Goal: Information Seeking & Learning: Learn about a topic

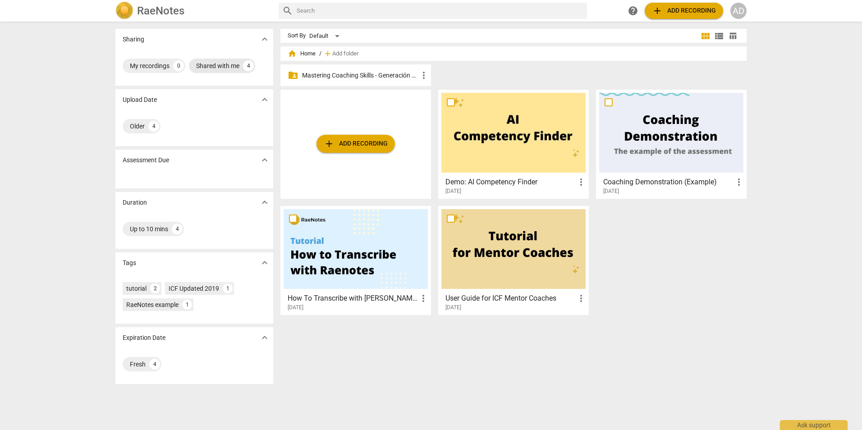
click at [209, 69] on div "Shared with me" at bounding box center [217, 65] width 43 height 9
click at [160, 60] on div "Shared with me 4" at bounding box center [156, 66] width 66 height 14
click at [213, 66] on div "Shared with me" at bounding box center [217, 65] width 43 height 9
click at [264, 45] on button "expand_more" at bounding box center [265, 39] width 14 height 14
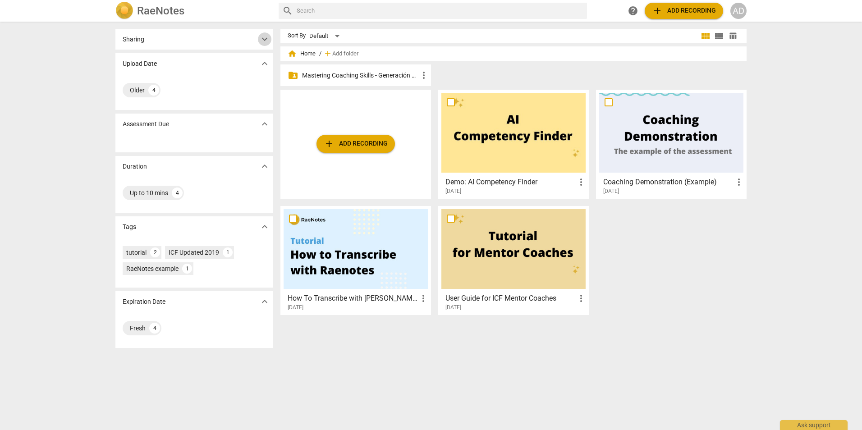
click at [264, 45] on button "expand_more" at bounding box center [265, 39] width 14 height 14
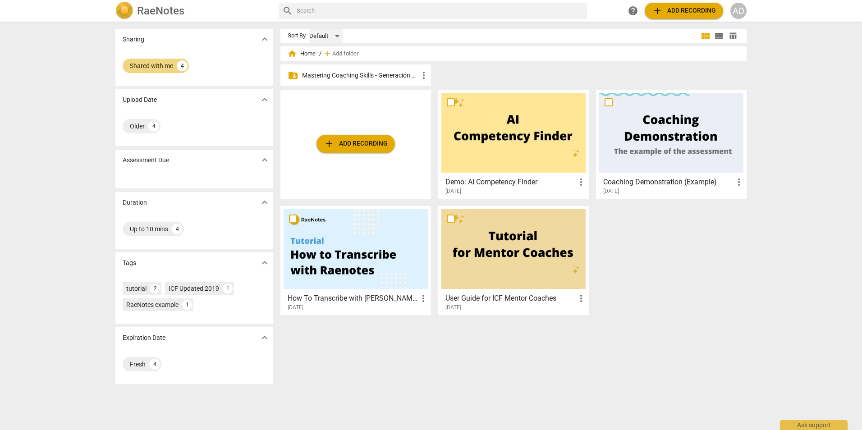
click at [336, 33] on div "Default" at bounding box center [325, 36] width 33 height 14
click at [624, 261] on div at bounding box center [431, 215] width 862 height 430
click at [658, 138] on div at bounding box center [671, 133] width 144 height 80
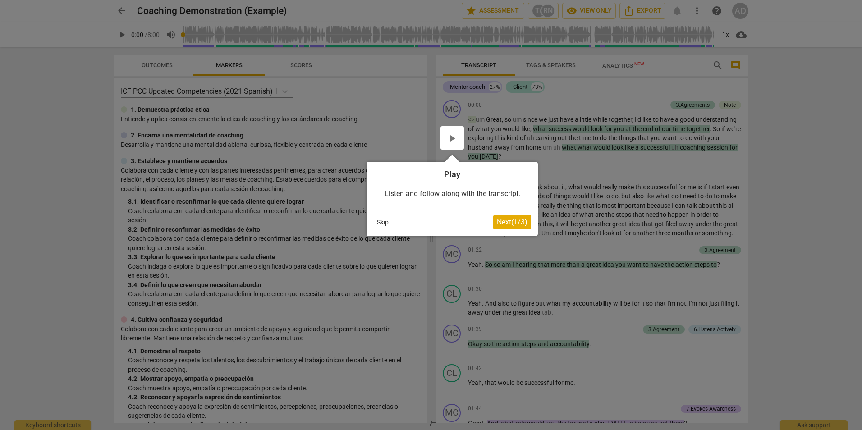
click at [383, 223] on button "Skip" at bounding box center [382, 223] width 19 height 14
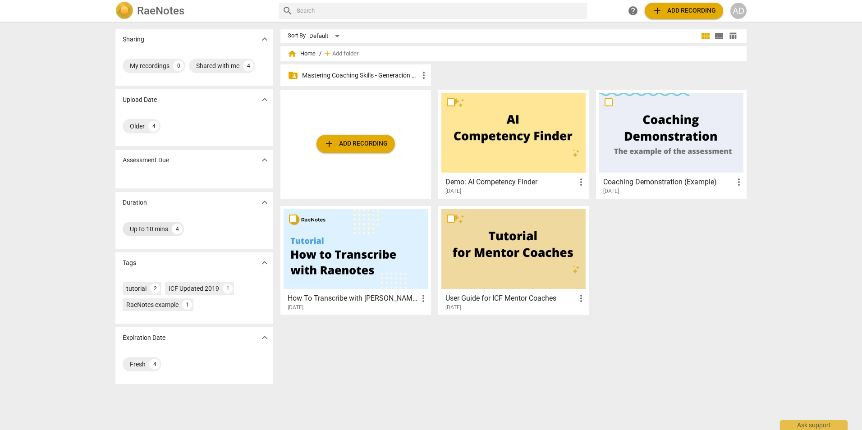
click at [166, 229] on div "Up to 10 mins" at bounding box center [149, 229] width 38 height 9
click at [715, 35] on span "view_list" at bounding box center [719, 36] width 11 height 11
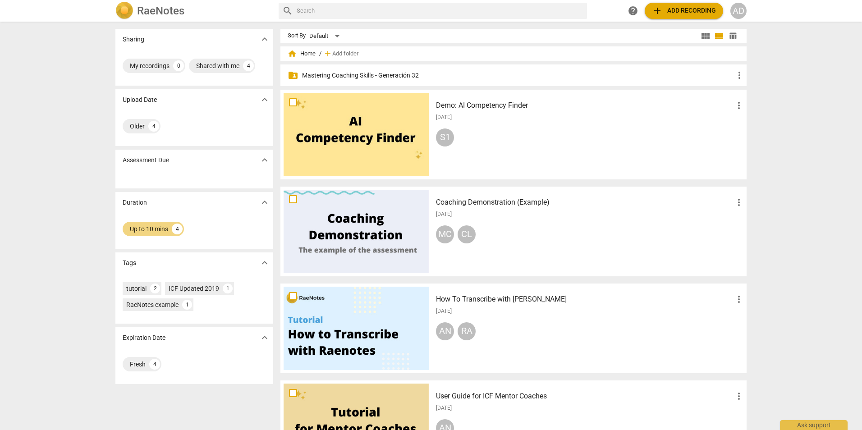
click at [666, 76] on p "Mastering Coaching Skills - Generación 32" at bounding box center [518, 75] width 432 height 9
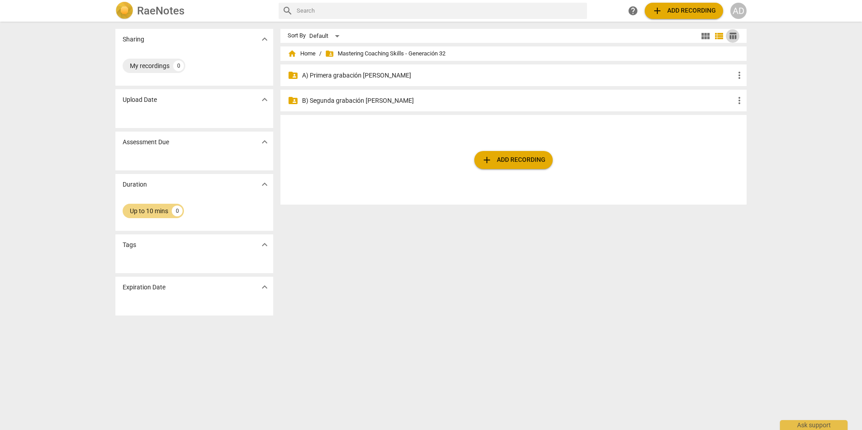
click at [735, 38] on span "table_chart" at bounding box center [733, 36] width 9 height 9
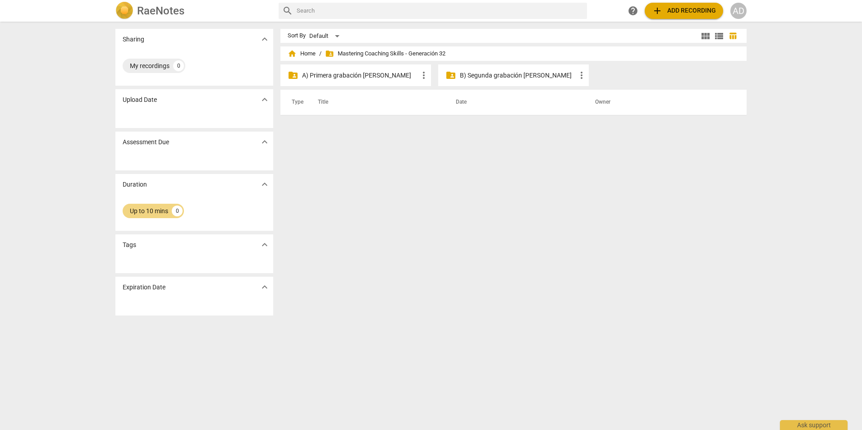
click at [339, 54] on span "folder_shared Mastering Coaching Skills - Generación 32" at bounding box center [385, 53] width 120 height 9
click at [329, 54] on span "folder_shared" at bounding box center [329, 53] width 9 height 9
click at [295, 53] on span "home" at bounding box center [292, 53] width 9 height 9
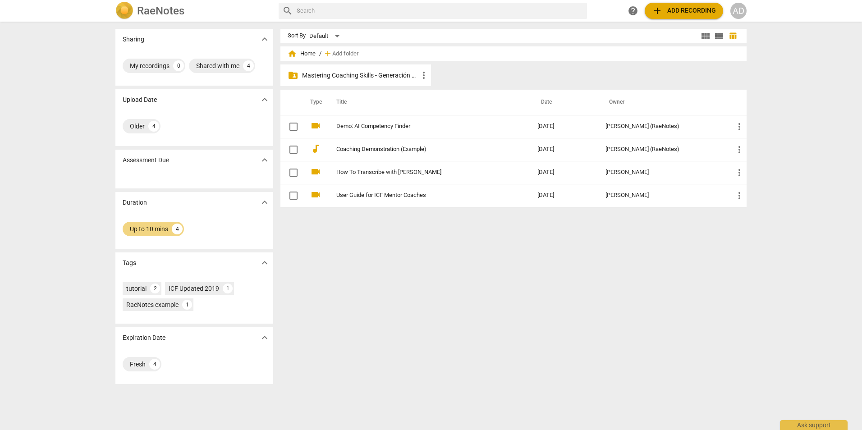
click at [385, 318] on div "Sort By Default view_module view_list table_chart home Home / add Add folder fo…" at bounding box center [518, 226] width 474 height 394
click at [221, 70] on div "Shared with me 4" at bounding box center [222, 66] width 66 height 14
click at [182, 69] on div "4" at bounding box center [182, 65] width 11 height 11
click at [216, 66] on div "Shared with me" at bounding box center [217, 65] width 43 height 9
click at [142, 125] on div "Older" at bounding box center [137, 126] width 15 height 9
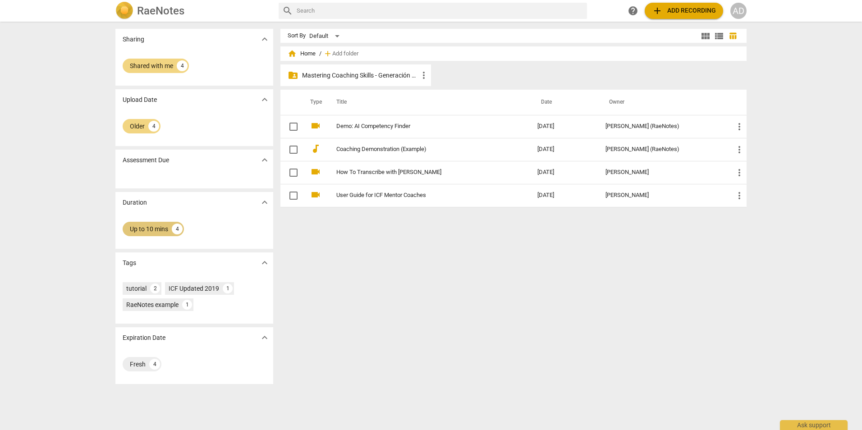
click at [143, 226] on div "Up to 10 mins" at bounding box center [149, 229] width 38 height 9
click at [423, 74] on span "more_vert" at bounding box center [424, 75] width 11 height 11
click at [406, 210] on div at bounding box center [431, 215] width 862 height 430
click at [335, 36] on div "Default" at bounding box center [325, 36] width 33 height 14
click at [320, 71] on li "Recent" at bounding box center [330, 70] width 43 height 17
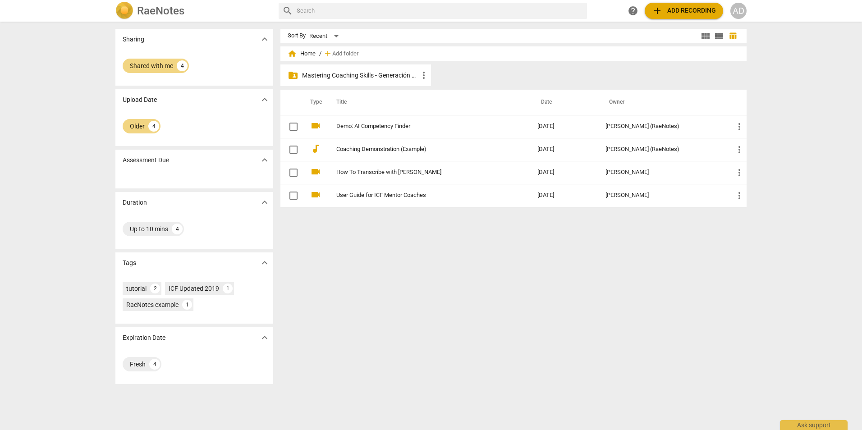
click at [539, 12] on input "text" at bounding box center [440, 11] width 287 height 14
type input "sebastian"
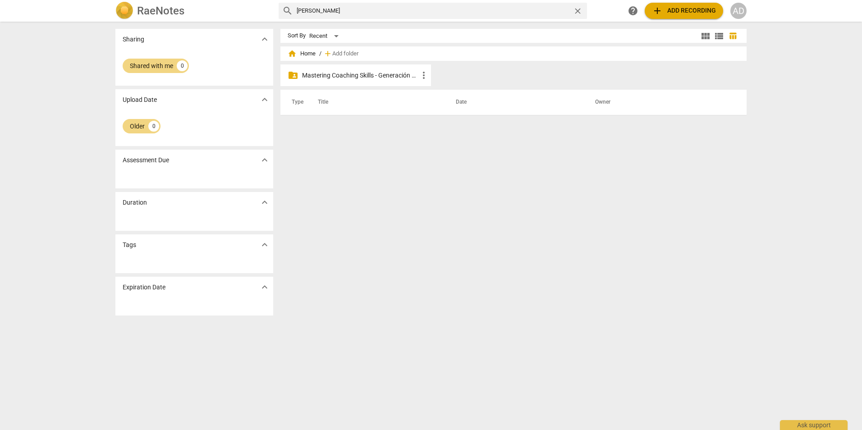
click at [357, 73] on p "Mastering Coaching Skills - Generación 32" at bounding box center [360, 75] width 116 height 9
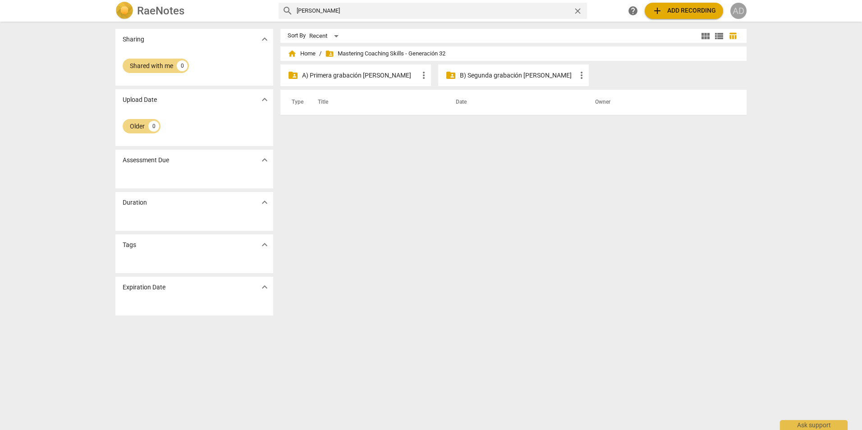
click at [737, 17] on div "AD" at bounding box center [739, 11] width 16 height 16
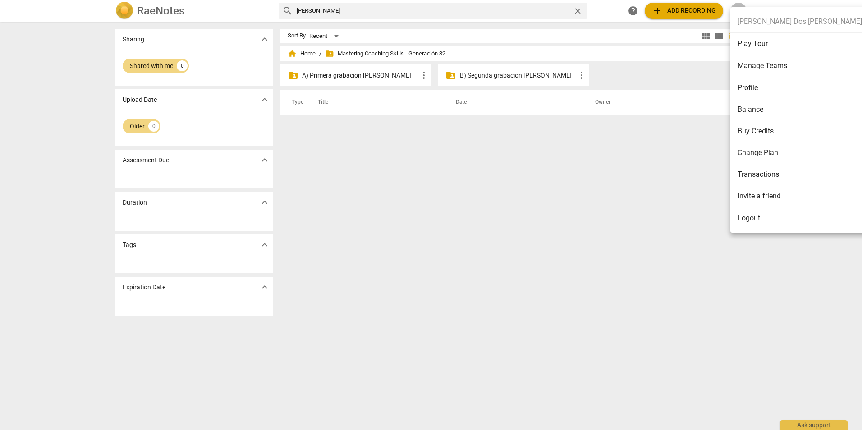
click at [319, 225] on div at bounding box center [431, 215] width 862 height 430
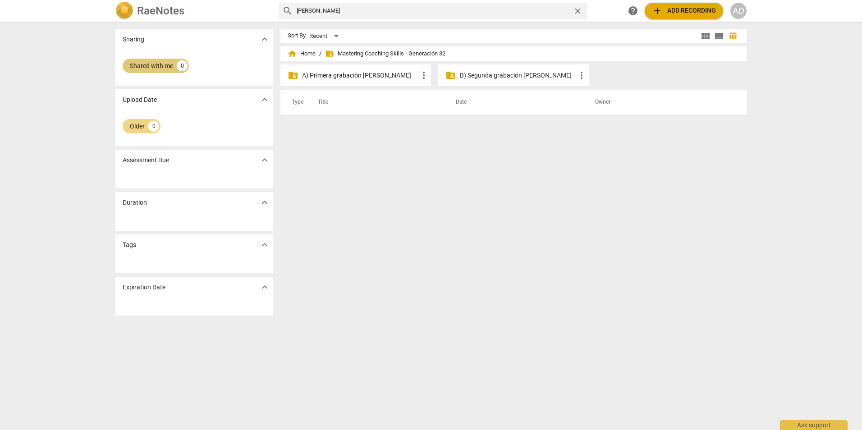
click at [149, 72] on div "Shared with me 0" at bounding box center [156, 66] width 66 height 14
click at [157, 65] on div "My recordings" at bounding box center [150, 65] width 40 height 9
click at [176, 63] on div "0" at bounding box center [178, 65] width 11 height 11
click at [370, 242] on div "Sort By Recent view_module view_list table_chart home Home / folder_shared Mast…" at bounding box center [518, 226] width 474 height 394
click at [577, 14] on span "close" at bounding box center [577, 10] width 9 height 9
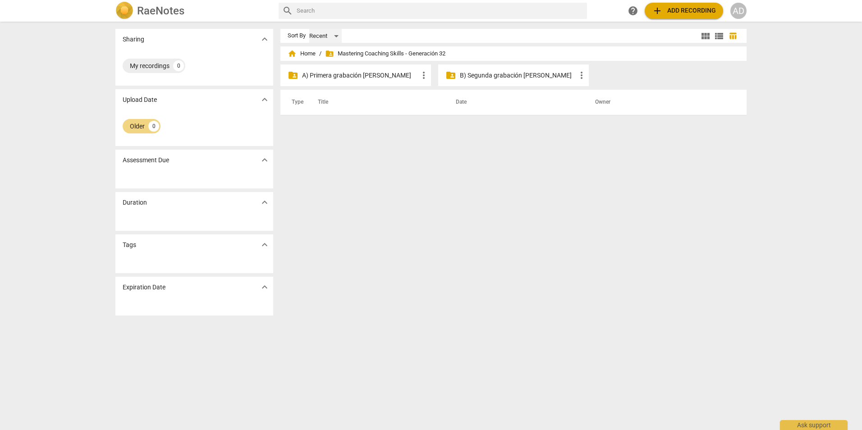
click at [337, 38] on div "Recent" at bounding box center [325, 36] width 32 height 14
click at [337, 35] on li "Relevance" at bounding box center [330, 36] width 43 height 17
click at [337, 35] on div "Relevance" at bounding box center [329, 36] width 41 height 14
click at [335, 24] on li "Default" at bounding box center [330, 19] width 43 height 17
click at [392, 329] on div "Sort By Default view_module view_list table_chart home Home / folder_shared Mas…" at bounding box center [518, 226] width 474 height 394
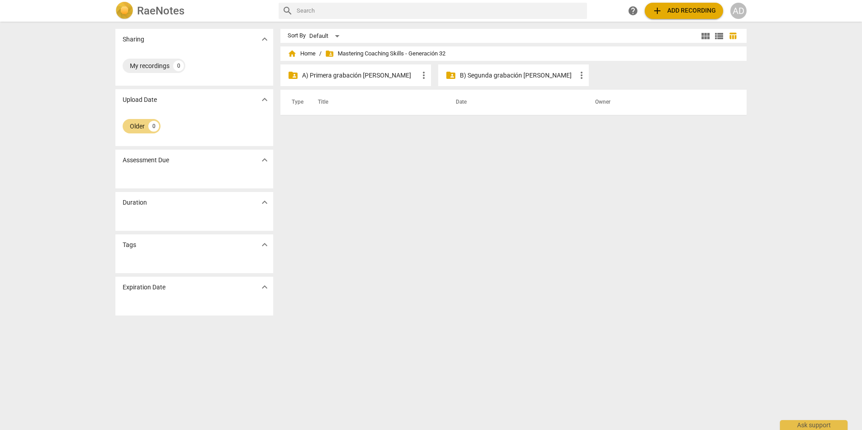
click at [256, 42] on div "Sharing expand_more" at bounding box center [194, 39] width 158 height 21
click at [266, 37] on span "expand_more" at bounding box center [264, 39] width 11 height 11
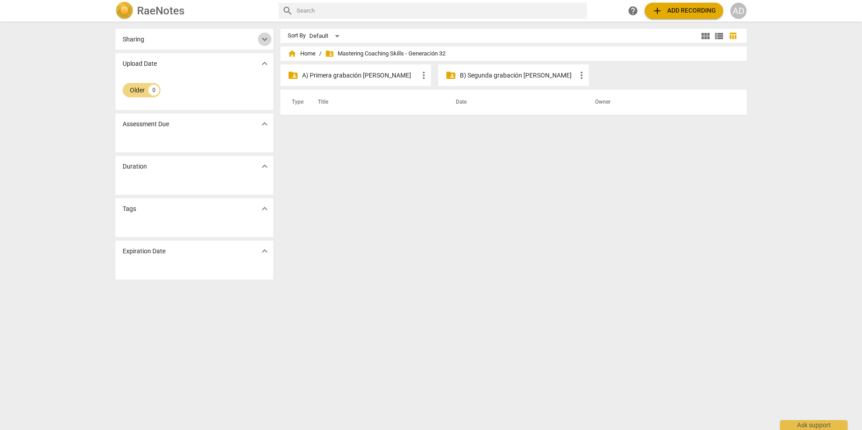
click at [266, 37] on span "expand_more" at bounding box center [264, 39] width 11 height 11
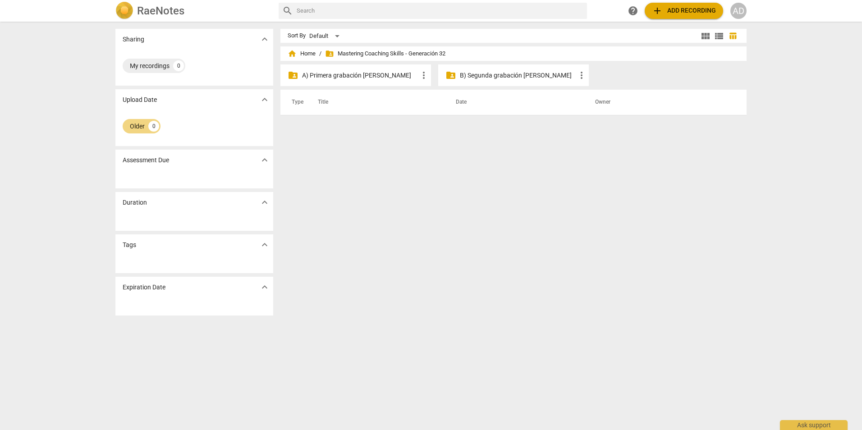
click at [333, 5] on input "text" at bounding box center [440, 11] width 287 height 14
click at [735, 14] on div "AD" at bounding box center [739, 11] width 16 height 16
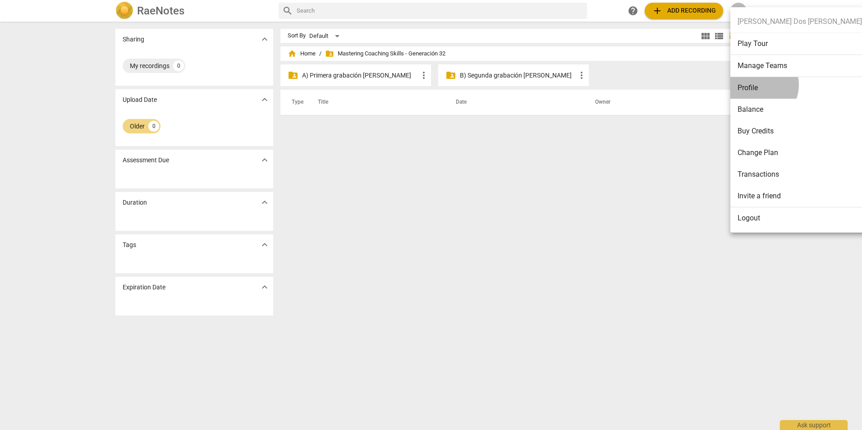
click at [758, 85] on li "Profile" at bounding box center [800, 88] width 139 height 22
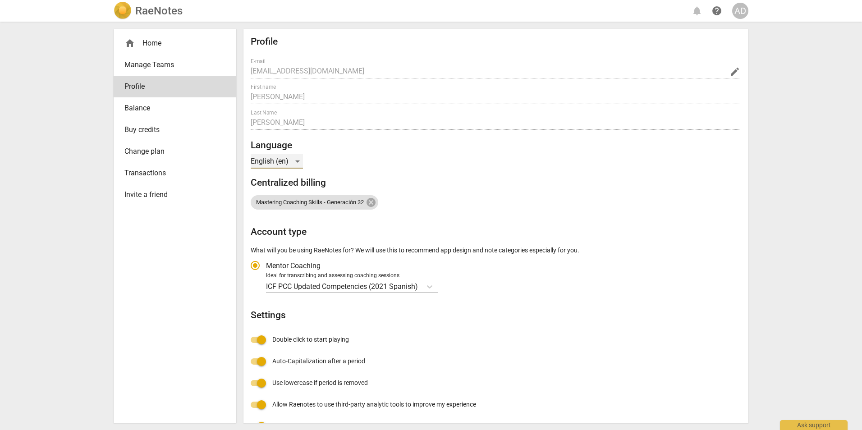
click at [301, 163] on div "English (en)" at bounding box center [277, 161] width 52 height 14
click at [286, 176] on li "Spanish (es)" at bounding box center [278, 183] width 55 height 22
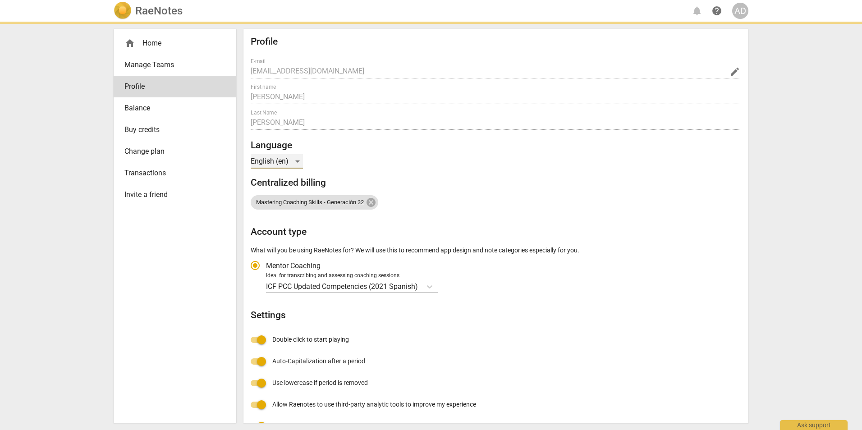
radio input "false"
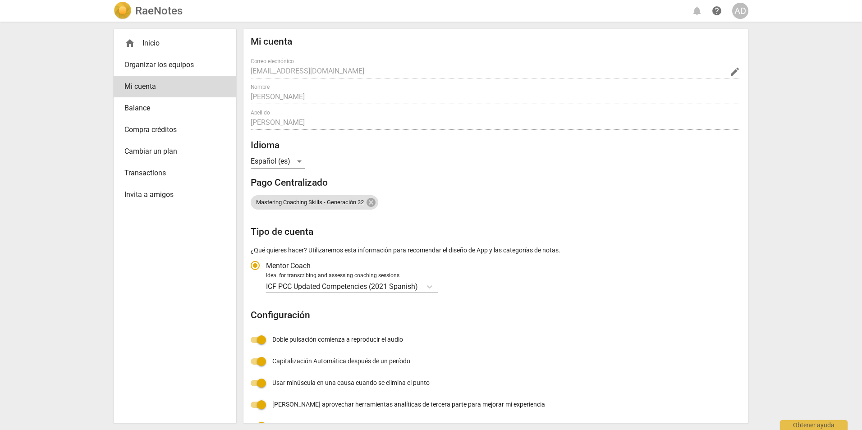
click at [749, 380] on div "home Inicio Organizar los equipos Mi cuenta Balance Compra créditos Cambiar un …" at bounding box center [431, 226] width 650 height 409
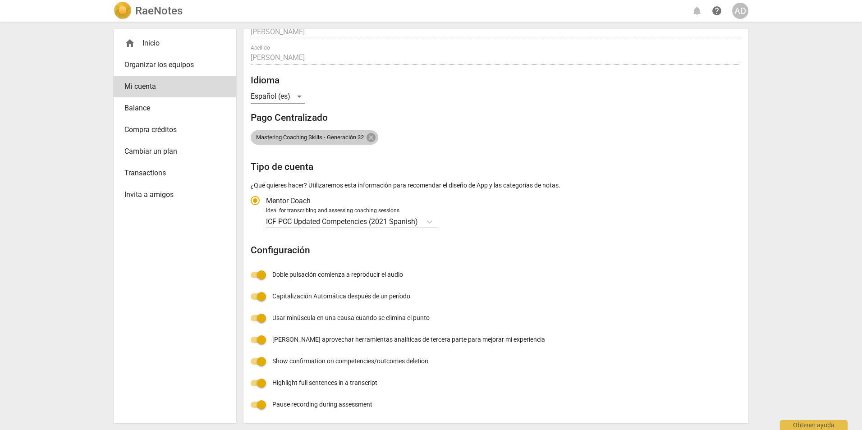
click at [305, 138] on span "Mastering Coaching Skills - Generación 32" at bounding box center [310, 137] width 119 height 7
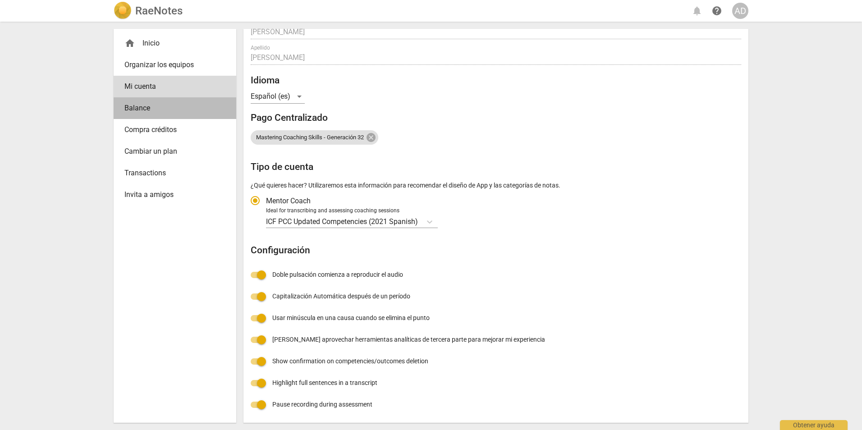
click at [161, 111] on span "Balance" at bounding box center [171, 108] width 94 height 11
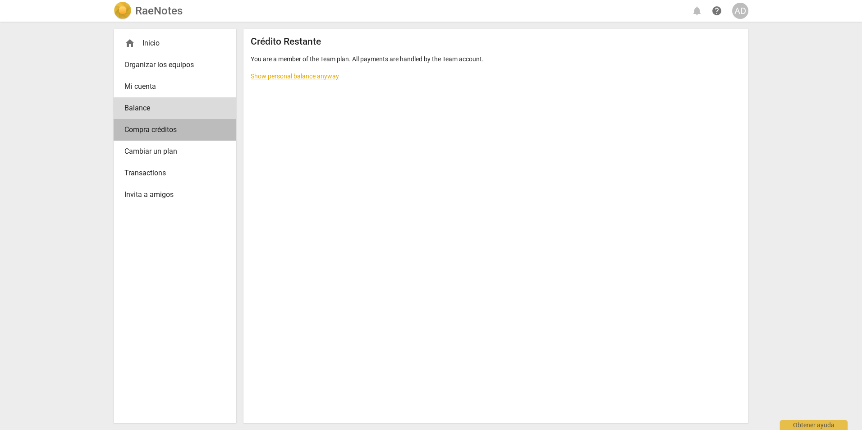
click at [145, 137] on link "Compra créditos" at bounding box center [175, 130] width 123 height 22
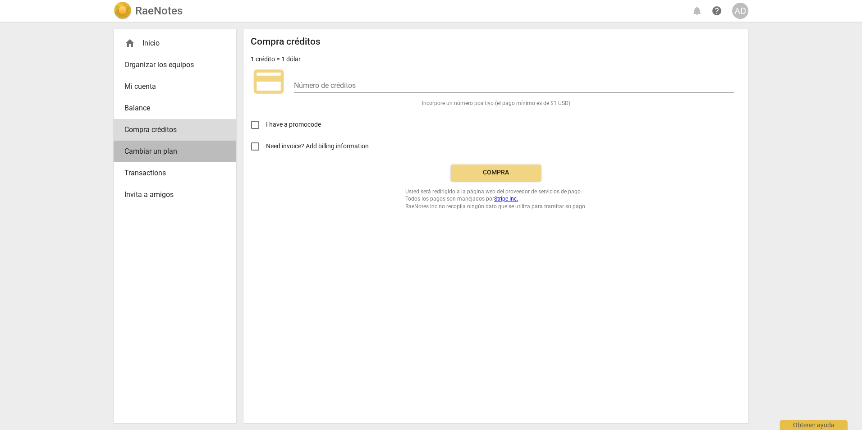
click at [144, 147] on span "Cambiar un plan" at bounding box center [171, 151] width 94 height 11
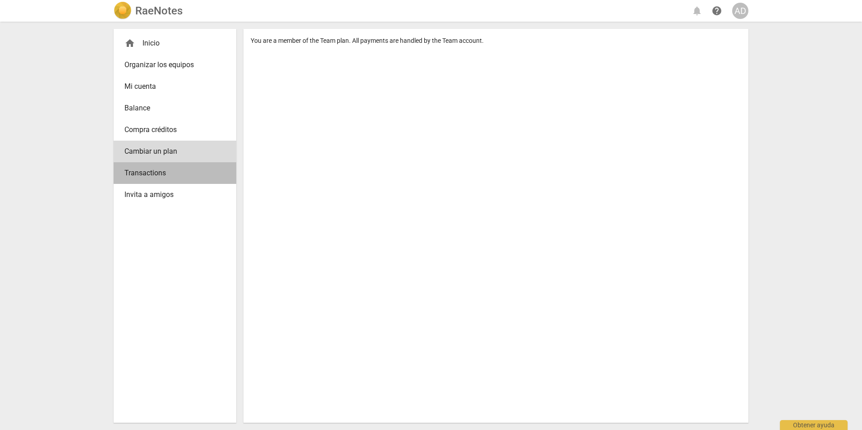
click at [136, 170] on span "Transactions" at bounding box center [171, 173] width 94 height 11
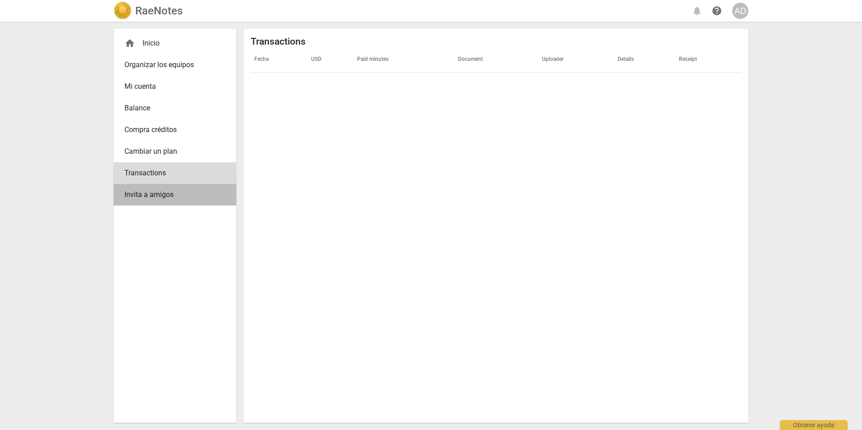
click at [121, 202] on link "Invita a amigos" at bounding box center [175, 195] width 123 height 22
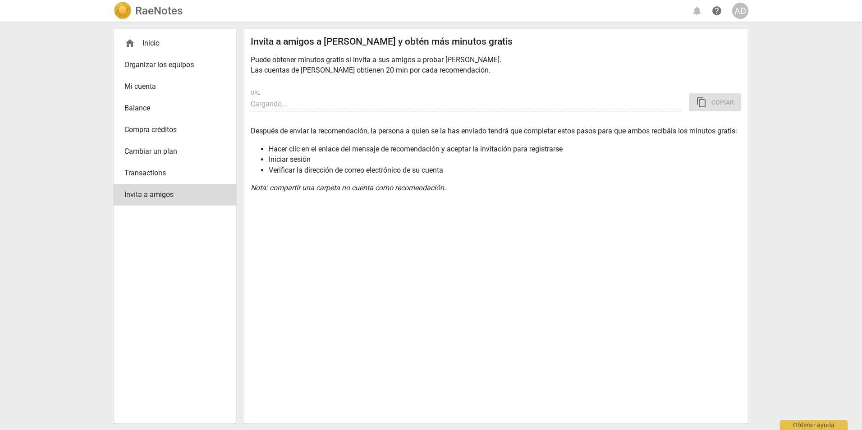
type input "https://app.raenotes.com/invitation/gAAAAABonztiFACvZM9p3gSb_ngN1ewsTCUSQonQRM1…"
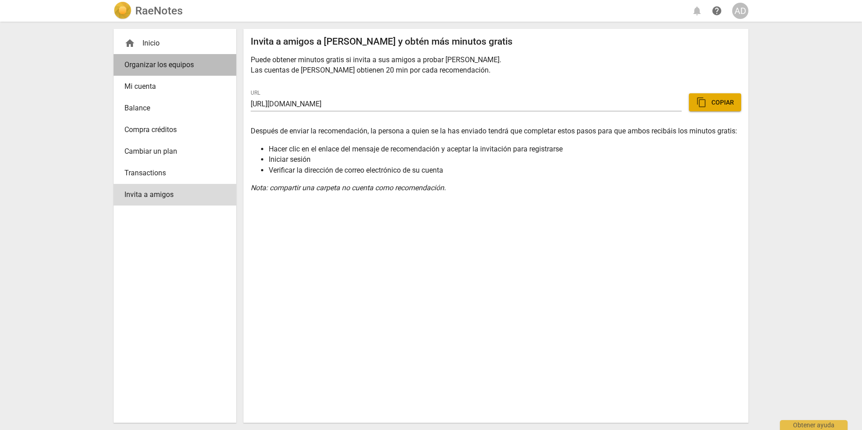
click at [145, 69] on span "Organizar los equipos" at bounding box center [171, 65] width 94 height 11
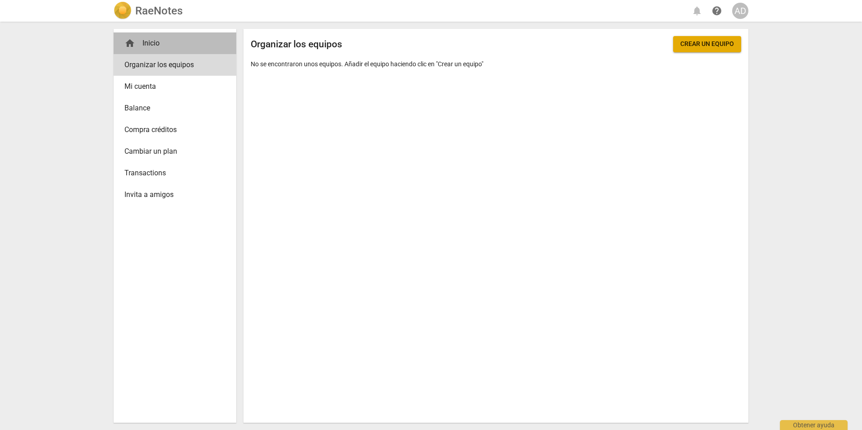
click at [151, 43] on div "home Inicio" at bounding box center [171, 43] width 94 height 11
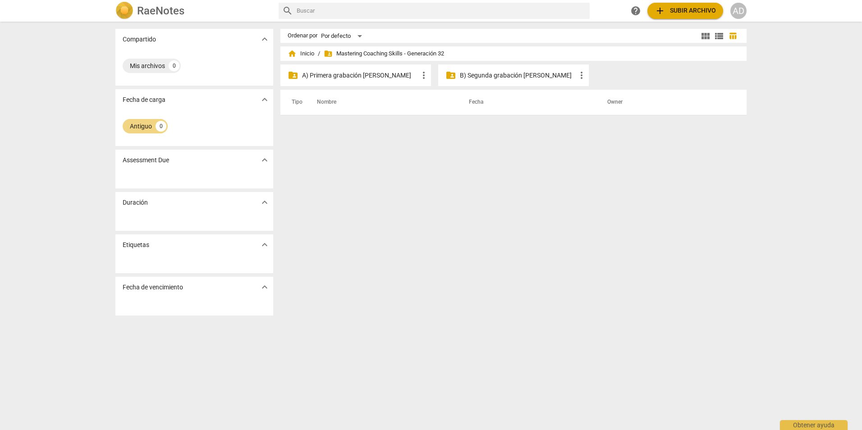
click at [330, 271] on div "Ordenar por Por defecto view_module view_list table_chart home Inicio / folder_…" at bounding box center [518, 226] width 474 height 394
click at [148, 60] on div "Mis archivos 0" at bounding box center [152, 66] width 58 height 14
click at [264, 40] on span "expand_more" at bounding box center [264, 39] width 11 height 11
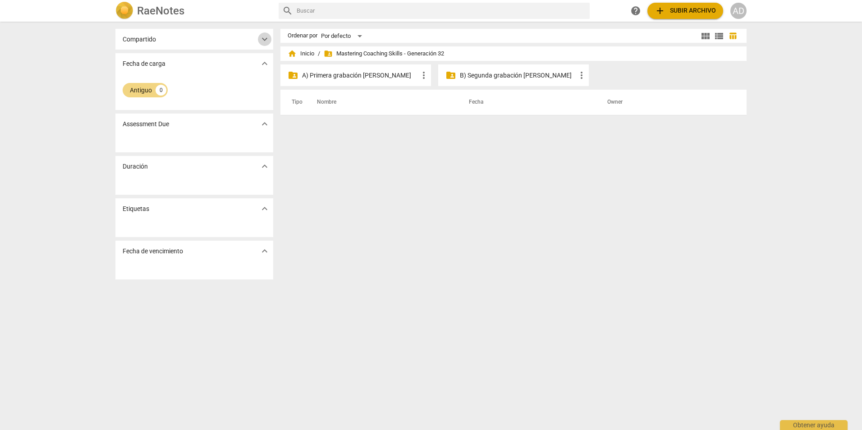
click at [264, 40] on span "expand_more" at bounding box center [264, 39] width 11 height 11
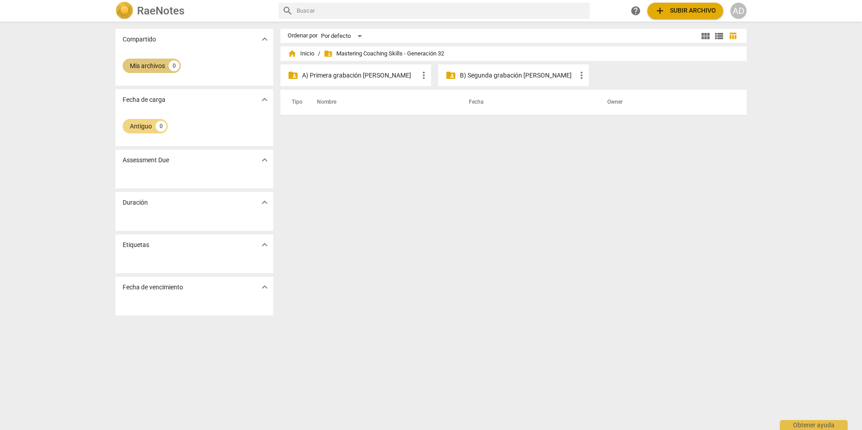
click at [148, 65] on div "Mis archivos" at bounding box center [147, 65] width 35 height 9
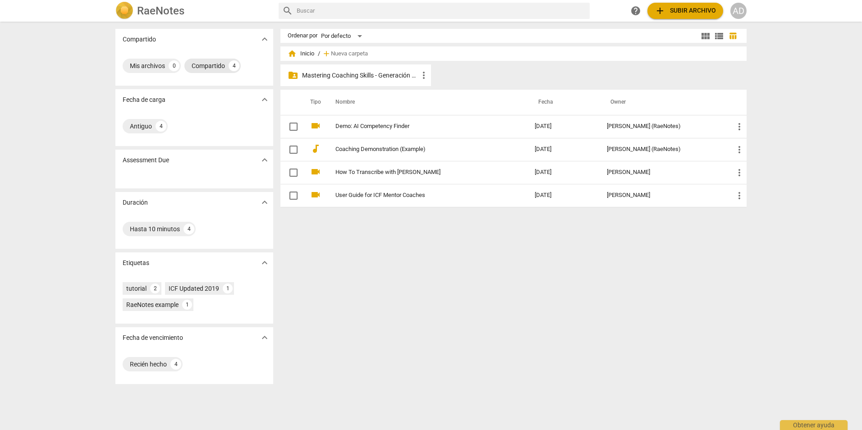
click at [209, 66] on div "Compartido" at bounding box center [208, 65] width 33 height 9
click at [358, 36] on div "Por defecto" at bounding box center [343, 36] width 44 height 14
click at [386, 244] on div at bounding box center [431, 215] width 862 height 430
click at [126, 13] on img at bounding box center [124, 11] width 18 height 18
click at [350, 75] on p "Mastering Coaching Skills - Generación 32" at bounding box center [360, 75] width 116 height 9
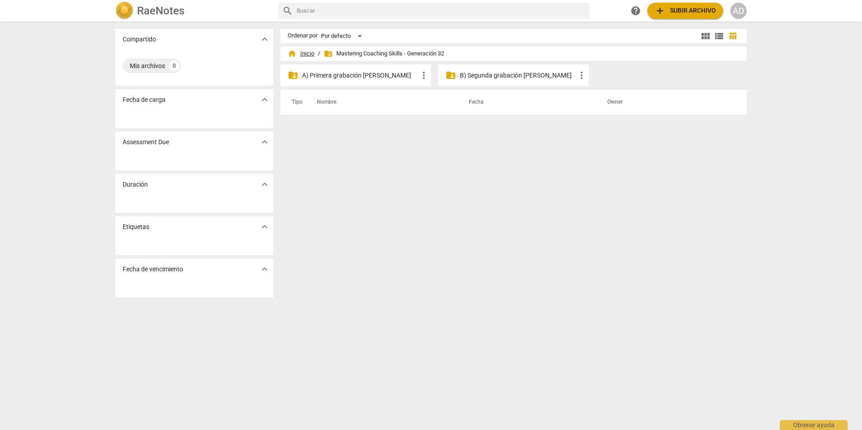
click at [302, 54] on span "home Inicio" at bounding box center [301, 53] width 27 height 9
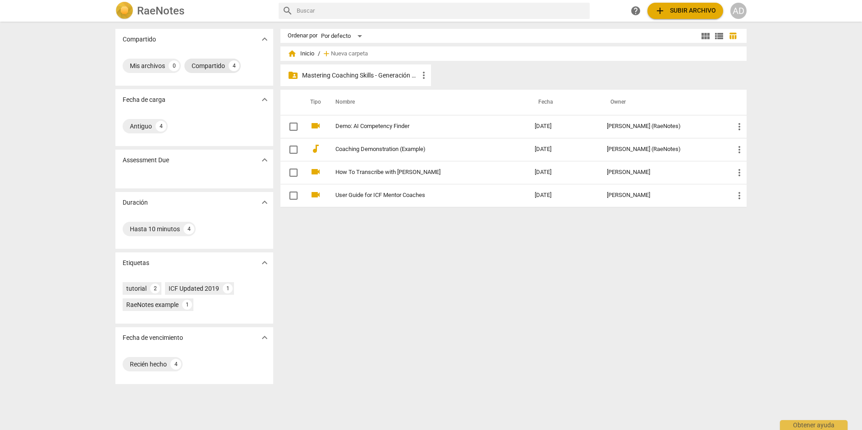
click at [212, 62] on div "Compartido" at bounding box center [208, 65] width 33 height 9
click at [631, 13] on span "help" at bounding box center [636, 10] width 11 height 11
click at [732, 11] on div "AD" at bounding box center [739, 11] width 16 height 16
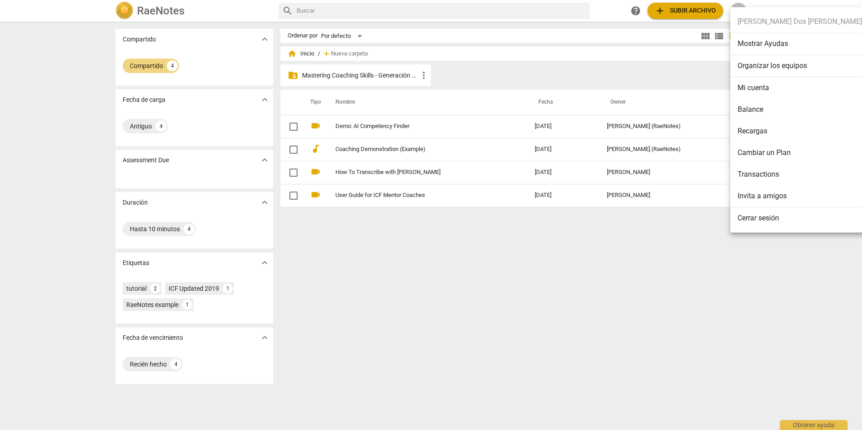
click at [649, 329] on div at bounding box center [431, 215] width 862 height 430
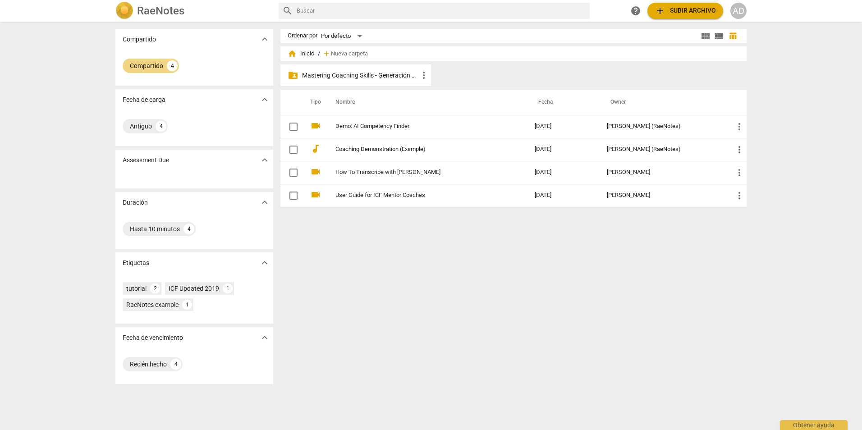
click at [383, 75] on p "Mastering Coaching Skills - Generación 32" at bounding box center [360, 75] width 116 height 9
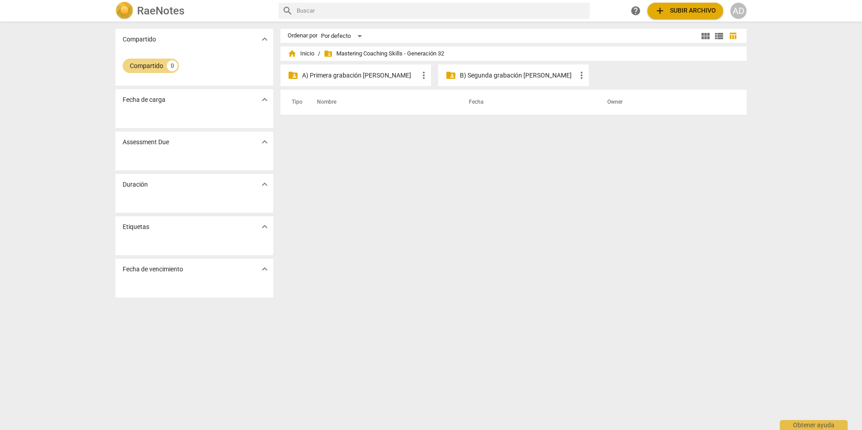
click at [359, 78] on p "A) Primera grabación [PERSON_NAME]" at bounding box center [360, 75] width 116 height 9
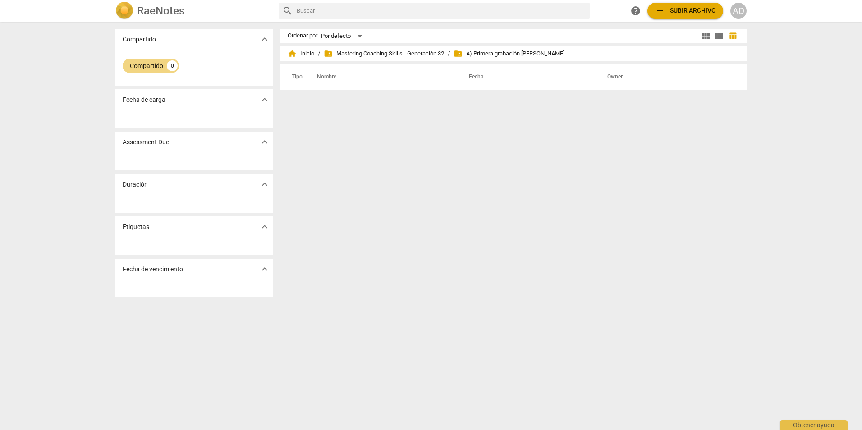
click at [390, 53] on span "folder_shared Mastering Coaching Skills - Generación 32" at bounding box center [384, 53] width 120 height 9
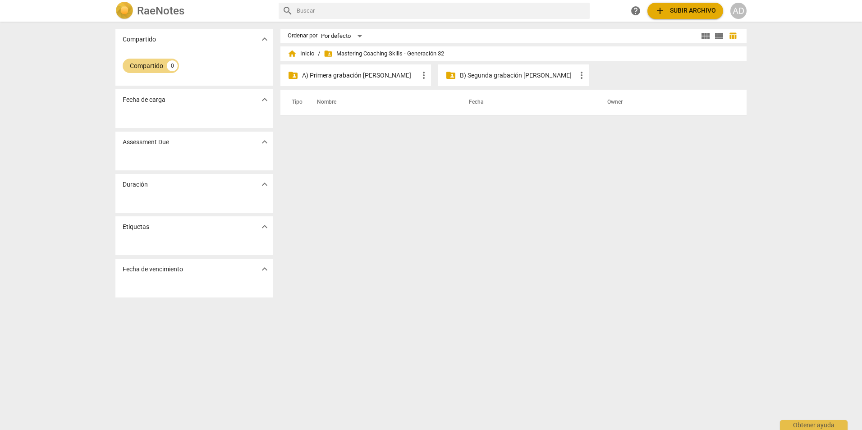
click at [498, 75] on p "B) Segunda grabación [PERSON_NAME]" at bounding box center [518, 75] width 116 height 9
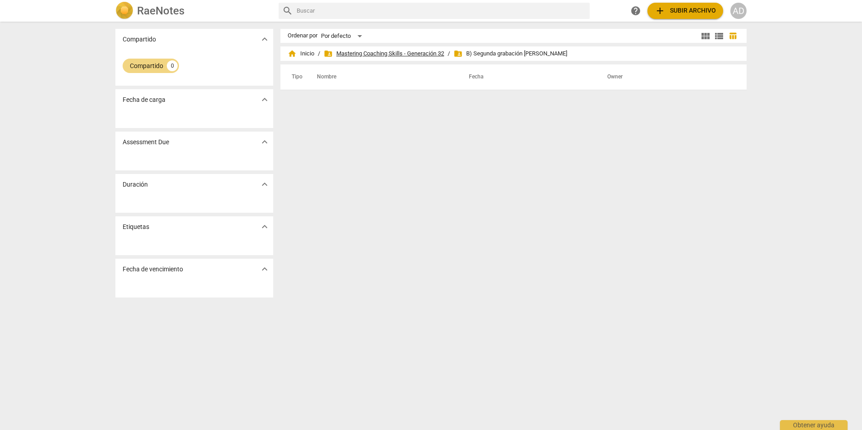
click at [419, 54] on span "folder_shared Mastering Coaching Skills - Generación 32" at bounding box center [384, 53] width 120 height 9
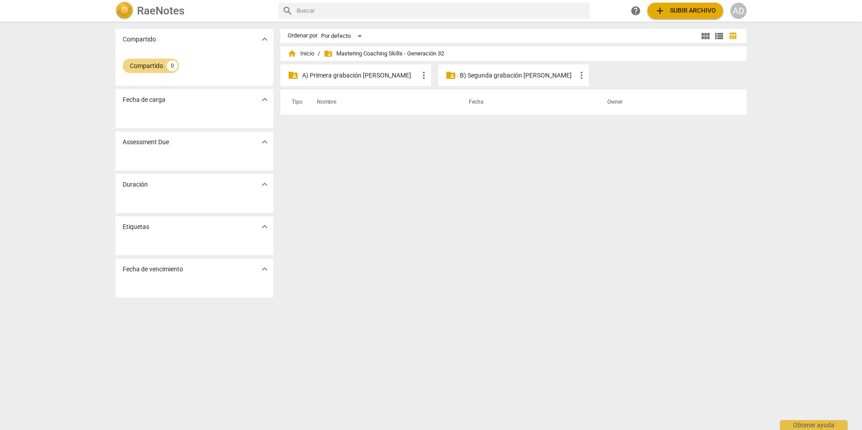
click at [332, 55] on span "folder_shared" at bounding box center [328, 53] width 9 height 9
click at [347, 55] on span "folder_shared Mastering Coaching Skills - Generación 32" at bounding box center [384, 53] width 120 height 9
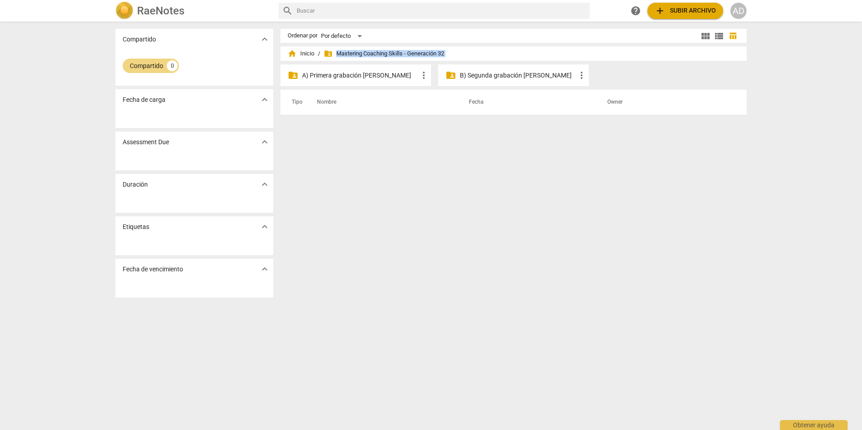
drag, startPoint x: 347, startPoint y: 55, endPoint x: 323, endPoint y: 53, distance: 23.5
click at [324, 53] on span "folder_shared" at bounding box center [328, 53] width 9 height 9
click at [404, 51] on span "folder_shared Mastering Coaching Skills - Generación 32" at bounding box center [384, 53] width 120 height 9
drag, startPoint x: 404, startPoint y: 51, endPoint x: 372, endPoint y: 53, distance: 32.1
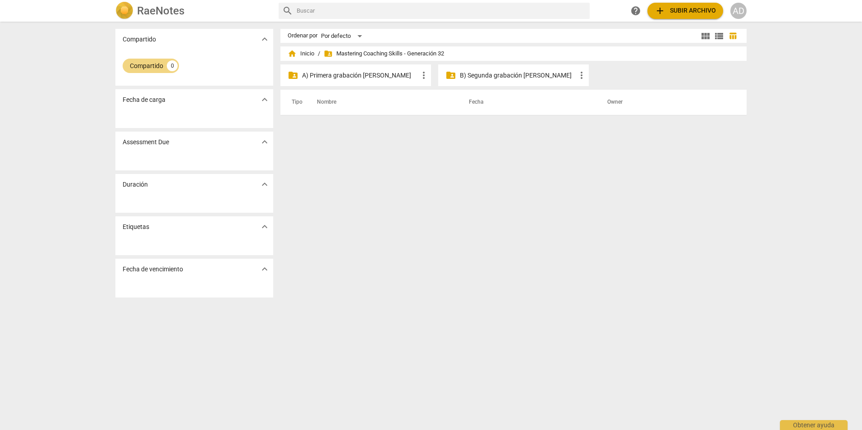
click at [372, 53] on span "folder_shared Mastering Coaching Skills - Generación 32" at bounding box center [384, 53] width 120 height 9
drag, startPoint x: 372, startPoint y: 53, endPoint x: 328, endPoint y: 55, distance: 43.3
click at [328, 55] on span "folder_shared" at bounding box center [328, 53] width 9 height 9
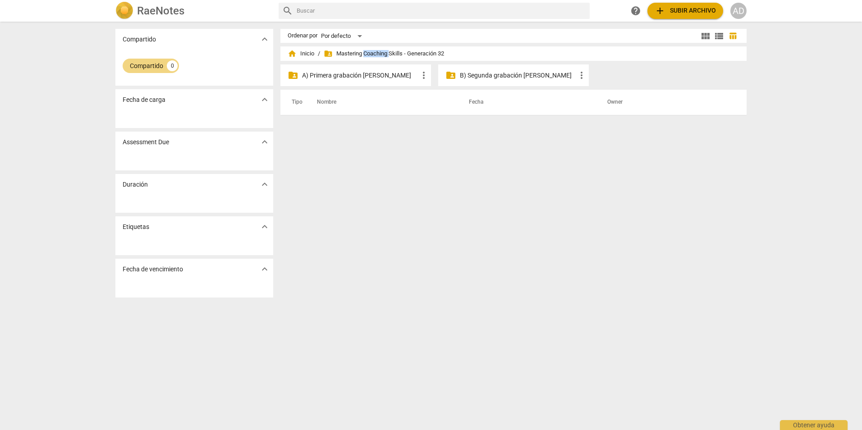
click at [328, 55] on span "folder_shared" at bounding box center [328, 53] width 9 height 9
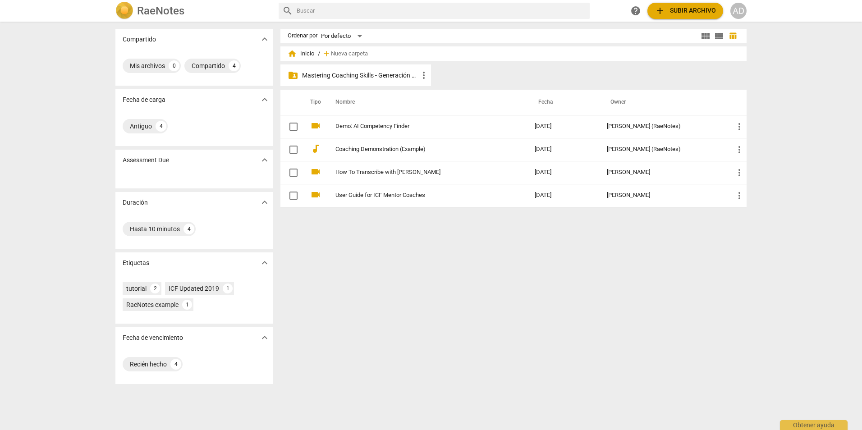
click at [360, 74] on p "Mastering Coaching Skills - Generación 32" at bounding box center [360, 75] width 116 height 9
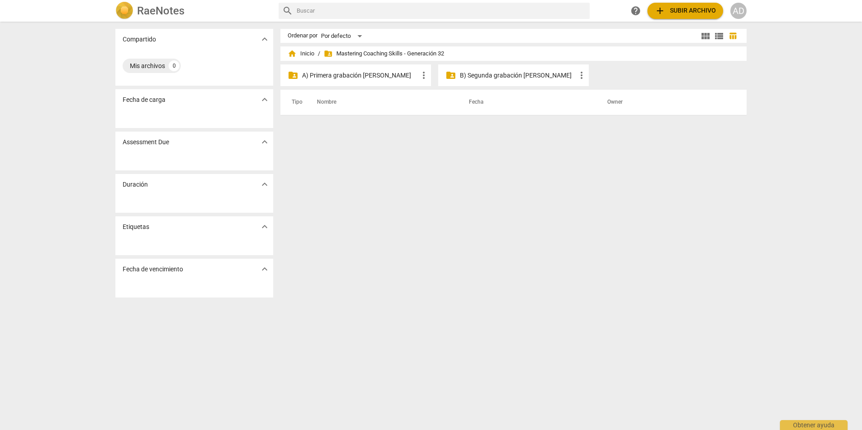
click at [326, 52] on span "folder_shared" at bounding box center [328, 53] width 9 height 9
click at [307, 102] on th "Nombre" at bounding box center [382, 102] width 152 height 25
click at [345, 80] on div "folder_shared A) Primera grabación [PERSON_NAME] more_vert" at bounding box center [356, 76] width 151 height 22
click at [424, 78] on span "more_vert" at bounding box center [424, 75] width 11 height 11
click at [373, 77] on div at bounding box center [431, 215] width 862 height 430
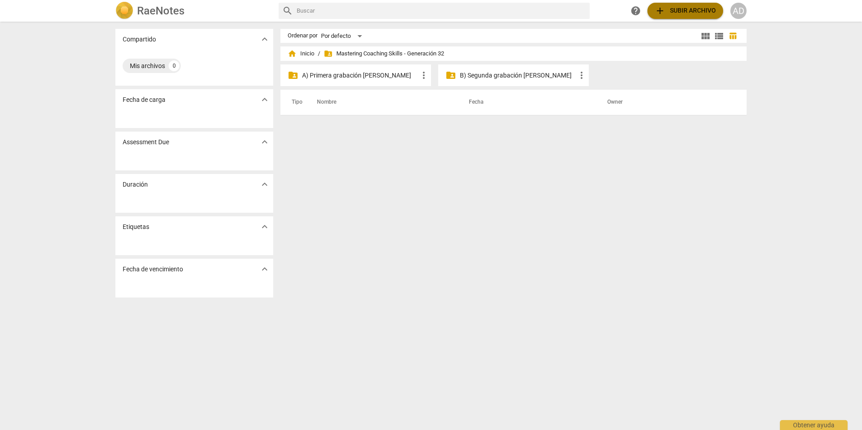
click at [700, 9] on span "add Subir archivo" at bounding box center [685, 10] width 61 height 11
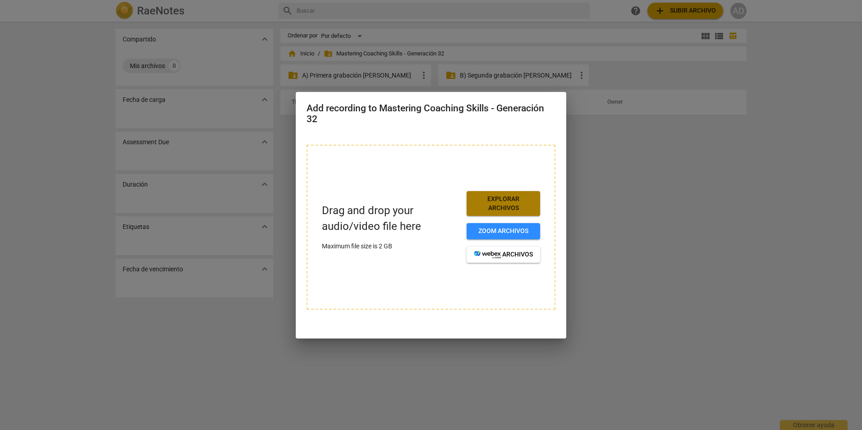
click at [507, 201] on span "Explorar archivos" at bounding box center [503, 204] width 59 height 18
click at [683, 238] on div at bounding box center [431, 215] width 862 height 430
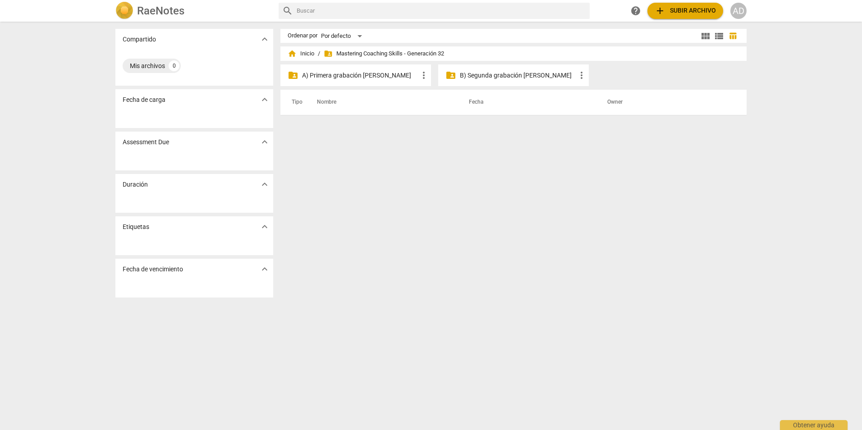
click at [361, 56] on span "folder_shared Mastering Coaching Skills - Generación 32" at bounding box center [384, 53] width 120 height 9
click at [371, 54] on span "folder_shared Mastering Coaching Skills - Generación 32" at bounding box center [384, 53] width 120 height 9
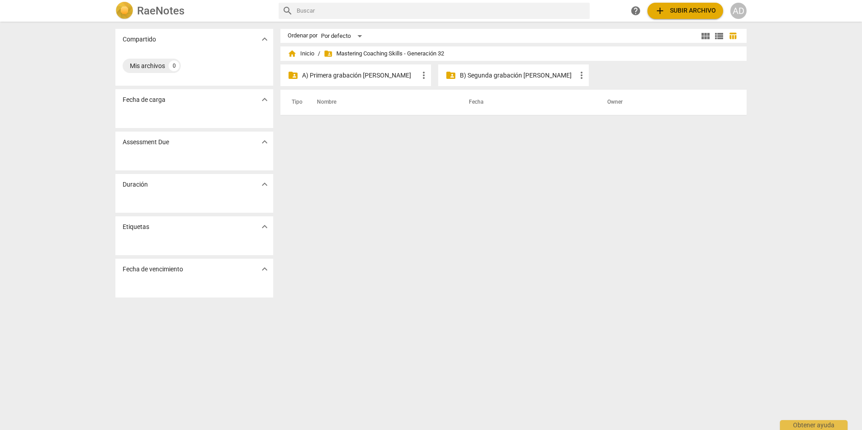
click at [327, 55] on span "folder_shared" at bounding box center [328, 53] width 9 height 9
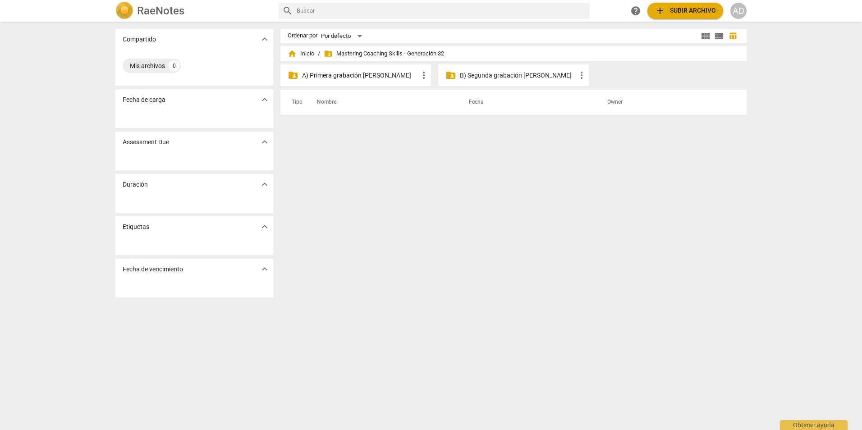
click at [328, 52] on span "folder_shared" at bounding box center [328, 53] width 9 height 9
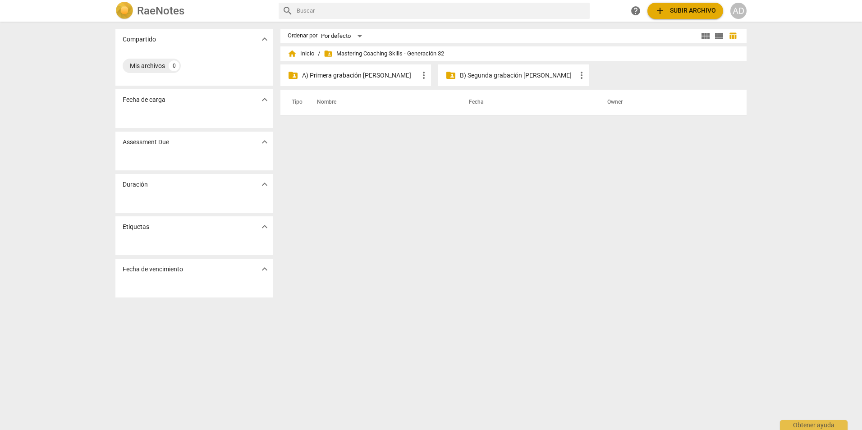
click at [328, 52] on span "folder_shared" at bounding box center [328, 53] width 9 height 9
click at [325, 53] on span "folder_shared" at bounding box center [328, 53] width 9 height 9
click at [301, 54] on span "home Inicio" at bounding box center [301, 53] width 27 height 9
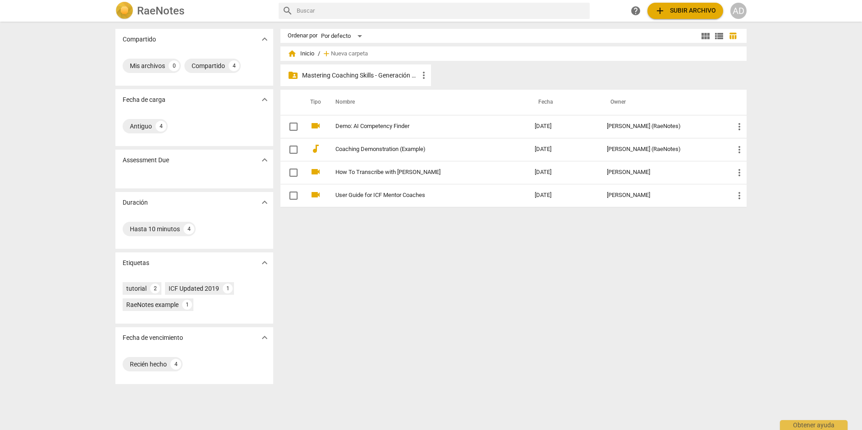
click at [364, 265] on div "Ordenar por Por defecto view_module view_list table_chart home Inicio / add Nue…" at bounding box center [518, 226] width 474 height 394
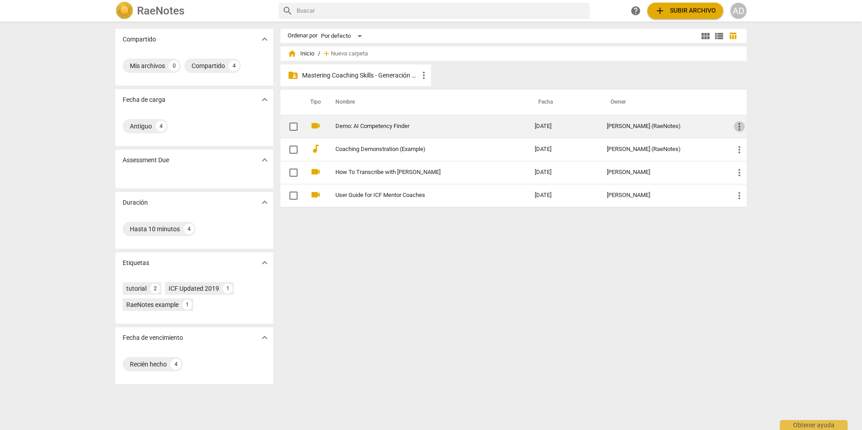
click at [734, 122] on span "more_vert" at bounding box center [739, 126] width 11 height 11
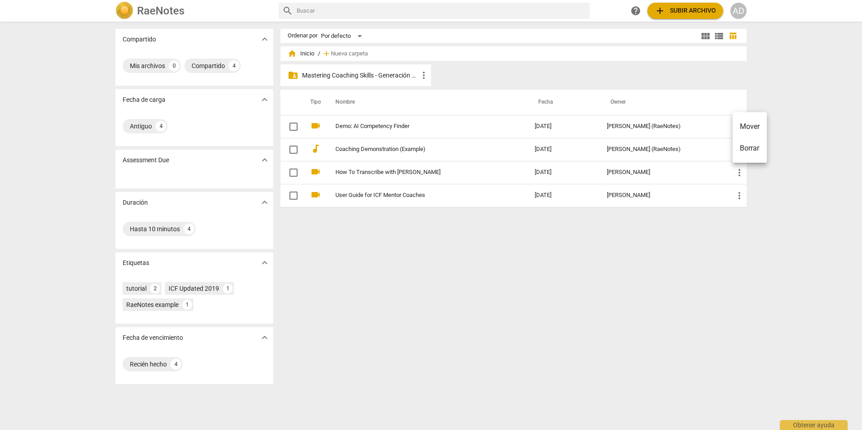
click at [675, 283] on div at bounding box center [431, 215] width 862 height 430
click at [363, 74] on p "Mastering Coaching Skills - Generación 32" at bounding box center [360, 75] width 116 height 9
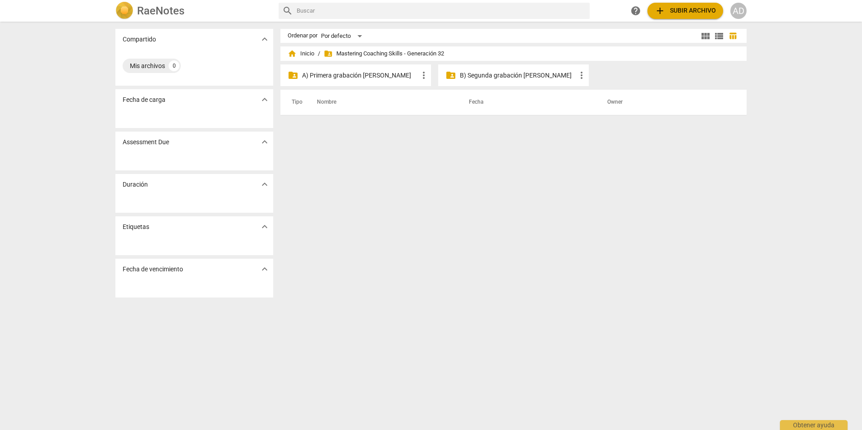
click at [428, 54] on span "folder_shared Mastering Coaching Skills - Generación 32" at bounding box center [384, 53] width 120 height 9
click at [330, 54] on span "folder_shared" at bounding box center [328, 53] width 9 height 9
click at [349, 71] on p "A) Primera grabación [PERSON_NAME]" at bounding box center [360, 75] width 116 height 9
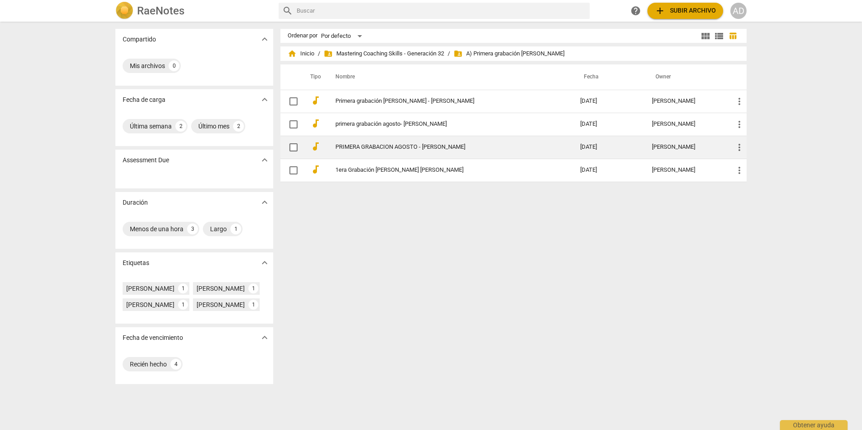
click at [452, 151] on td "PRIMERA GRABACION AGOSTO - [PERSON_NAME]" at bounding box center [449, 147] width 249 height 23
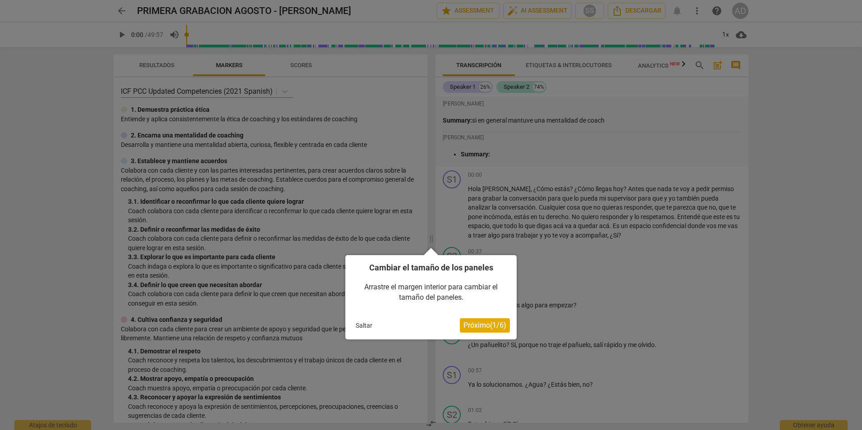
click at [373, 327] on button "Saltar" at bounding box center [364, 326] width 24 height 14
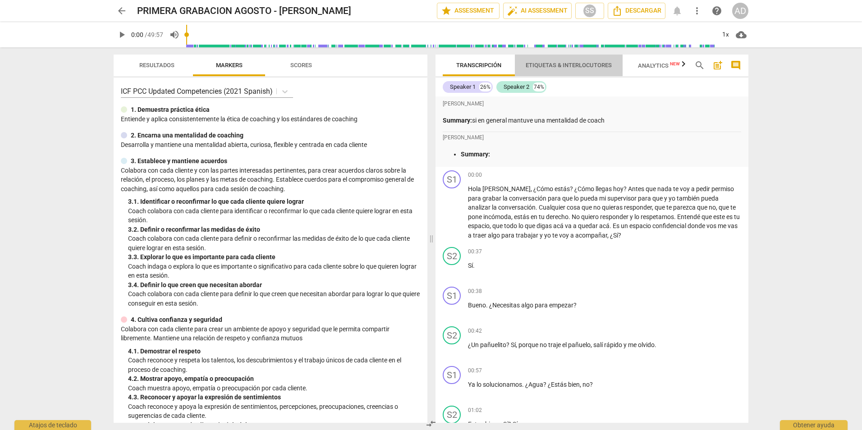
click at [597, 67] on span "Etiquetas & Interlocutores" at bounding box center [569, 65] width 86 height 7
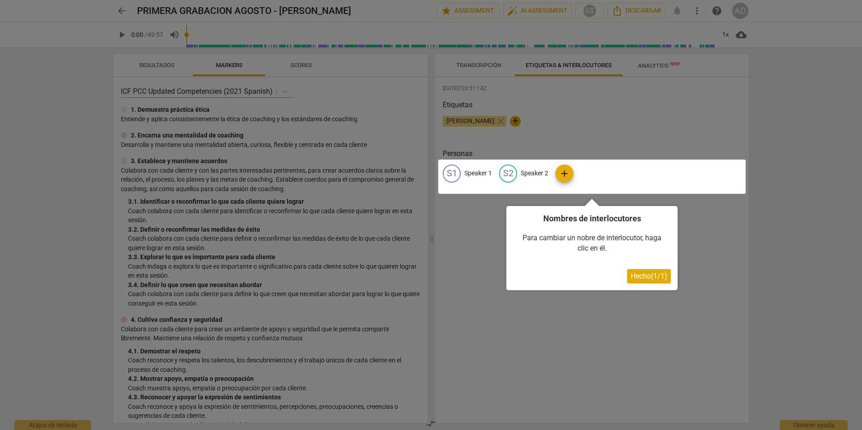
click at [479, 63] on div at bounding box center [431, 215] width 862 height 430
click at [630, 282] on button "Hecho ( 1 / 1 )" at bounding box center [649, 276] width 44 height 14
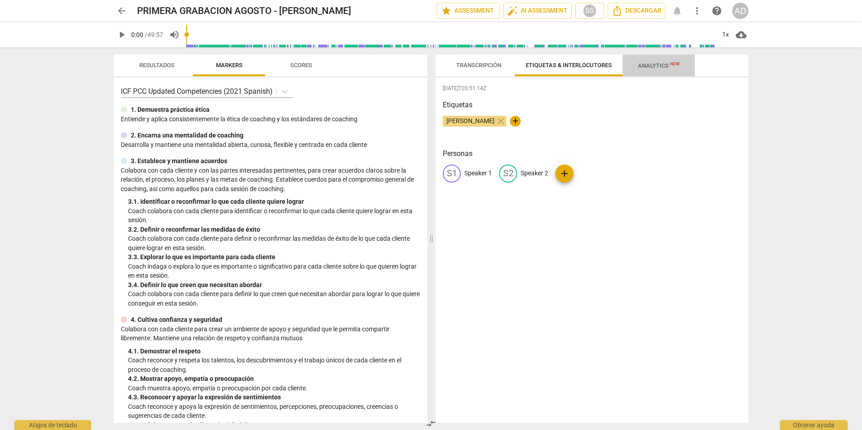
click at [650, 69] on span "Analytics New" at bounding box center [659, 66] width 64 height 14
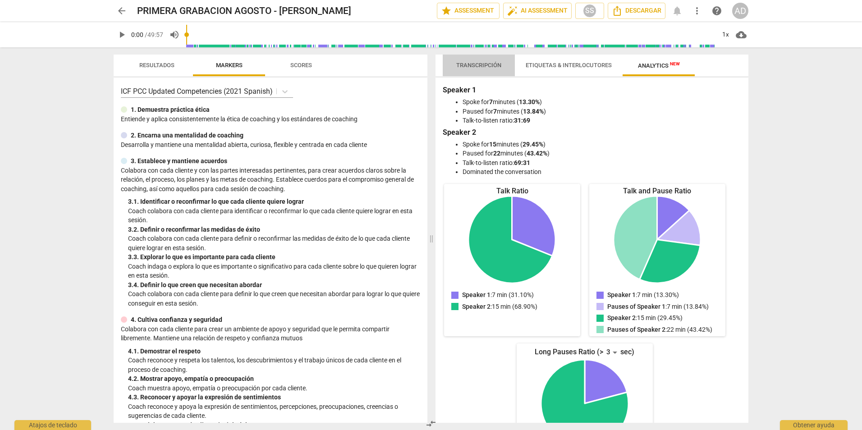
click at [488, 63] on span "Transcripción" at bounding box center [478, 65] width 45 height 7
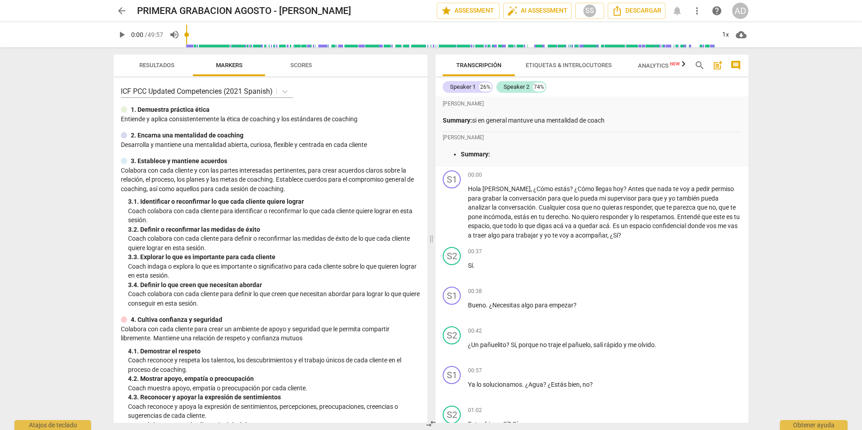
click at [816, 383] on div "arrow_back PRIMERA GRABACION AGOSTO - [PERSON_NAME] edit star Assessment auto_f…" at bounding box center [431, 215] width 862 height 430
click at [803, 121] on div "arrow_back PRIMERA GRABACION AGOSTO - [PERSON_NAME] edit star Assessment auto_f…" at bounding box center [431, 215] width 862 height 430
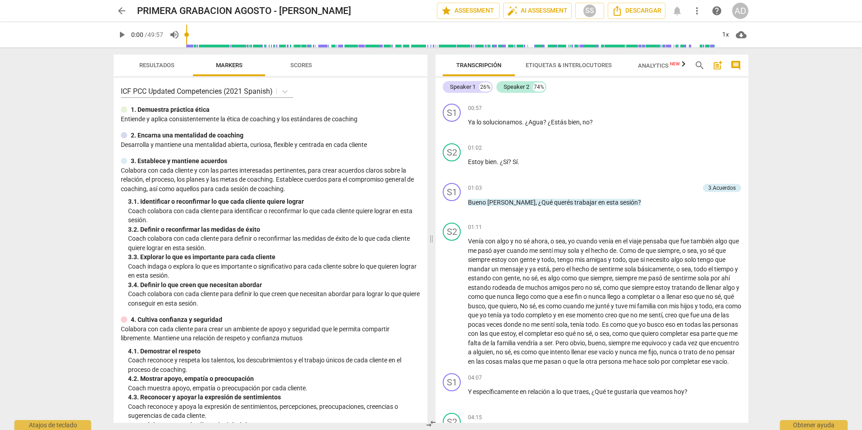
scroll to position [282, 0]
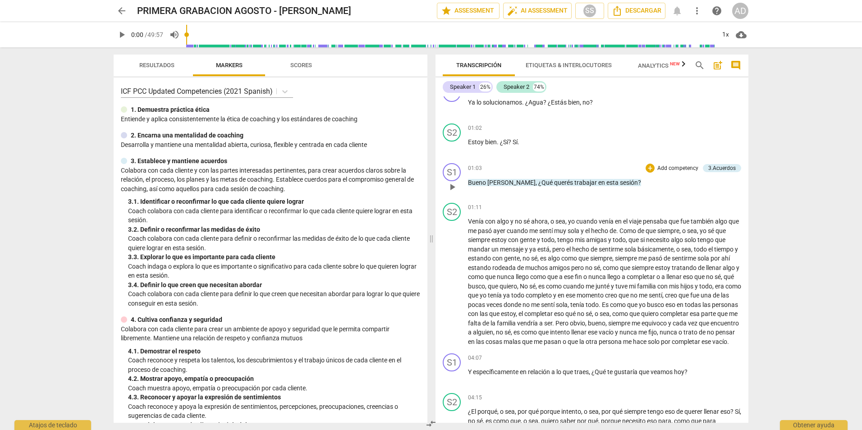
click at [681, 166] on p "Add competency" at bounding box center [678, 169] width 43 height 8
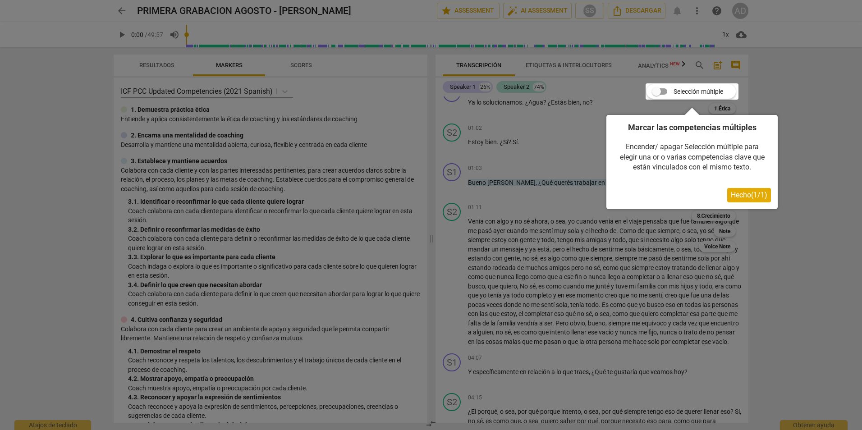
click at [747, 194] on span "Hecho ( 1 / 1 )" at bounding box center [749, 195] width 37 height 9
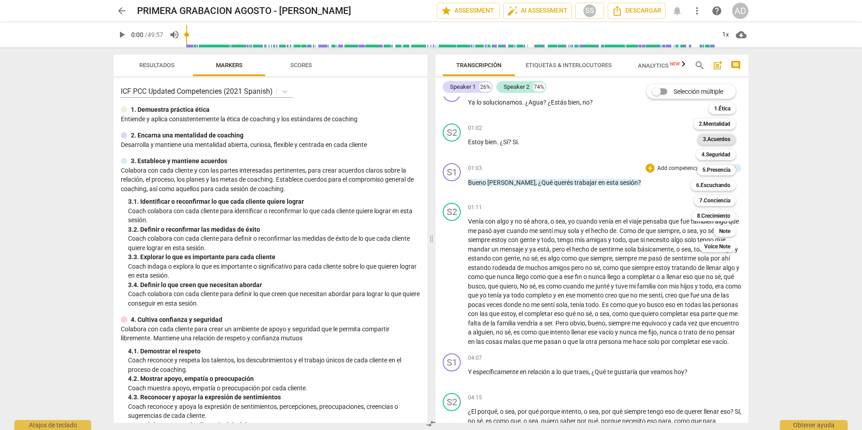
click at [716, 139] on b "3.Acuerdos" at bounding box center [717, 139] width 28 height 11
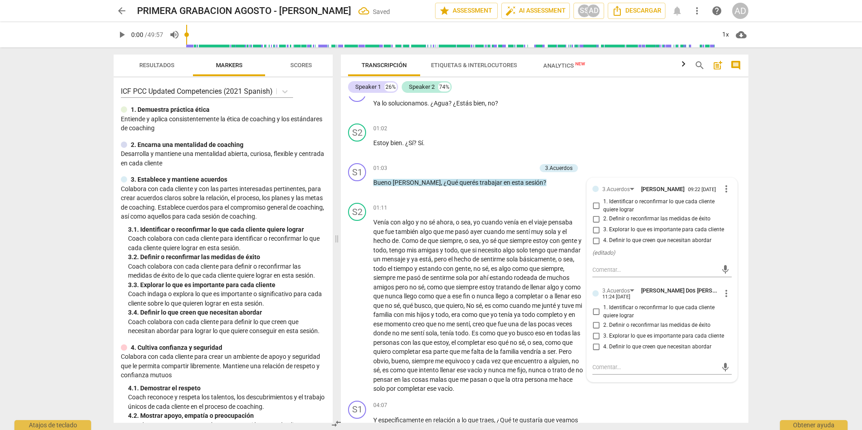
scroll to position [158, 0]
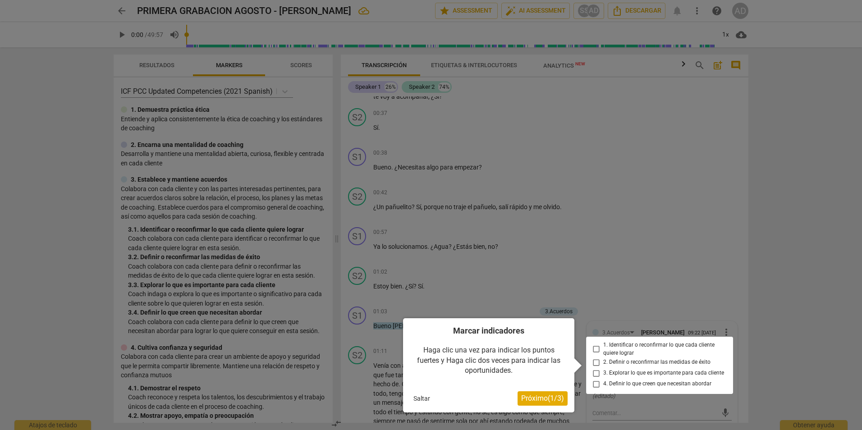
click at [631, 347] on div at bounding box center [659, 365] width 147 height 57
click at [596, 347] on div at bounding box center [659, 365] width 147 height 57
click at [551, 403] on span "Próximo ( 1 / 3 )" at bounding box center [542, 398] width 43 height 9
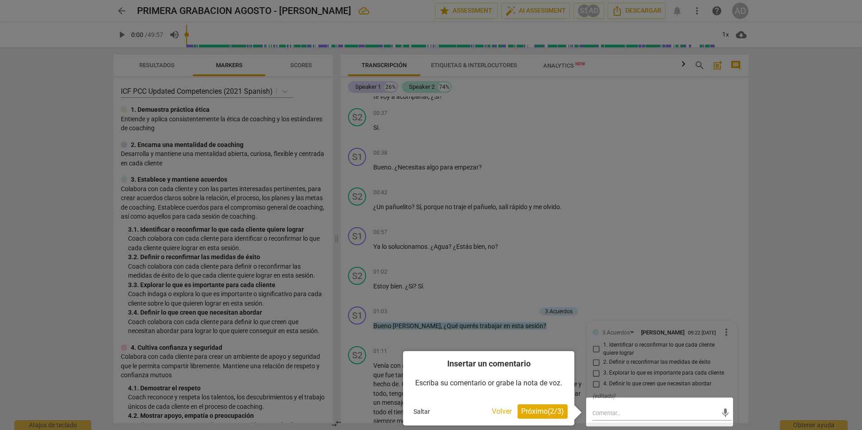
click at [429, 413] on button "Saltar" at bounding box center [422, 412] width 24 height 14
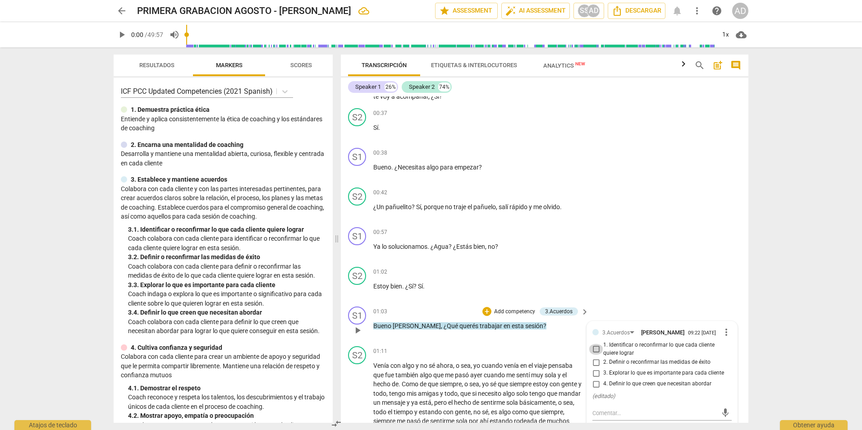
click at [595, 345] on input "1. Identificar o reconfirmar lo que cada cliente quiere lograr" at bounding box center [596, 349] width 14 height 11
click at [679, 417] on textarea at bounding box center [655, 413] width 125 height 9
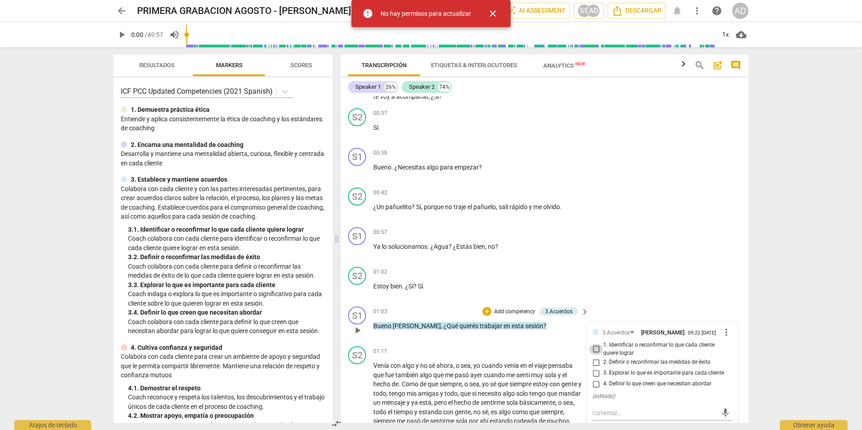
click at [597, 348] on input "1. Identificar o reconfirmar lo que cada cliente quiere lograr" at bounding box center [596, 349] width 14 height 11
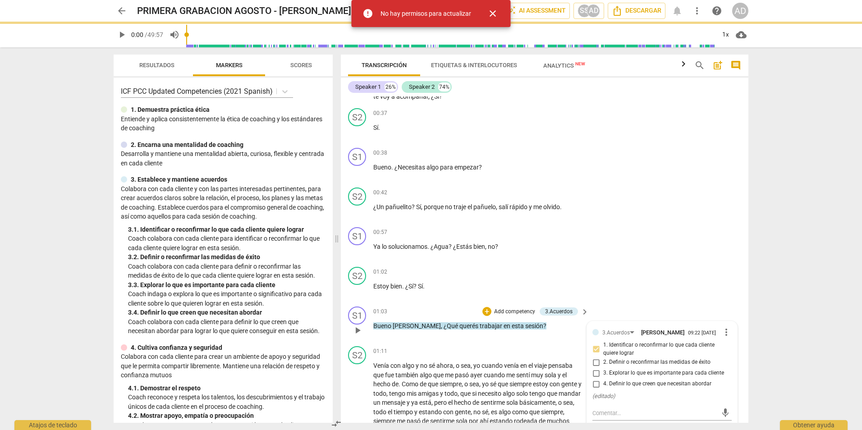
checkbox input "false"
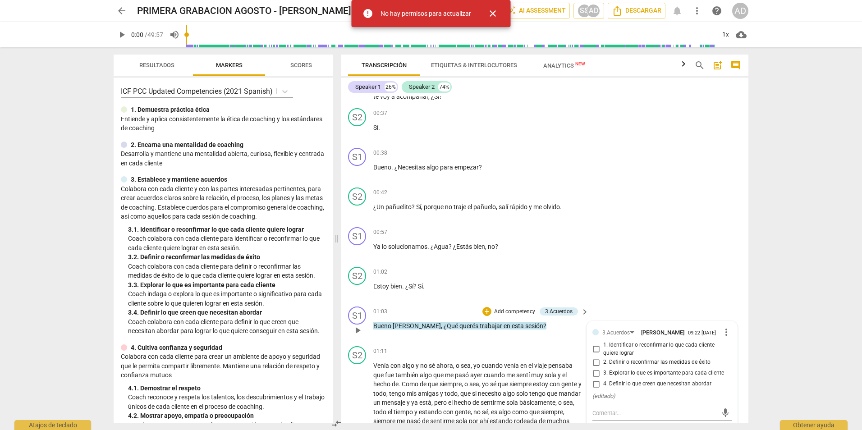
click at [713, 308] on div "S1 play_arrow pause 01:03 + Add competency 3.Acuerdos keyboard_arrow_right [PER…" at bounding box center [545, 323] width 408 height 40
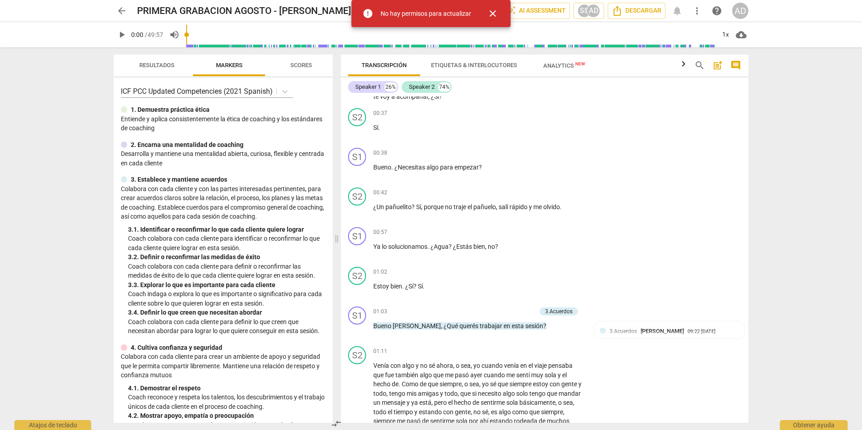
click at [799, 304] on div "arrow_back PRIMERA GRABACION AGOSTO - [PERSON_NAME] error edit star Assessment …" at bounding box center [431, 215] width 862 height 430
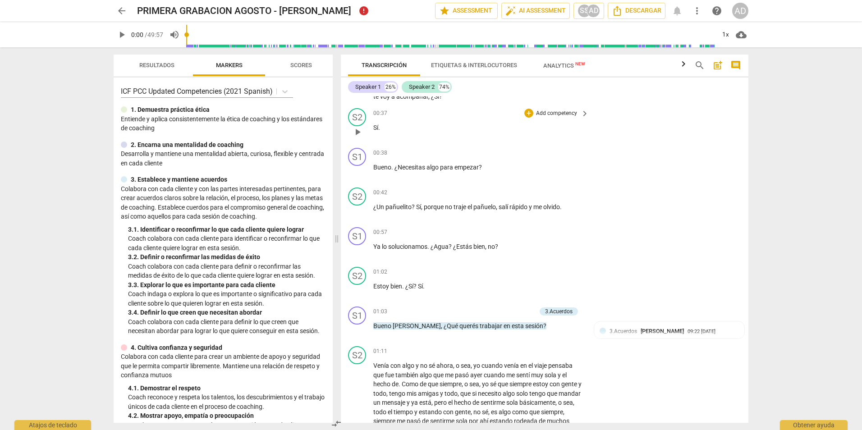
drag, startPoint x: 650, startPoint y: 110, endPoint x: 650, endPoint y: 117, distance: 7.2
click at [650, 117] on div "S2 play_arrow pause 00:37 + Add competency keyboard_arrow_right Sí ." at bounding box center [545, 125] width 408 height 40
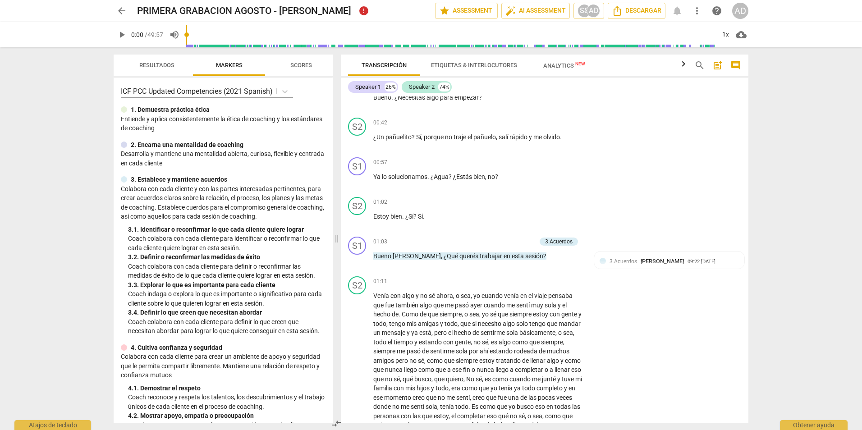
scroll to position [208, 0]
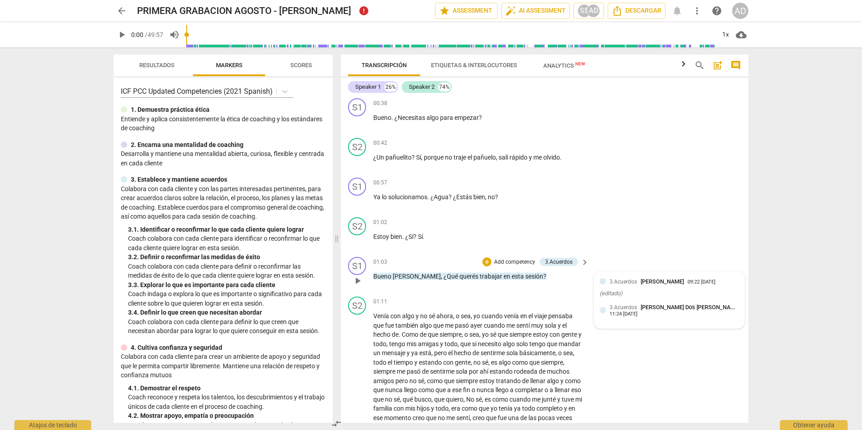
click at [635, 305] on span "3.Acuerdos" at bounding box center [624, 307] width 28 height 6
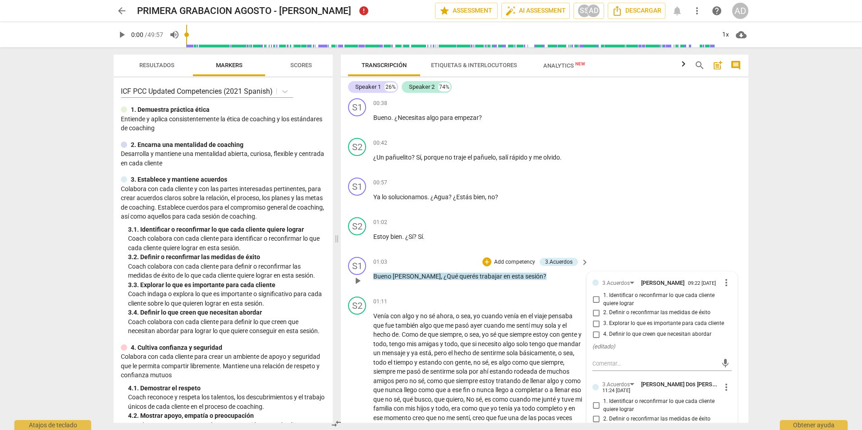
click at [624, 299] on span "1. Identificar o reconfirmar lo que cada cliente quiere lograr" at bounding box center [666, 300] width 125 height 16
click at [604, 299] on input "1. Identificar o reconfirmar lo que cada cliente quiere lograr" at bounding box center [596, 300] width 14 height 11
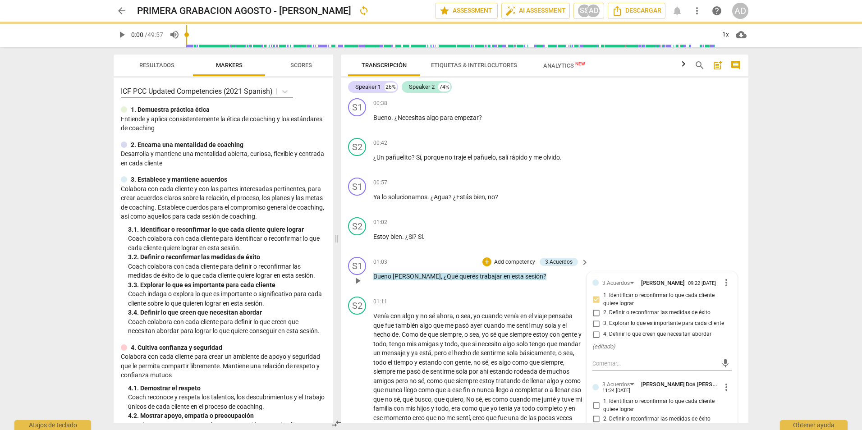
click at [619, 304] on span "1. Identificar o reconfirmar lo que cada cliente quiere lograr" at bounding box center [666, 300] width 125 height 16
click at [604, 304] on input "1. Identificar o reconfirmar lo que cada cliente quiere lograr" at bounding box center [596, 300] width 14 height 11
click at [595, 296] on input "1. Identificar o reconfirmar lo que cada cliente quiere lograr" at bounding box center [596, 300] width 14 height 11
checkbox input "false"
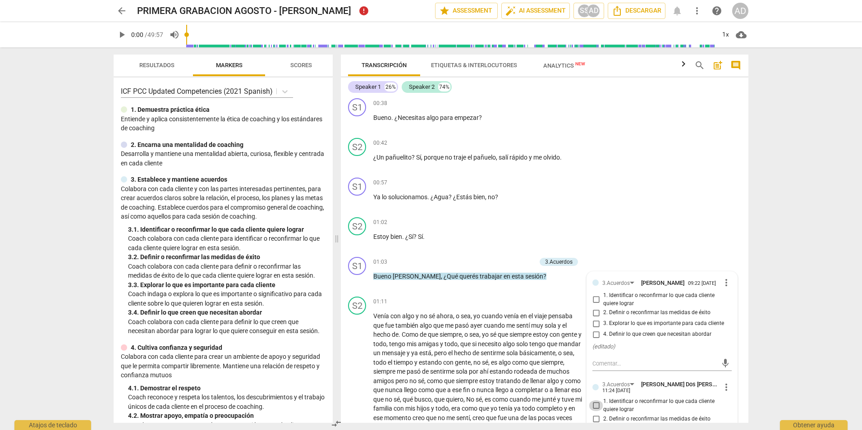
click at [598, 407] on input "1. Identificar o reconfirmar lo que cada cliente quiere lograr" at bounding box center [596, 406] width 14 height 11
checkbox input "true"
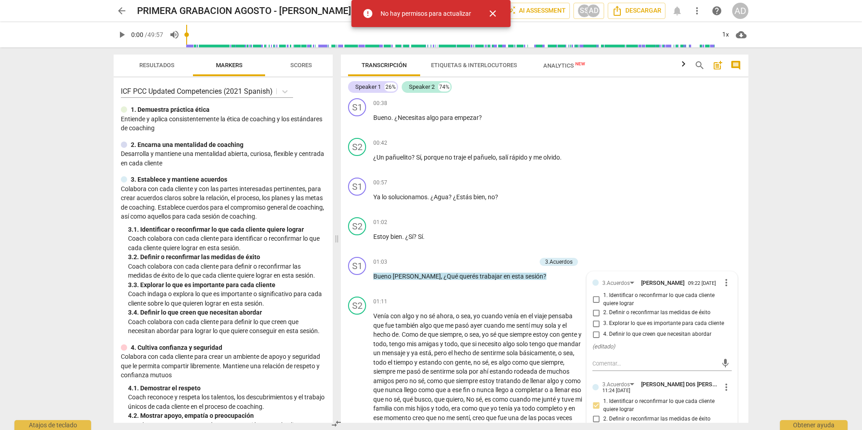
click at [820, 312] on div "arrow_back PRIMERA GRABACION AGOSTO - [PERSON_NAME] error edit star Assessment …" at bounding box center [431, 215] width 862 height 430
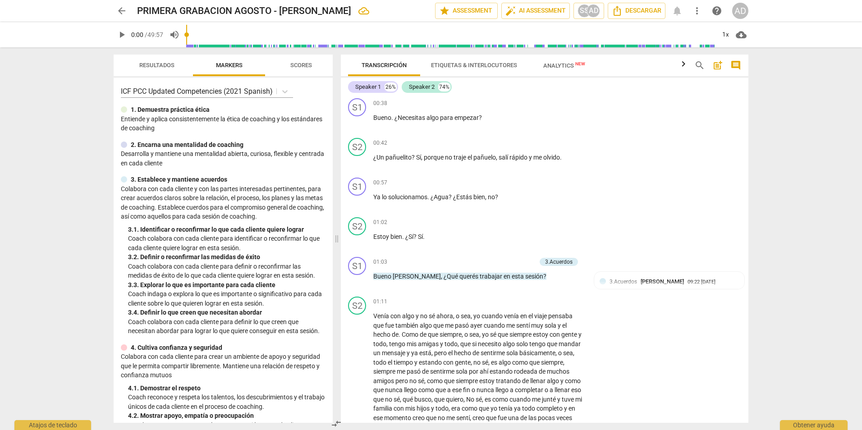
click at [779, 242] on div "arrow_back PRIMERA GRABACION AGOSTO - [PERSON_NAME] edit star Assessment auto_f…" at bounding box center [431, 215] width 862 height 430
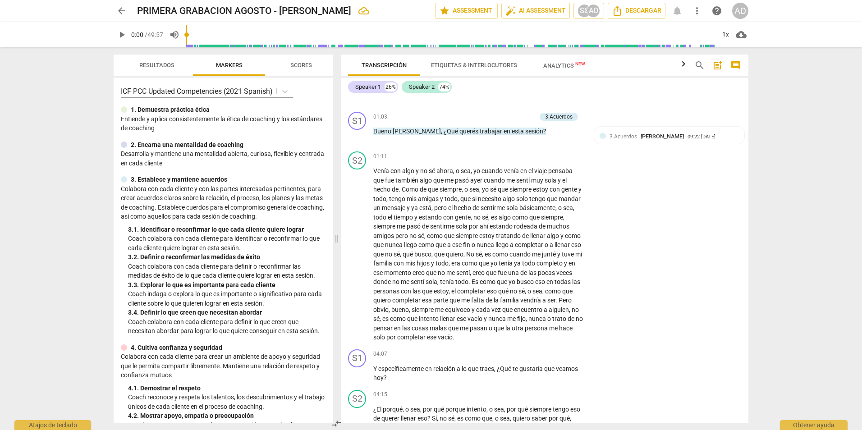
scroll to position [364, 0]
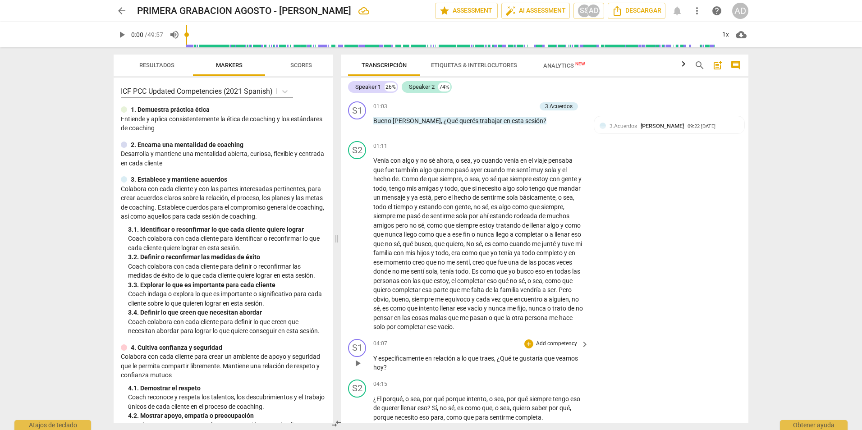
click at [567, 344] on p "Add competency" at bounding box center [556, 344] width 43 height 8
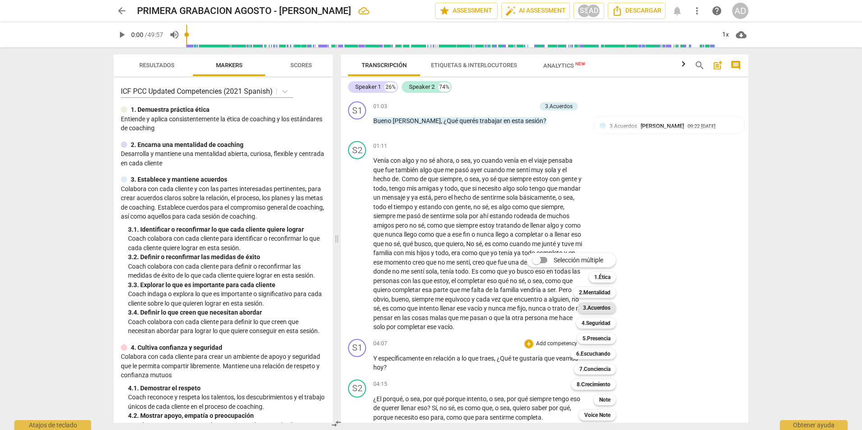
click at [602, 311] on b "3.Acuerdos" at bounding box center [597, 308] width 28 height 11
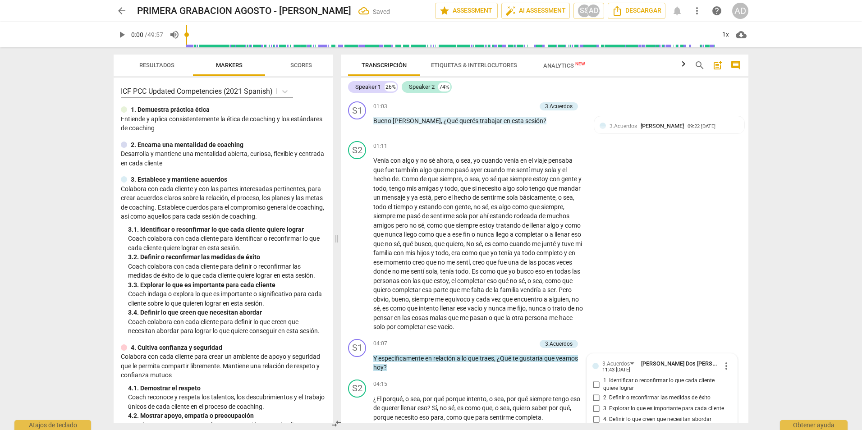
scroll to position [544, 0]
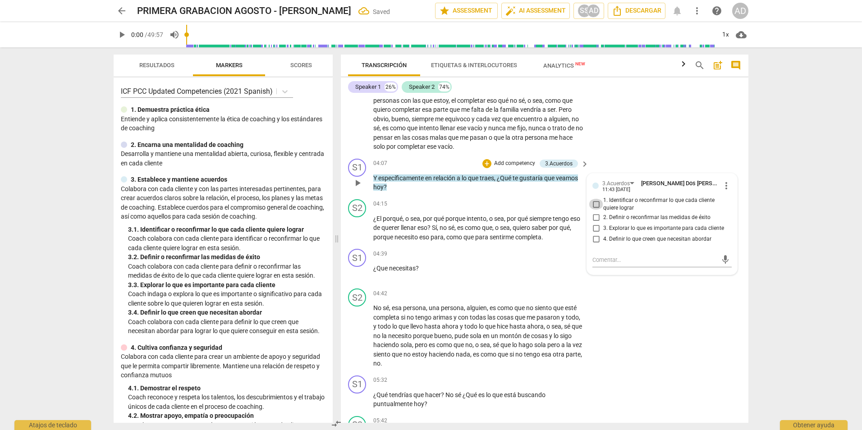
click at [591, 204] on input "1. Identificar o reconfirmar lo que cada cliente quiere lograr" at bounding box center [596, 204] width 14 height 11
checkbox input "true"
click at [655, 310] on div "S2 play_arrow pause 04:42 + Add competency keyboard_arrow_right No sé , esa per…" at bounding box center [545, 328] width 408 height 87
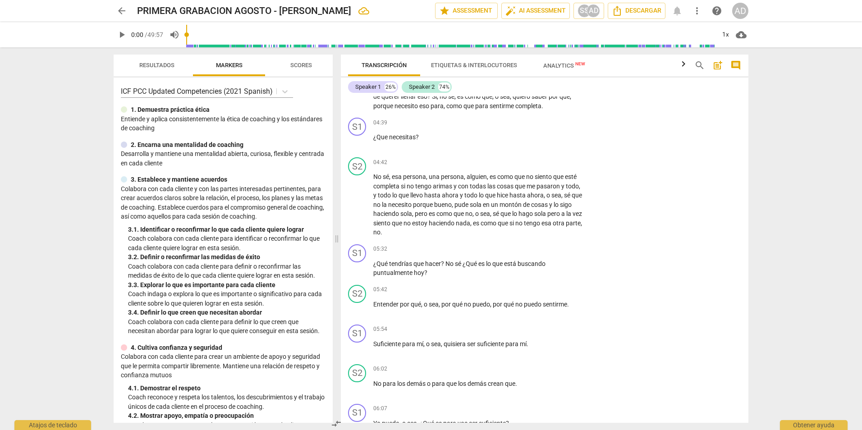
scroll to position [696, 0]
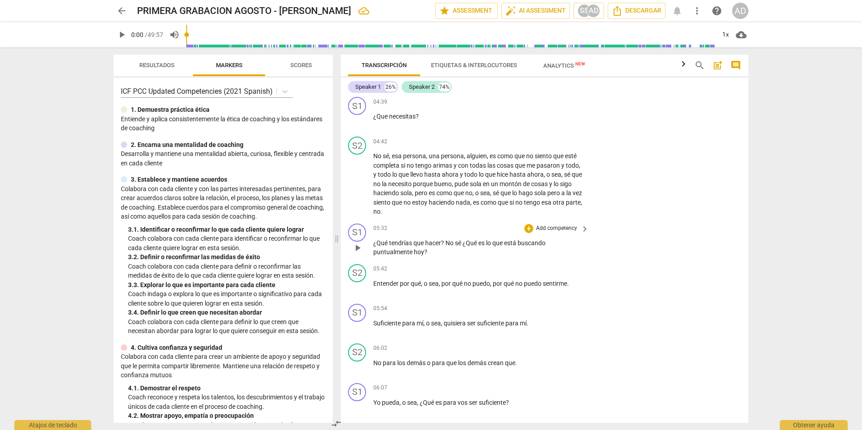
click at [571, 227] on p "Add competency" at bounding box center [556, 229] width 43 height 8
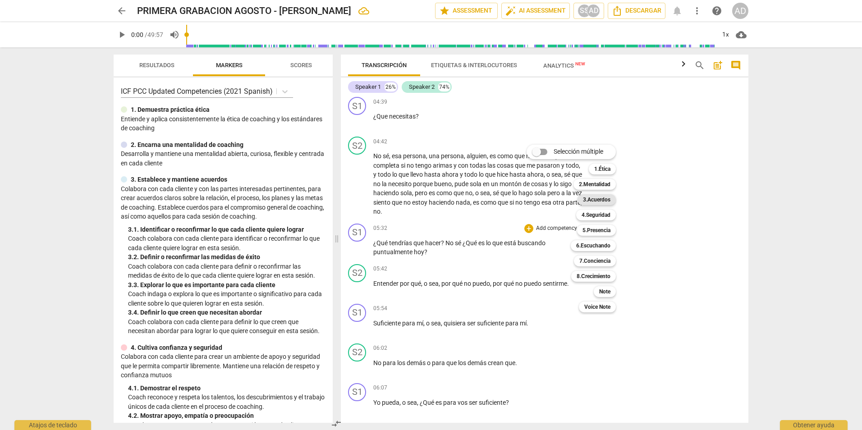
click at [597, 200] on b "3.Acuerdos" at bounding box center [597, 199] width 28 height 11
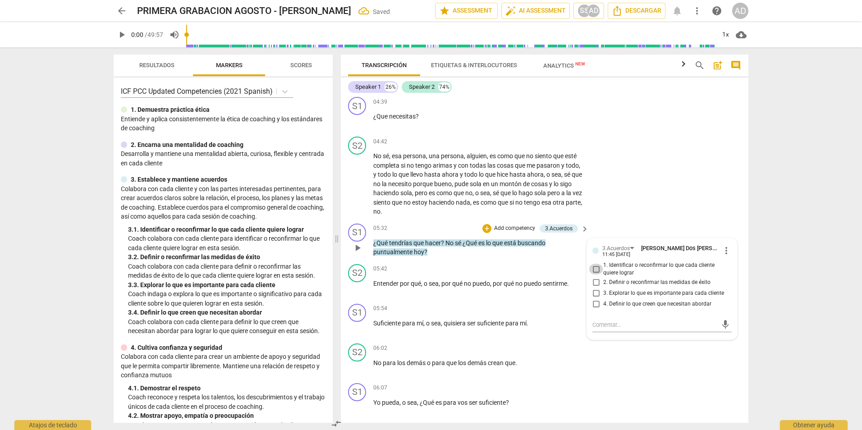
click at [595, 267] on input "1. Identificar o reconfirmar lo que cada cliente quiere lograr" at bounding box center [596, 269] width 14 height 11
checkbox input "true"
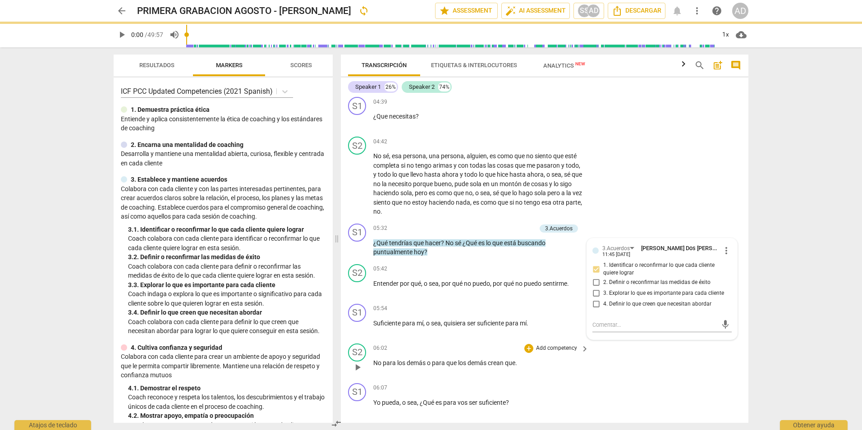
click at [695, 375] on div "S2 play_arrow pause 06:02 + Add competency keyboard_arrow_right No para los dem…" at bounding box center [545, 360] width 408 height 40
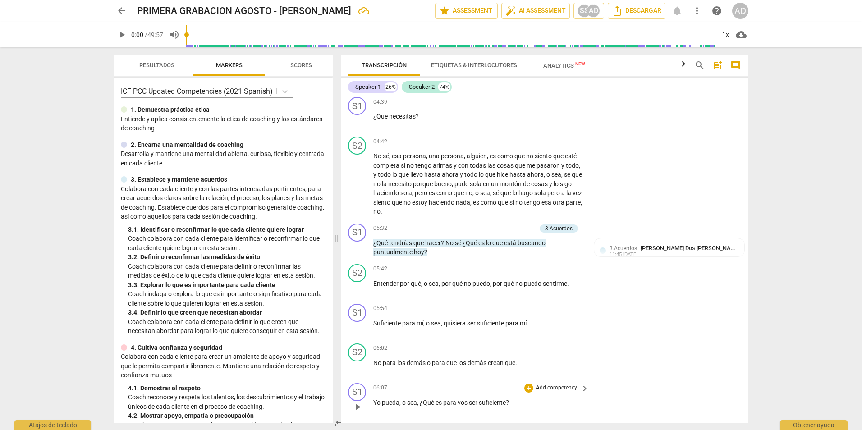
click at [576, 391] on p "Add competency" at bounding box center [556, 388] width 43 height 8
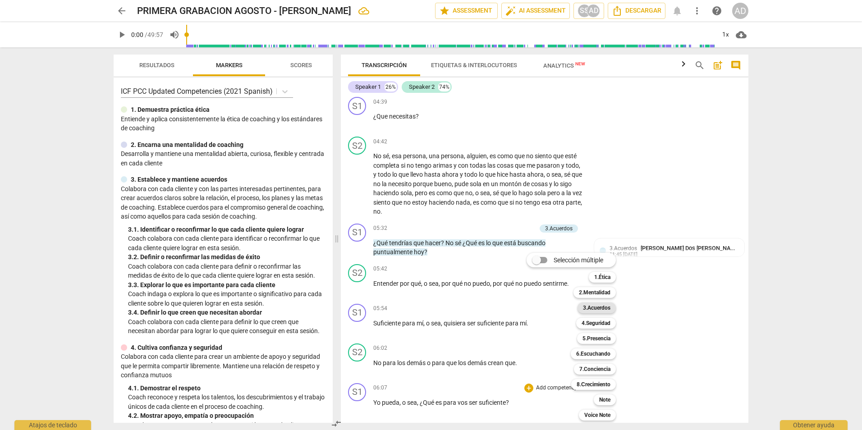
click at [605, 304] on b "3.Acuerdos" at bounding box center [597, 308] width 28 height 11
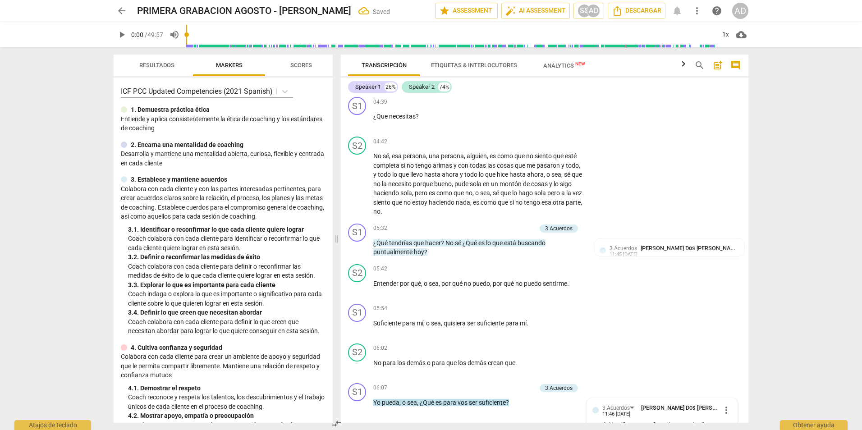
scroll to position [921, 0]
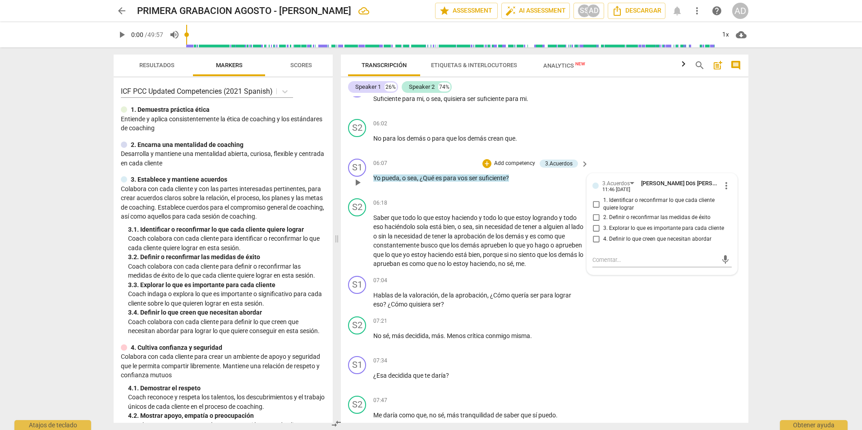
click at [645, 227] on span "3. Explorar lo que es importante para cada cliente" at bounding box center [664, 229] width 121 height 8
click at [604, 227] on input "3. Explorar lo que es importante para cada cliente" at bounding box center [596, 228] width 14 height 11
checkbox input "true"
click at [654, 301] on div "S1 play_arrow pause 07:04 + Add competency keyboard_arrow_right Hablas de la va…" at bounding box center [545, 292] width 408 height 41
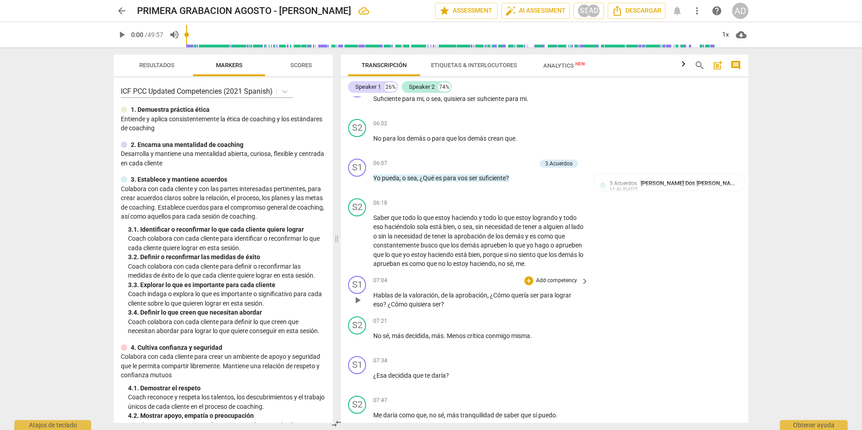
click at [575, 281] on p "Add competency" at bounding box center [556, 281] width 43 height 8
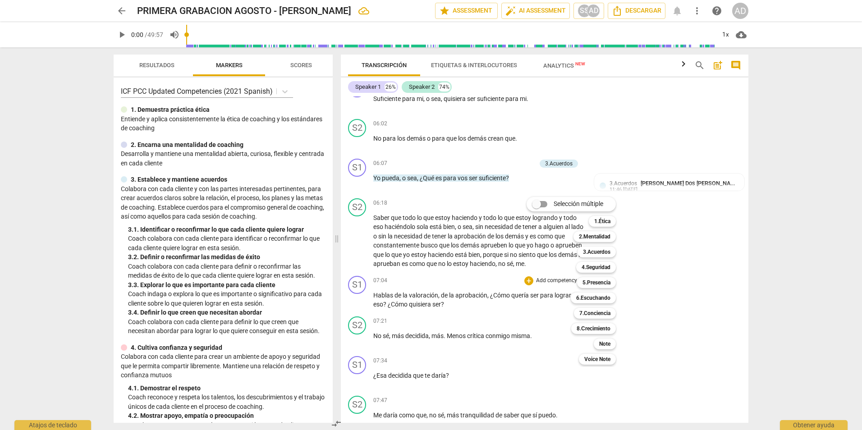
click at [675, 314] on div at bounding box center [431, 215] width 862 height 430
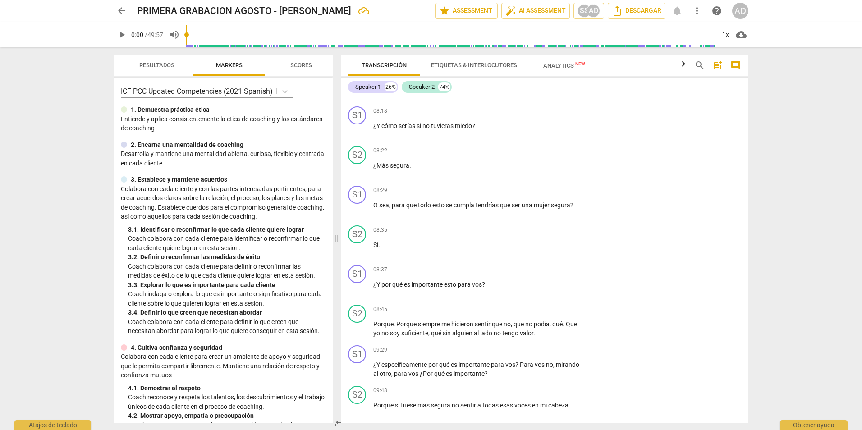
scroll to position [1339, 0]
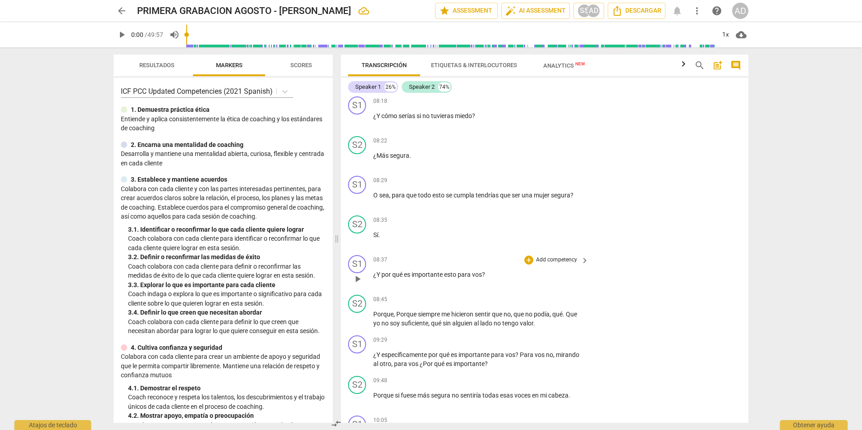
click at [564, 260] on p "Add competency" at bounding box center [556, 260] width 43 height 8
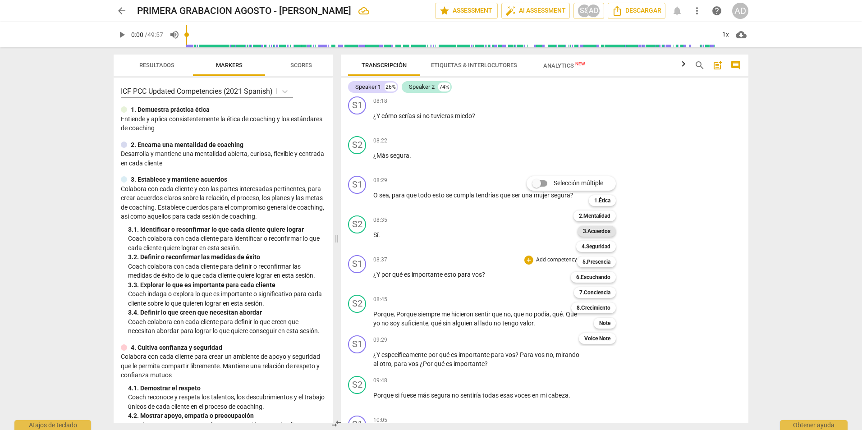
click at [600, 230] on b "3.Acuerdos" at bounding box center [597, 231] width 28 height 11
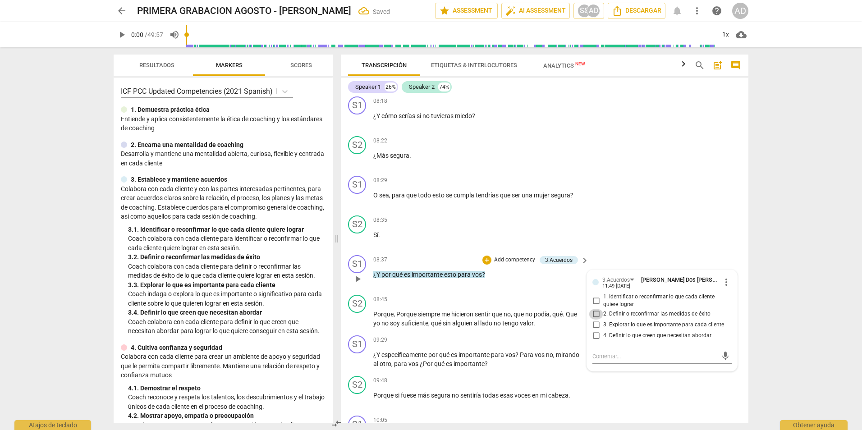
click at [596, 315] on input "2. Definir o reconfirmar las medidas de éxito" at bounding box center [596, 314] width 14 height 11
checkbox input "true"
click at [595, 325] on input "3. Explorar lo que es importante para cada cliente" at bounding box center [596, 325] width 14 height 11
checkbox input "true"
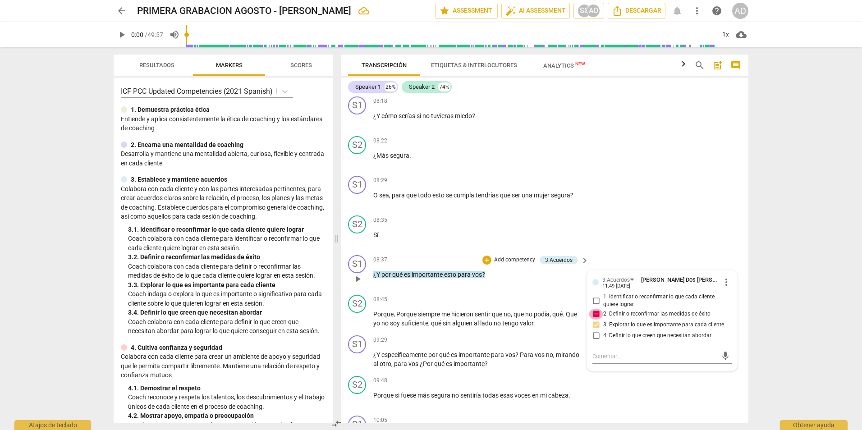
click at [595, 310] on input "2. Definir o reconfirmar las medidas de éxito" at bounding box center [596, 314] width 14 height 11
checkbox input "false"
click at [713, 388] on div "S2 play_arrow pause 09:48 + Add competency keyboard_arrow_right Porque si fuese…" at bounding box center [545, 393] width 408 height 40
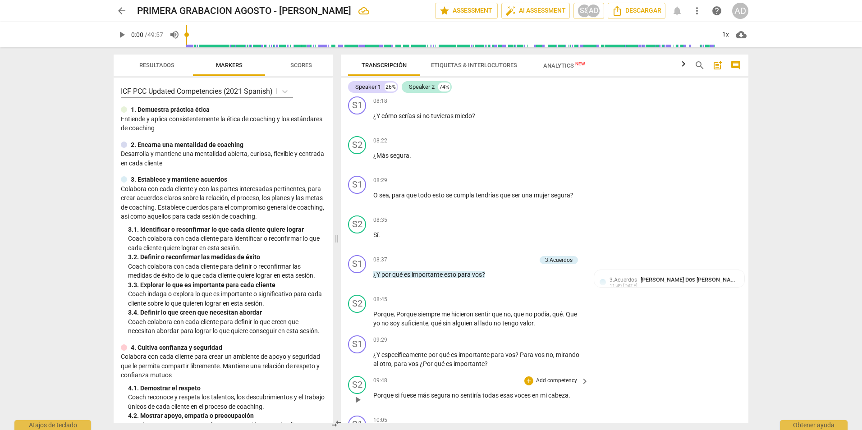
click at [713, 388] on div "S2 play_arrow pause 09:48 + Add competency keyboard_arrow_right Porque si fuese…" at bounding box center [545, 393] width 408 height 40
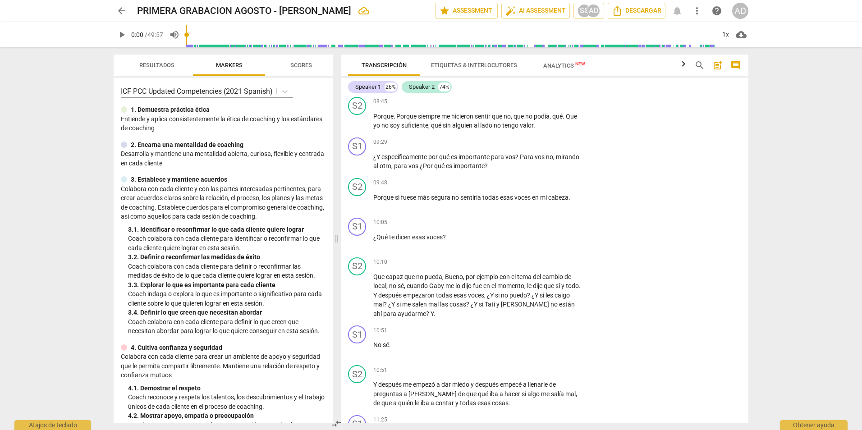
scroll to position [1547, 0]
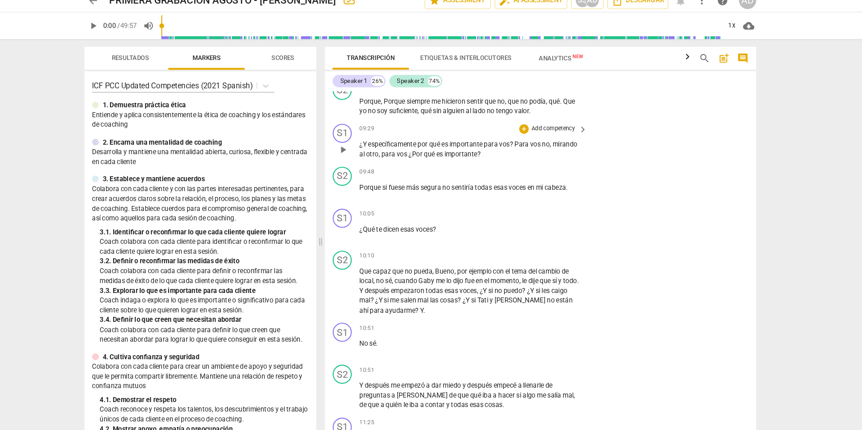
click at [567, 131] on p "Add competency" at bounding box center [556, 133] width 43 height 8
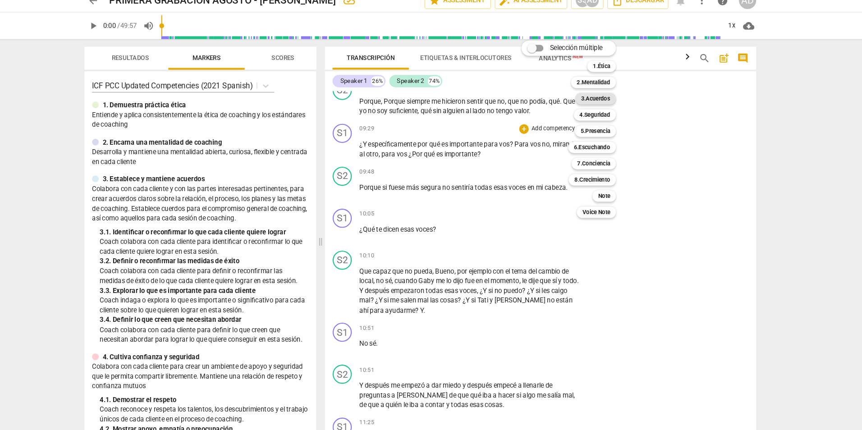
click at [602, 101] on b "3.Acuerdos" at bounding box center [597, 103] width 28 height 11
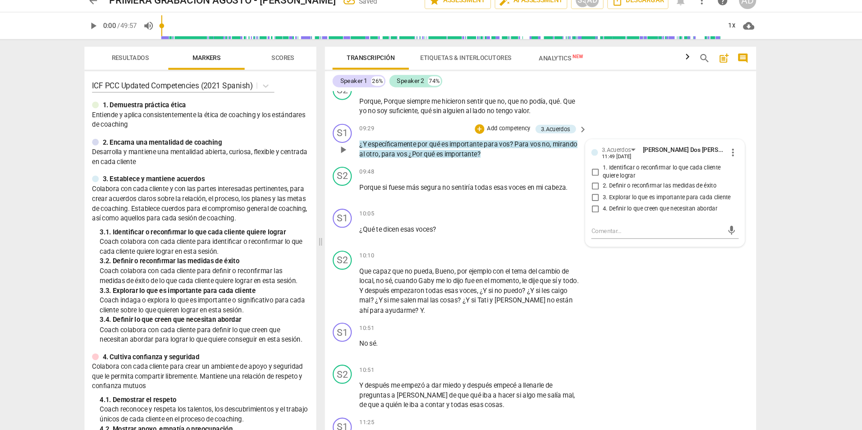
click at [607, 194] on span "3. Explorar lo que es importante para cada cliente" at bounding box center [664, 198] width 121 height 8
click at [604, 194] on input "3. Explorar lo que es importante para cada cliente" at bounding box center [596, 197] width 14 height 11
checkbox input "true"
click at [615, 249] on div "S2 play_arrow pause 10:10 + Add competency keyboard_arrow_right Que capaz que n…" at bounding box center [545, 278] width 408 height 69
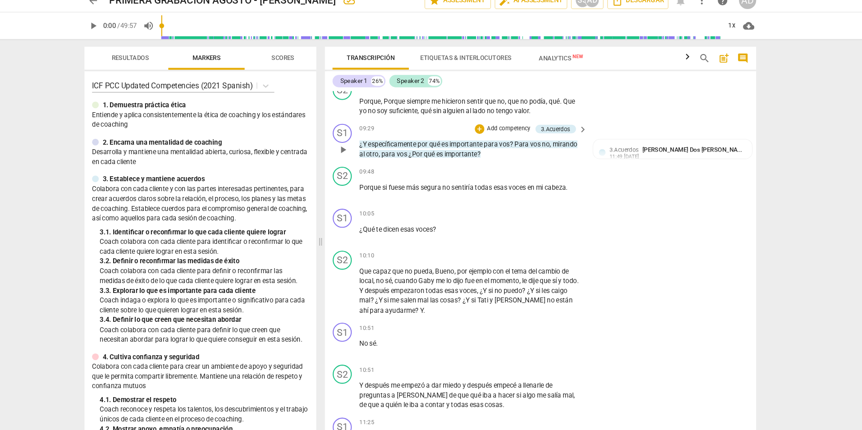
click at [521, 132] on p "Add competency" at bounding box center [514, 133] width 43 height 8
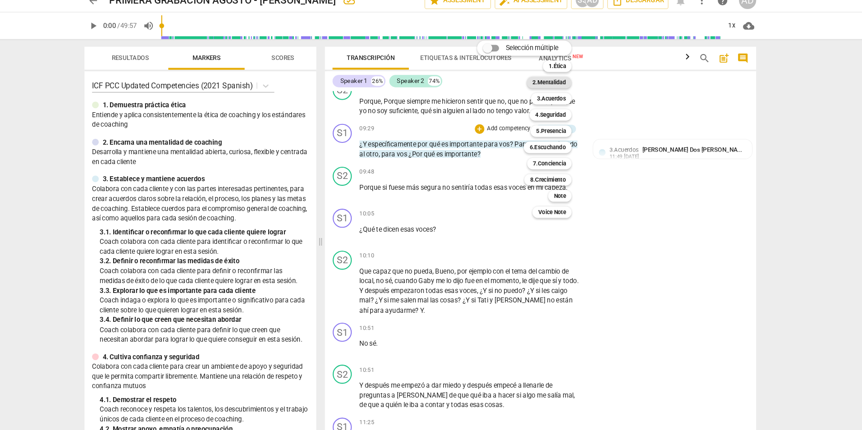
click at [561, 87] on b "2.Mentalidad" at bounding box center [553, 88] width 32 height 11
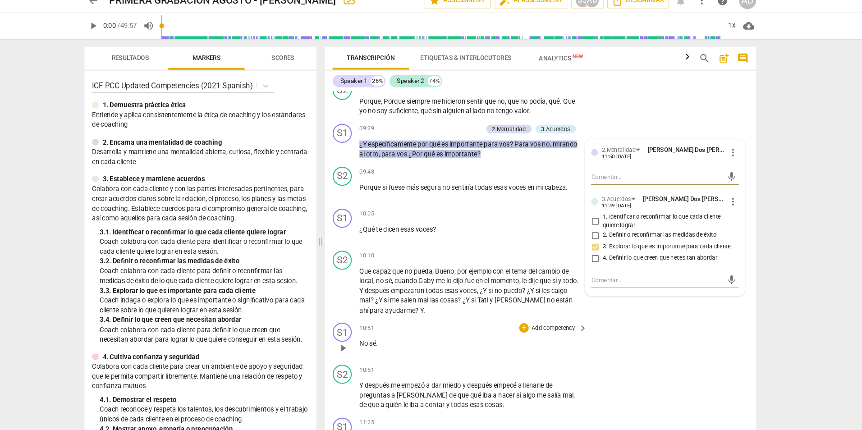
type textarea "c"
type textarea "cu"
type textarea "cur"
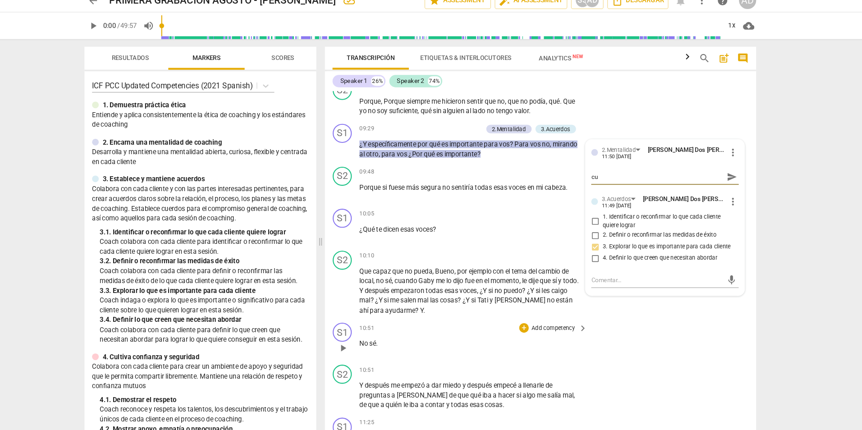
type textarea "cur"
type textarea "curi"
type textarea "curio"
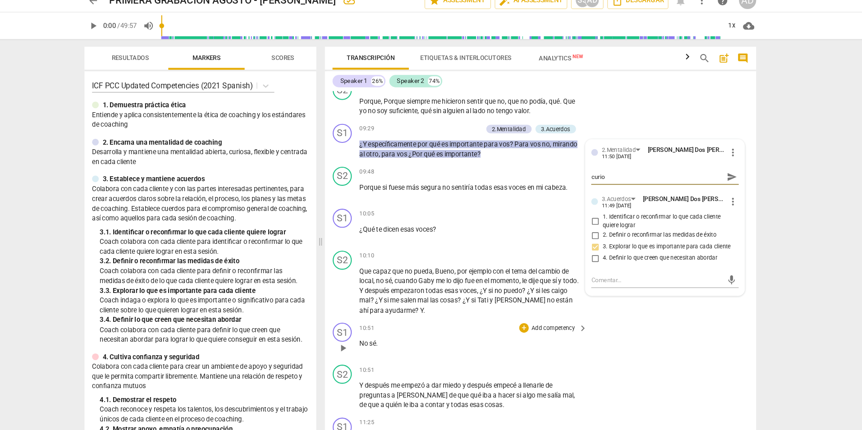
type textarea "curi"
type textarea "cur"
type textarea "cu"
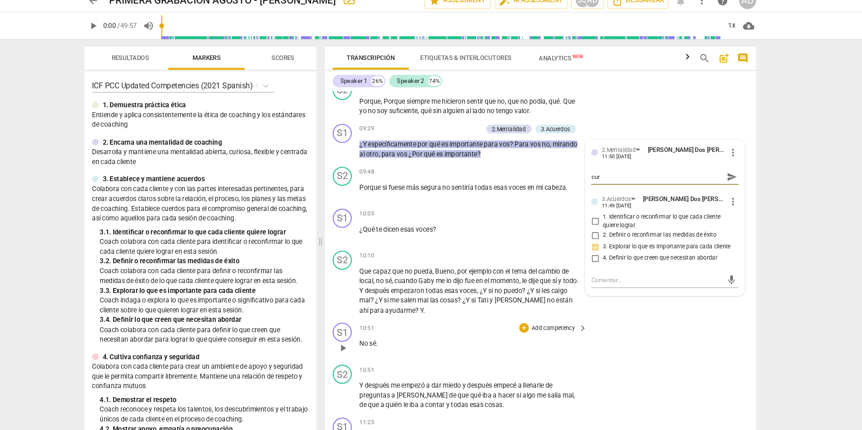
type textarea "cu"
type textarea "c"
type textarea "m"
type textarea "ma"
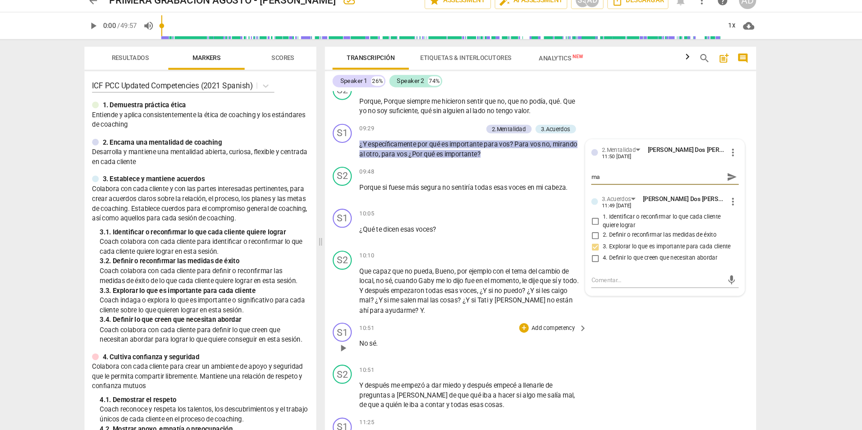
type textarea "ma"
type textarea "man"
type textarea "mant"
type textarea "manti"
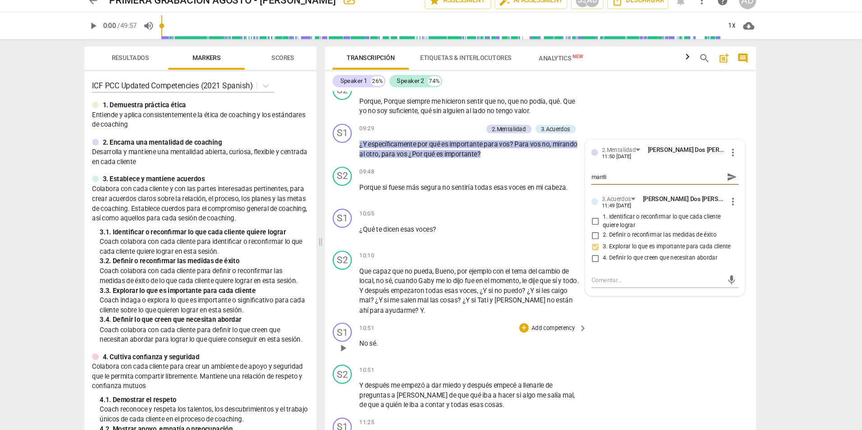
type textarea "mantin"
type textarea "mantine"
type textarea "mantinee"
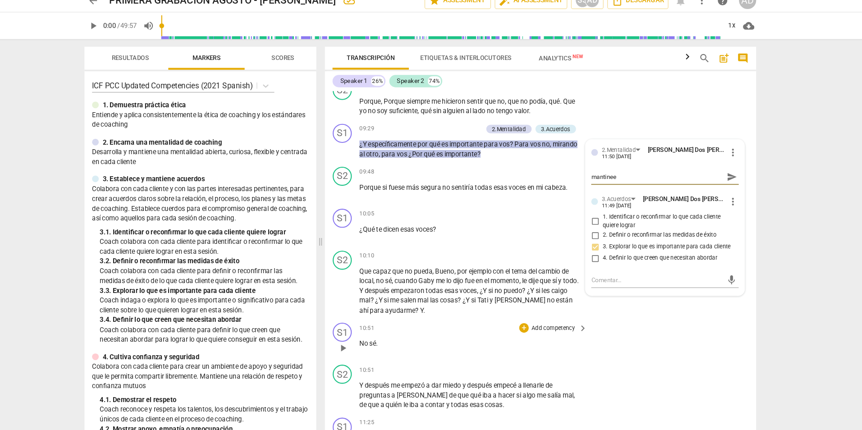
type textarea "mantinee"
type textarea "mantine"
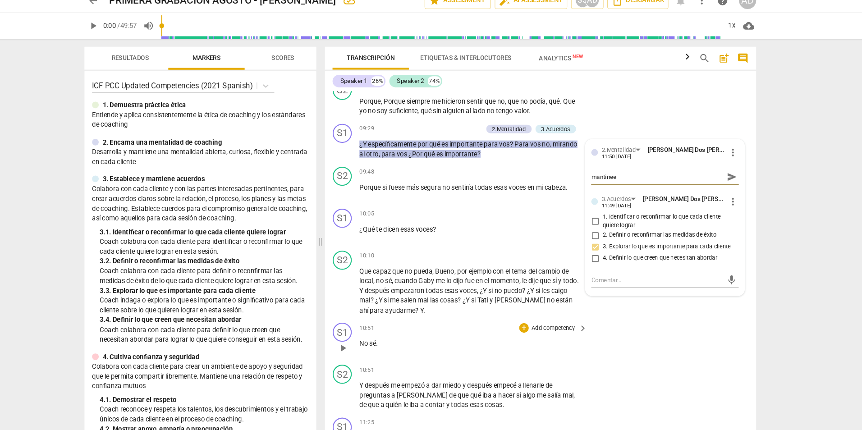
type textarea "mantine"
type textarea "mantin"
type textarea "manti"
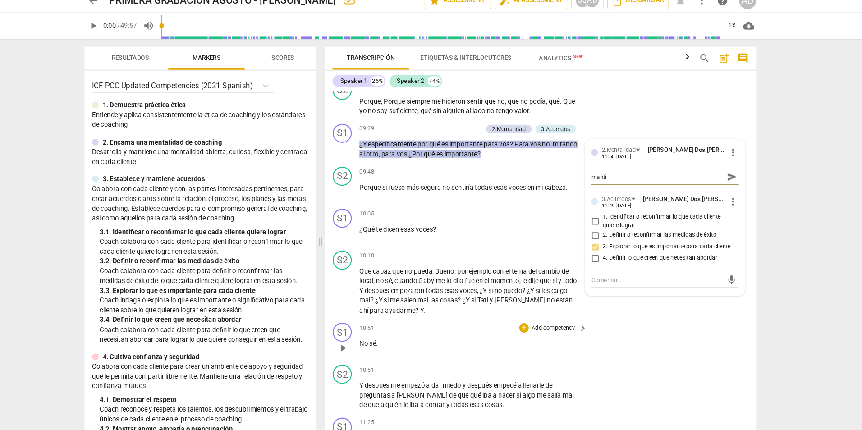
type textarea "mantie"
type textarea "mantien"
type textarea "mantiene"
type textarea "mantiene m"
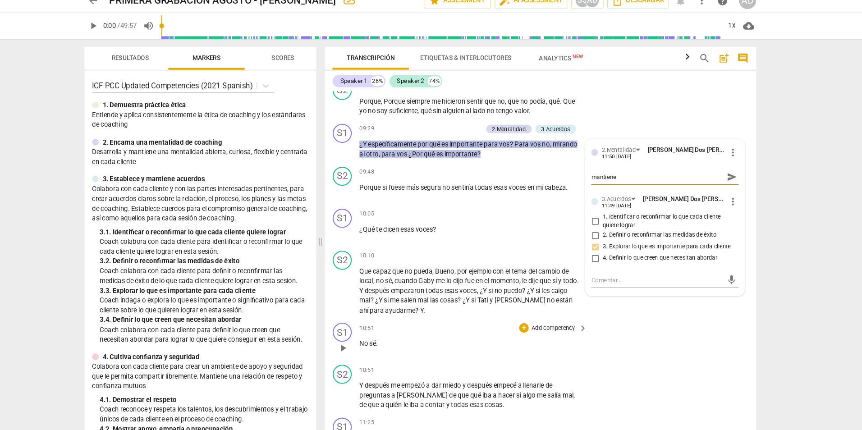
type textarea "mantiene m"
type textarea "mantiene me"
type textarea "mantiene m"
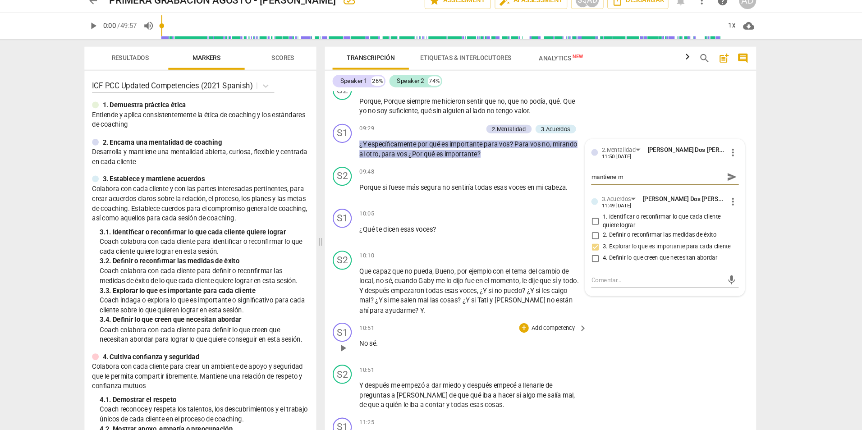
type textarea "mantiene"
type textarea "mantiene u"
type textarea "mantiene un"
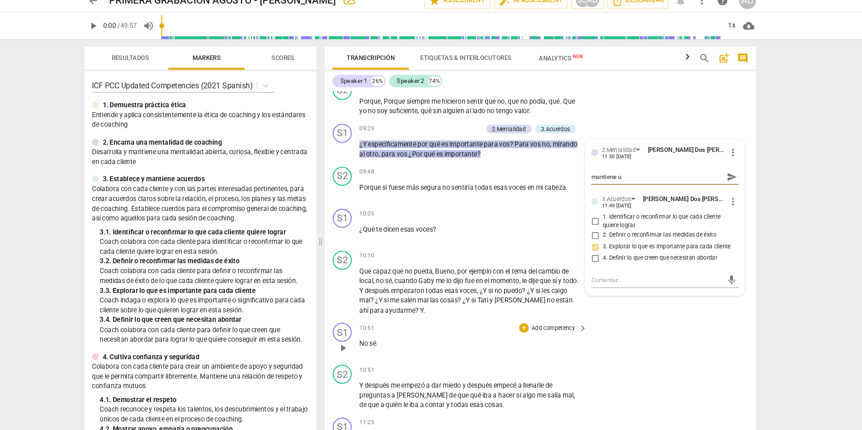
type textarea "mantiene un"
type textarea "mantiene una"
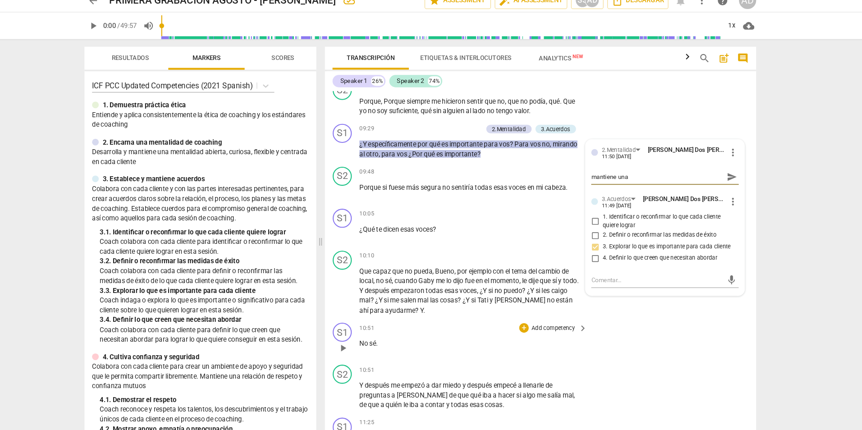
type textarea "mantiene una m"
type textarea "mantiene una me"
type textarea "mantiene una men"
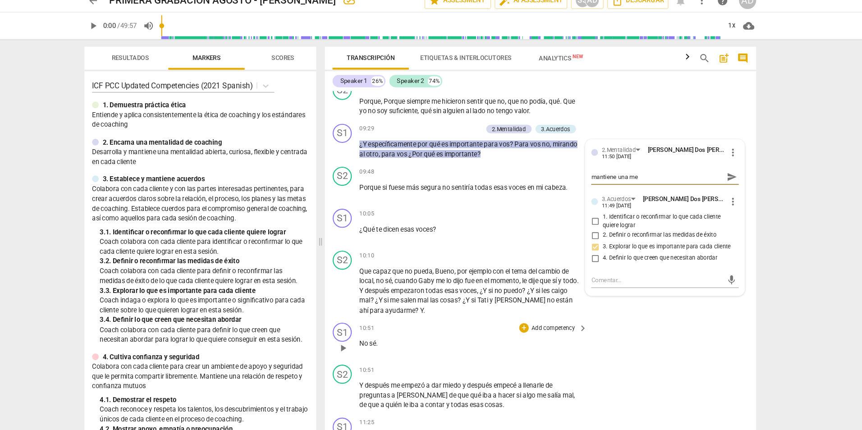
type textarea "mantiene una men"
type textarea "mantiene una ment"
type textarea "mantiene una menta"
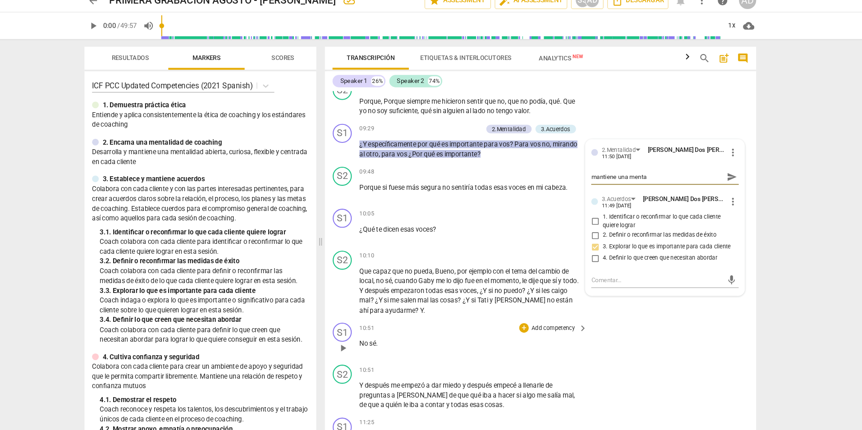
type textarea "mantiene una mental"
type textarea "mantiene una mentali"
type textarea "mantiene una mentalid"
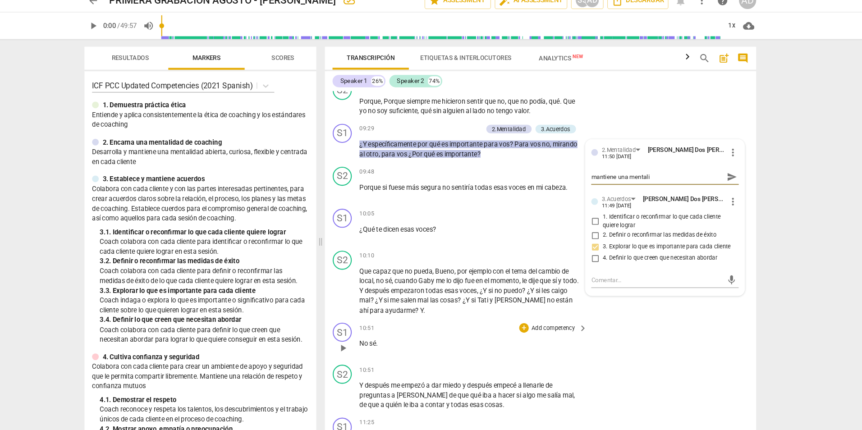
type textarea "mantiene una mentalid"
type textarea "mantiene una mentalida"
type textarea "mantiene una mentalidad"
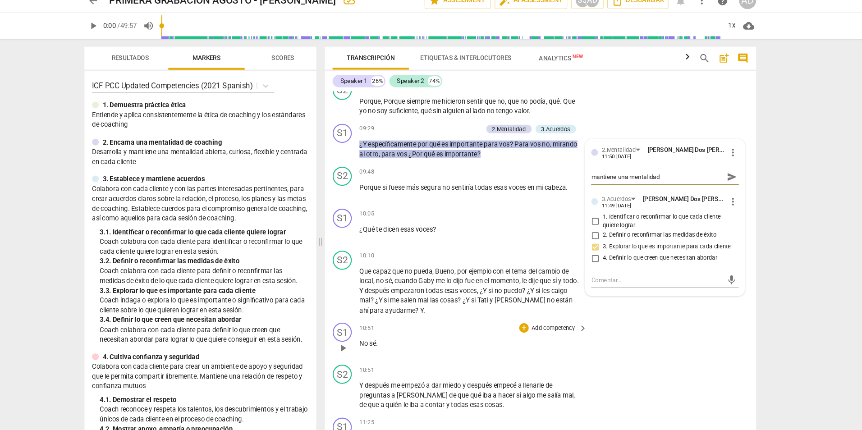
type textarea "mantiene una mentalidad"
type textarea "mantiene una mentalidad c"
type textarea "mantiene una mentalidad cu"
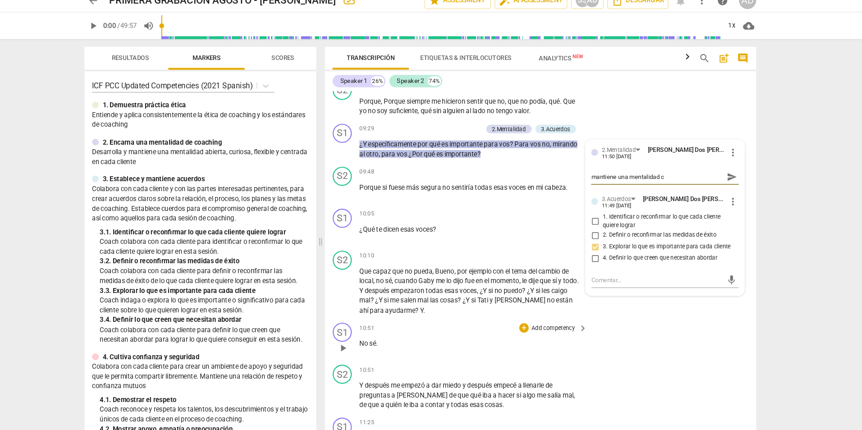
type textarea "mantiene una mentalidad cu"
type textarea "mantiene una mentalidad cur"
type textarea "mantiene una mentalidad [PERSON_NAME]"
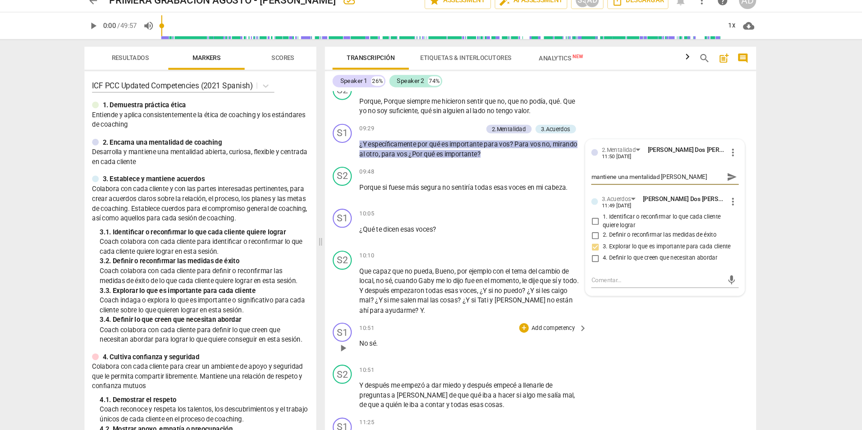
type textarea "mantiene una mentalidad curio"
type textarea "mantiene una mentalidad curios"
type textarea "mantiene una mentalidad curiosa"
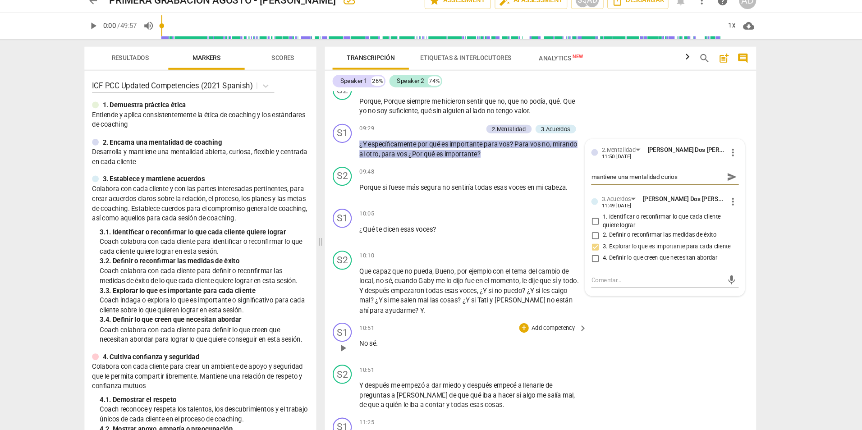
type textarea "mantiene una mentalidad curiosa"
type textarea "mantiene una mentalidad curiosa c"
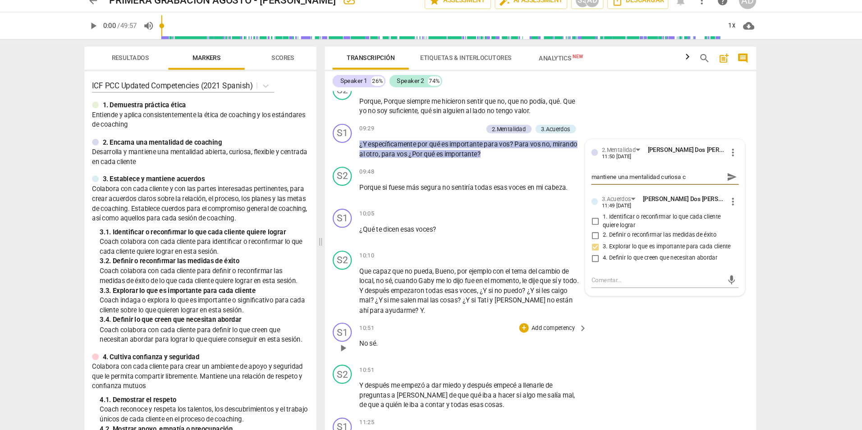
type textarea "mantiene una mentalidad curiosa ce"
type textarea "mantiene una mentalidad curiosa cen"
type textarea "mantiene una mentalidad curiosa cent"
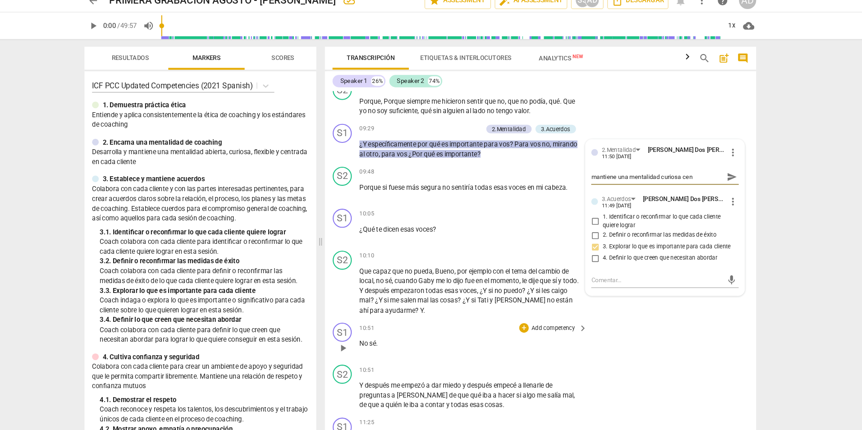
type textarea "mantiene una mentalidad curiosa cent"
type textarea "mantiene una mentalidad curiosa centr"
type textarea "mantiene una mentalidad curiosa centra"
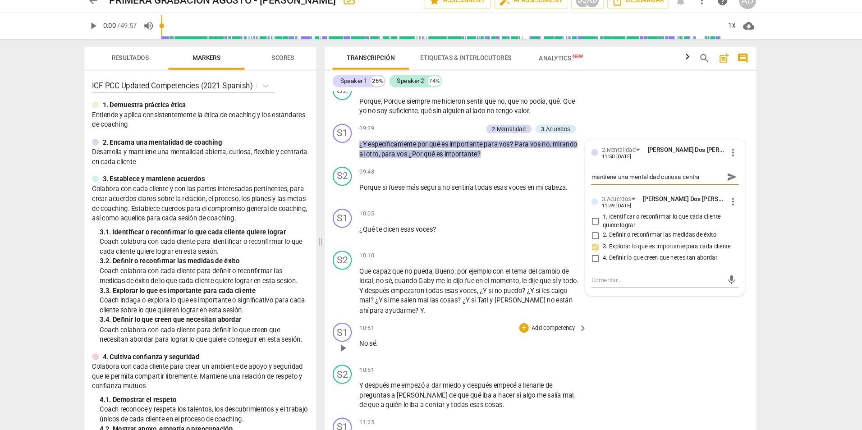
type textarea "mantiene una mentalidad curiosa centrad"
type textarea "mantiene una mentalidad curiosa centrada"
type textarea "mantiene una mentalidad curiosa centrada e"
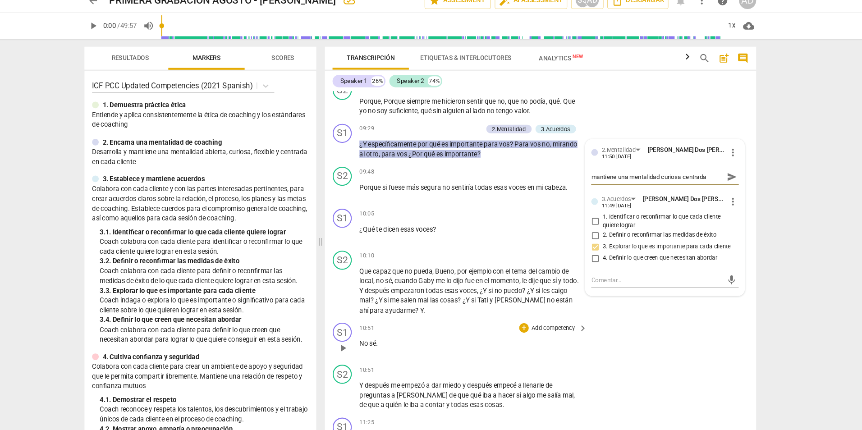
type textarea "mantiene una mentalidad curiosa centrada e"
type textarea "mantiene una mentalidad curiosa centrada en"
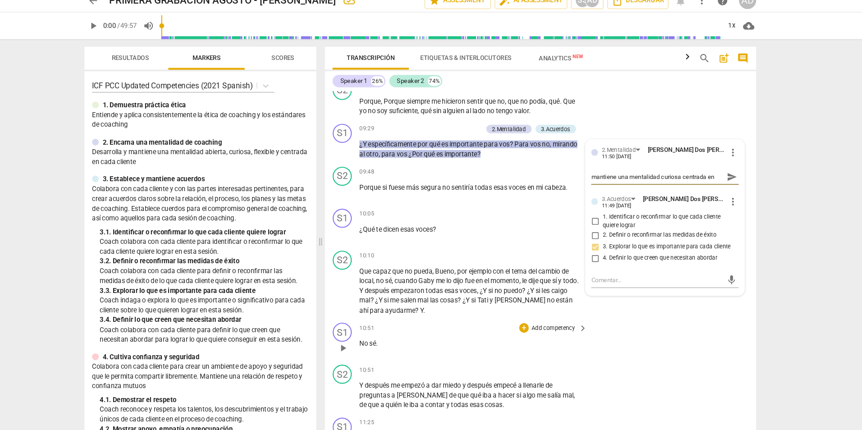
type textarea "mantiene una mentalidad curiosa centrada en e"
type textarea "mantiene una mentalidad curiosa centrada en el"
type textarea "mantiene una mentalidad curiosa centrada en el c"
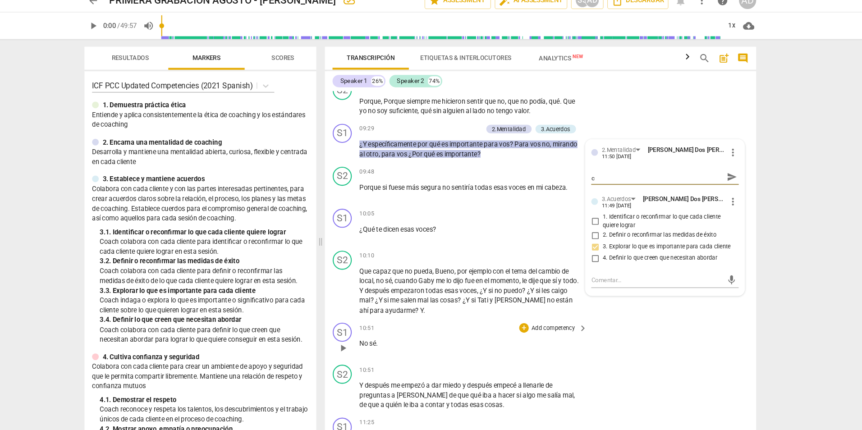
type textarea "mantiene una mentalidad curiosa centrada en el cl"
type textarea "mantiene una mentalidad curiosa centrada en el cli"
type textarea "mantiene una mentalidad curiosa centrada en el clie"
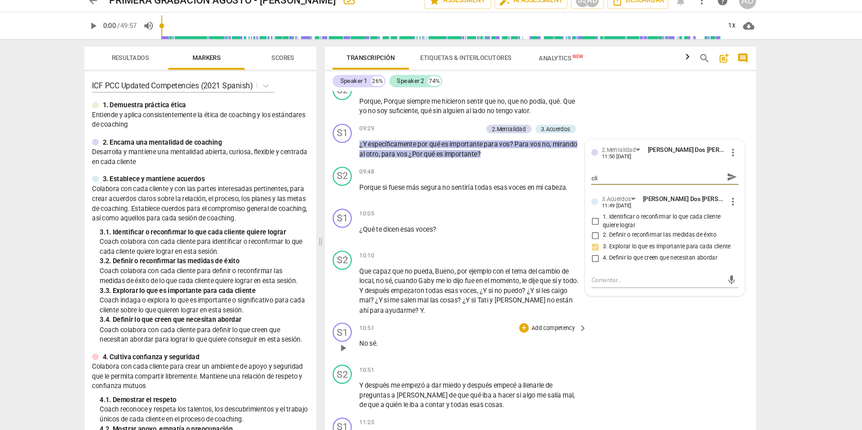
type textarea "mantiene una mentalidad curiosa centrada en el clie"
type textarea "mantiene una mentalidad curiosa centrada en el clien"
type textarea "mantiene una mentalidad curiosa centrada en el client"
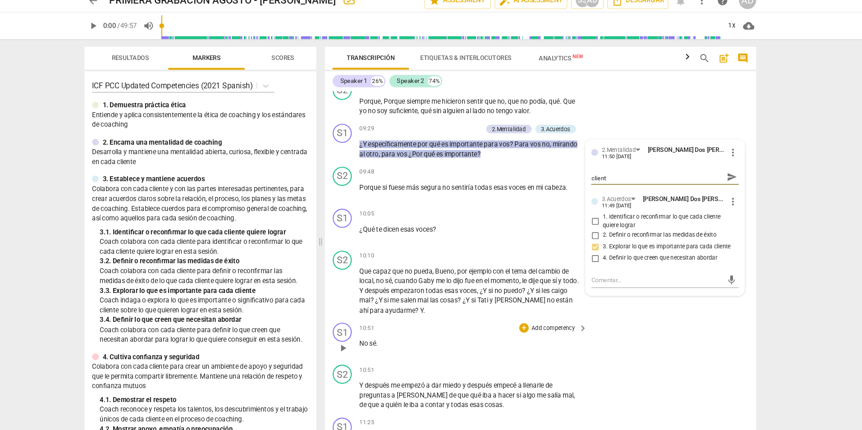
type textarea "mantiene una mentalidad curiosa centrada en el cliente"
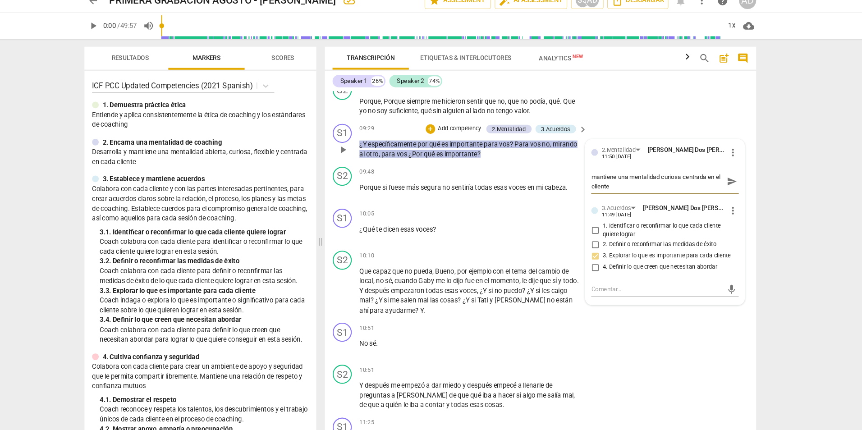
type textarea "mantiene una mentalidad curiosa centrada en el cliente"
click at [724, 183] on span "send" at bounding box center [726, 182] width 10 height 10
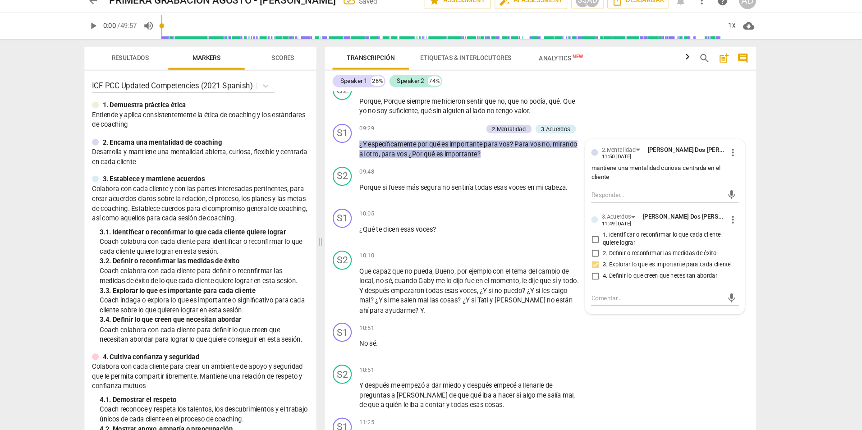
click at [796, 147] on div "arrow_back PRIMERA GRABACION AGOSTO - [PERSON_NAME] Saved edit star Assessment …" at bounding box center [431, 215] width 862 height 430
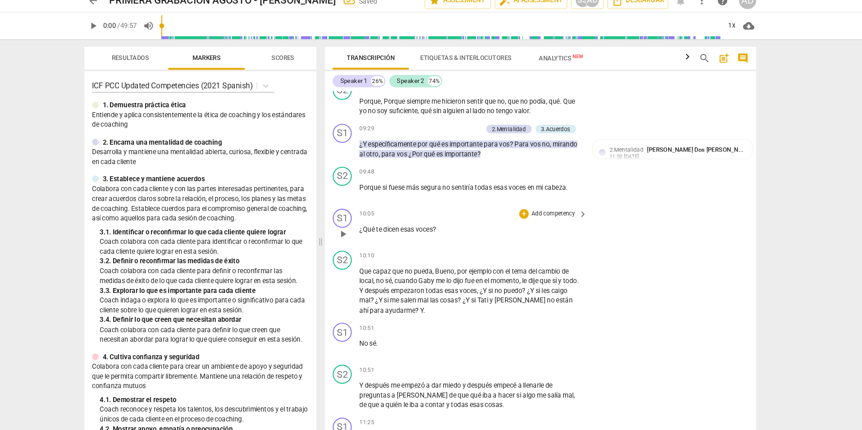
click at [737, 228] on div "S1 play_arrow pause 10:05 + Add competency keyboard_arrow_right ¿Qué te dicen e…" at bounding box center [545, 224] width 408 height 40
click at [642, 303] on div "S2 play_arrow pause 10:10 + Add competency keyboard_arrow_right Que capaz que n…" at bounding box center [545, 278] width 408 height 69
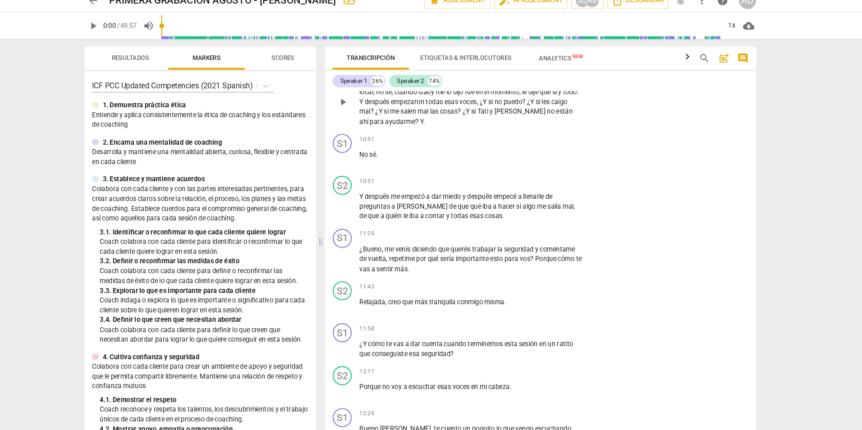
scroll to position [1728, 0]
click at [567, 316] on p "Add competency" at bounding box center [556, 320] width 43 height 8
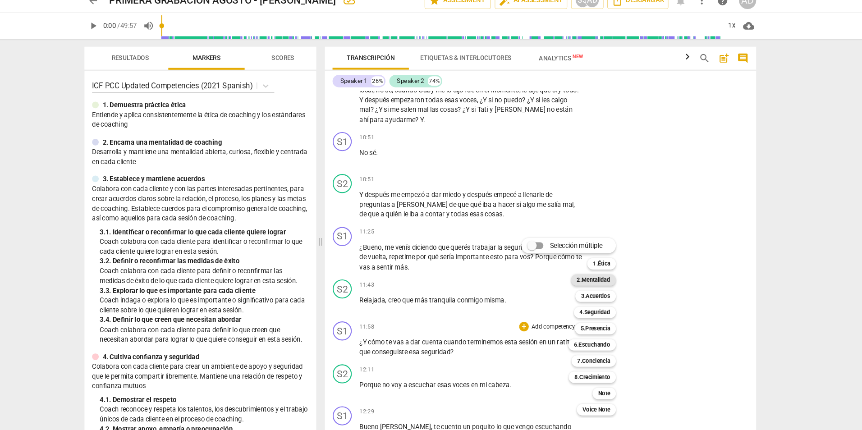
click at [598, 278] on b "2.Mentalidad" at bounding box center [595, 275] width 32 height 11
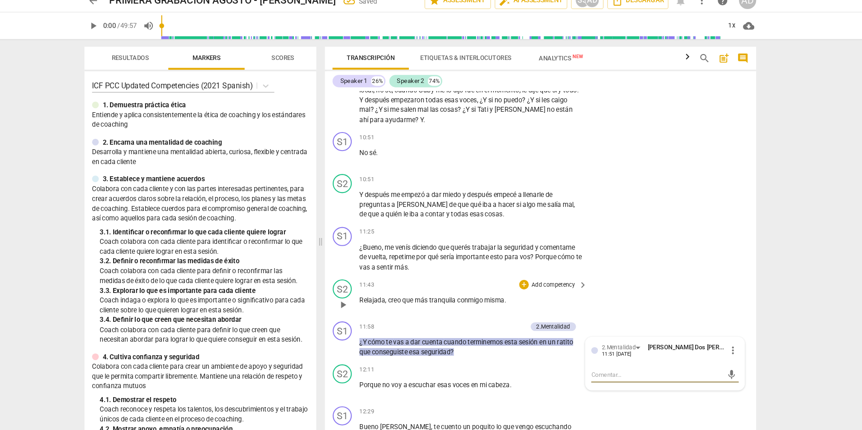
click at [696, 303] on div "S2 play_arrow pause 11:43 + Add competency keyboard_arrow_right Relajada , creo…" at bounding box center [545, 291] width 408 height 40
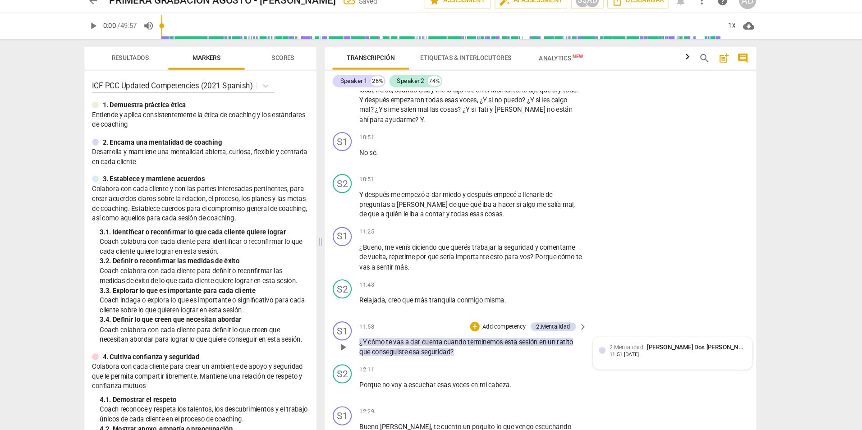
click at [620, 337] on span "2.Mentalidad" at bounding box center [626, 339] width 32 height 6
click at [724, 340] on span "more_vert" at bounding box center [726, 341] width 11 height 11
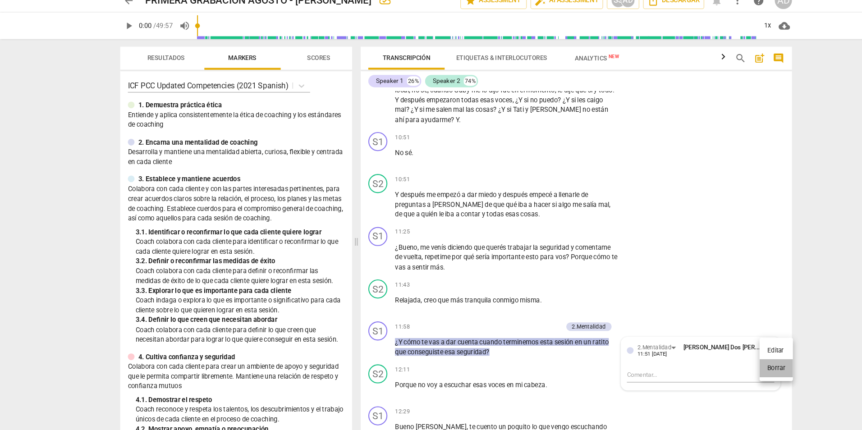
click at [724, 356] on li "Borrar" at bounding box center [734, 358] width 32 height 17
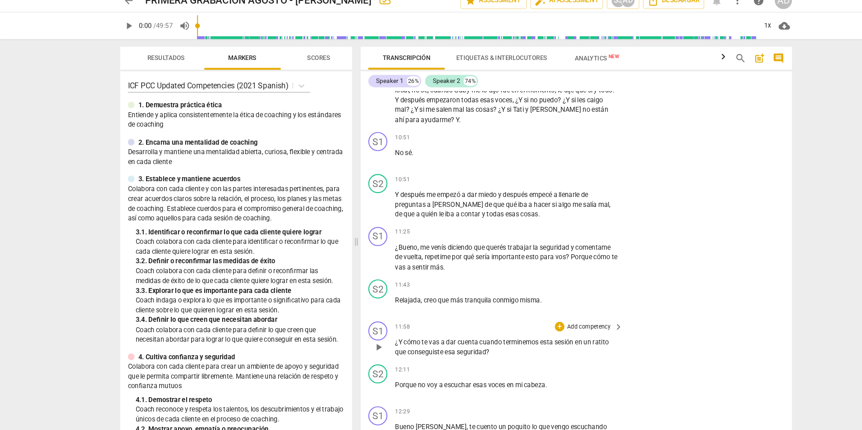
click at [573, 320] on p "Add competency" at bounding box center [556, 320] width 43 height 8
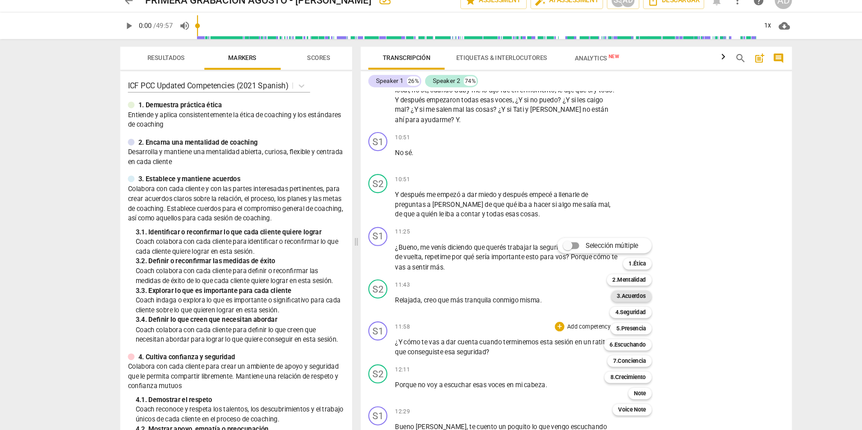
click at [599, 292] on b "3.Acuerdos" at bounding box center [597, 290] width 28 height 11
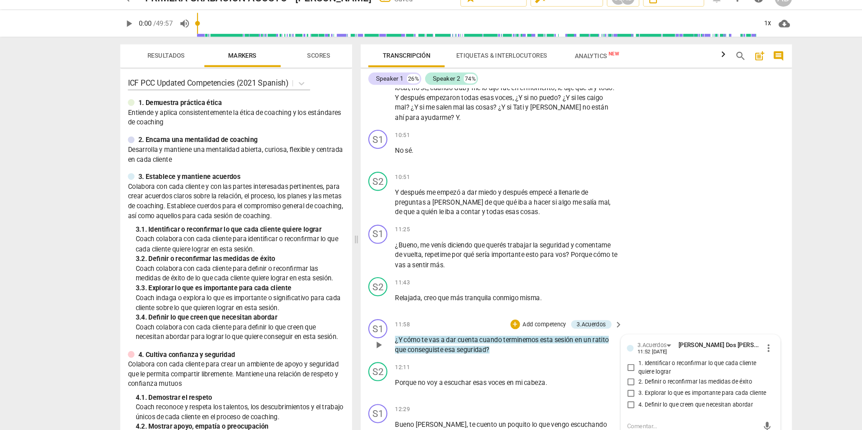
click at [620, 375] on span "2. Definir o reconfirmar las medidas de éxito" at bounding box center [657, 374] width 107 height 8
click at [604, 375] on input "2. Definir o reconfirmar las medidas de éxito" at bounding box center [596, 373] width 14 height 11
checkbox input "true"
click at [655, 285] on div "S2 play_arrow pause 11:43 + Add competency keyboard_arrow_right Relajada , creo…" at bounding box center [545, 291] width 408 height 40
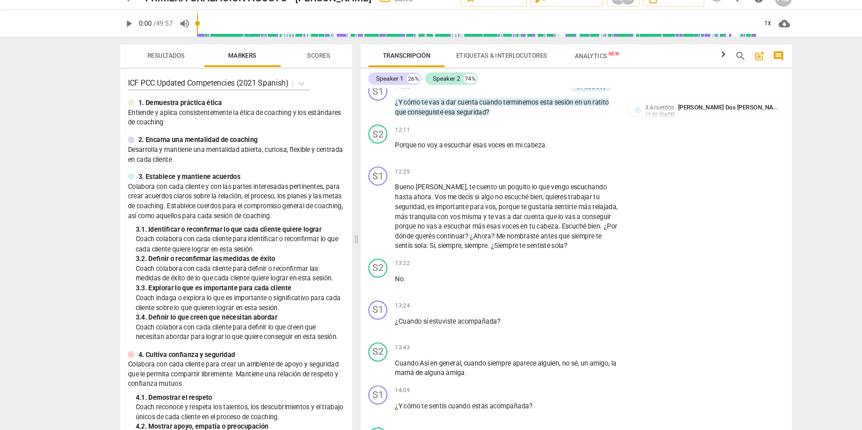
scroll to position [1963, 0]
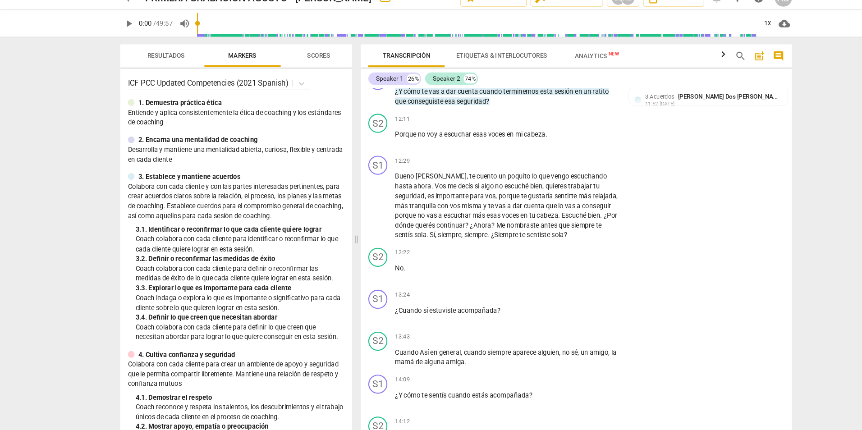
click at [756, 184] on div "arrow_back PRIMERA GRABACION AGOSTO - [PERSON_NAME] edit star Assessment auto_f…" at bounding box center [431, 215] width 862 height 430
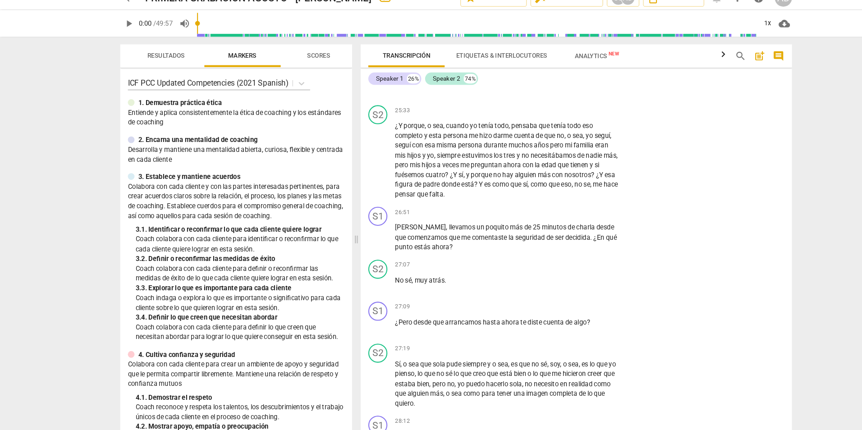
scroll to position [3510, 0]
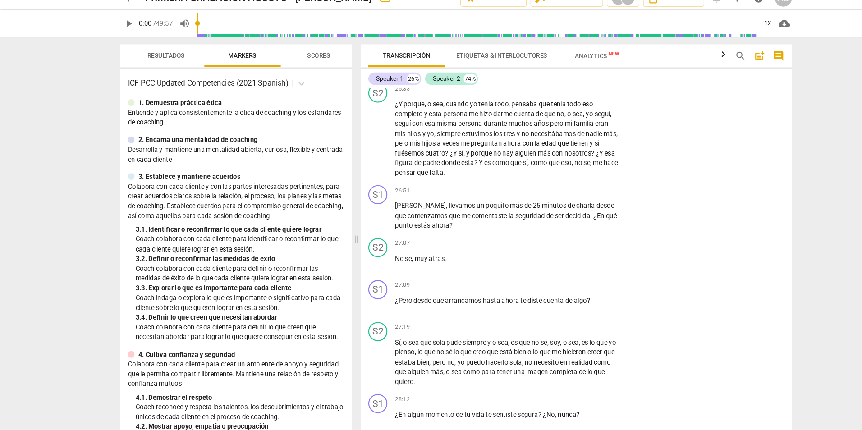
drag, startPoint x: 750, startPoint y: 253, endPoint x: 750, endPoint y: 258, distance: 5.4
click at [750, 258] on div "Transcripción Etiquetas & Interlocutores Analytics New search post_add comment …" at bounding box center [546, 238] width 419 height 383
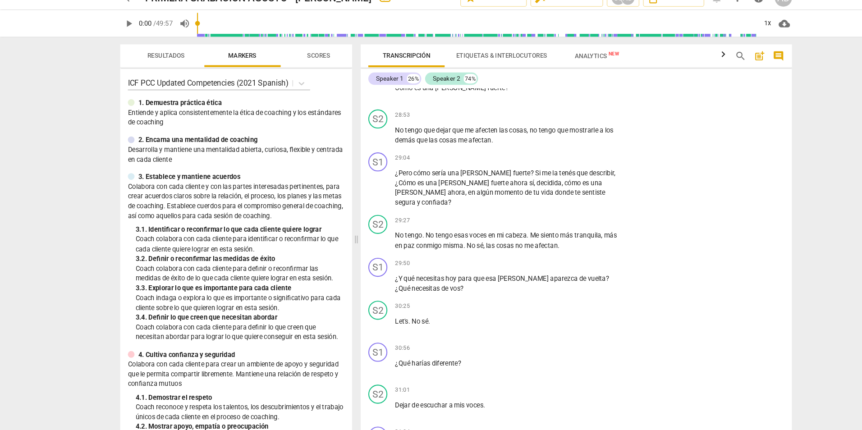
scroll to position [3998, 0]
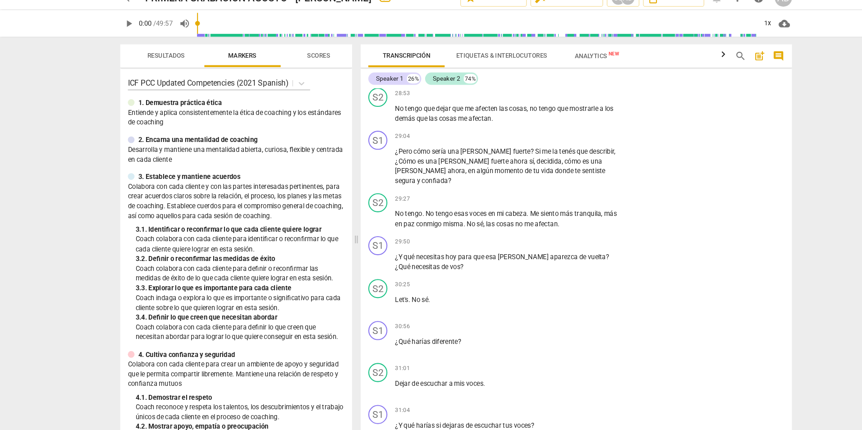
click at [760, 290] on div "arrow_back PRIMERA GRABACION AGOSTO - [PERSON_NAME] edit star Assessment auto_f…" at bounding box center [431, 215] width 862 height 430
click at [745, 284] on div "S2 play_arrow pause 30:25 + Add competency keyboard_arrow_right Let's . No sé ." at bounding box center [545, 293] width 408 height 40
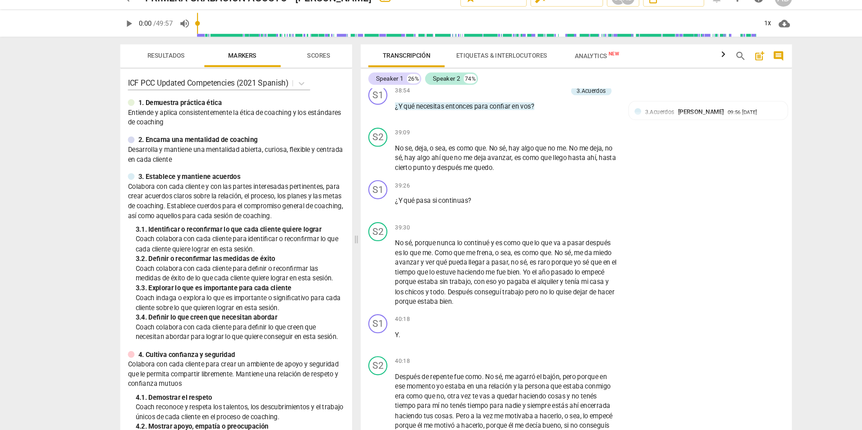
scroll to position [5431, 0]
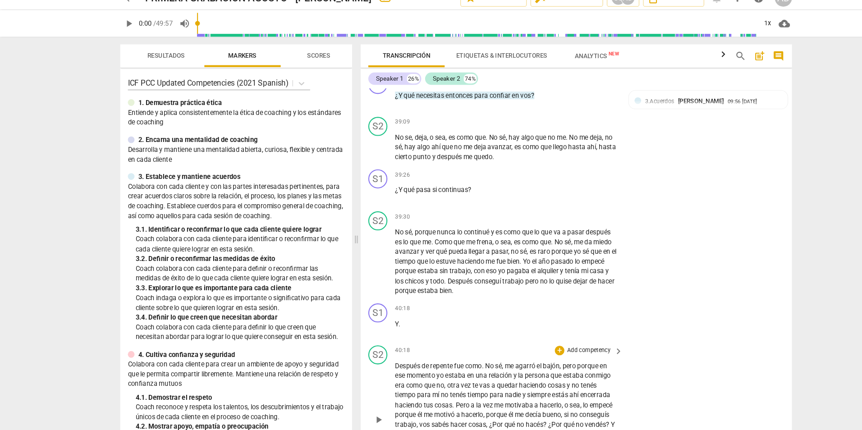
click at [744, 342] on div "S2 play_arrow pause 40:18 + Add competency keyboard_arrow_right Después de repe…" at bounding box center [545, 402] width 408 height 133
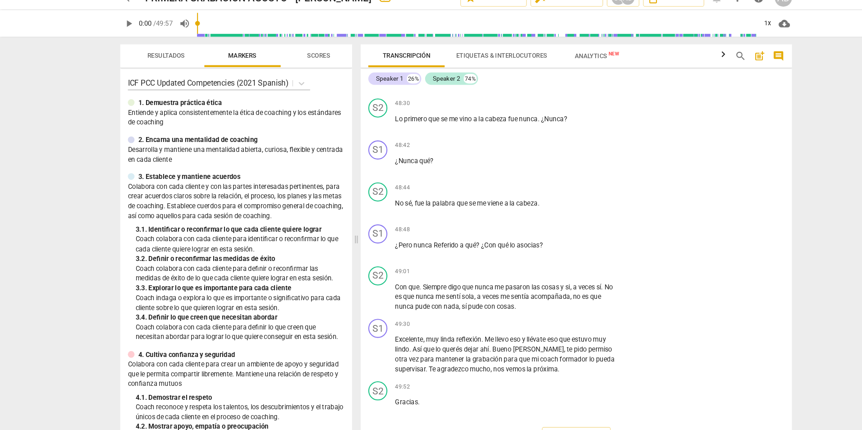
scroll to position [7196, 0]
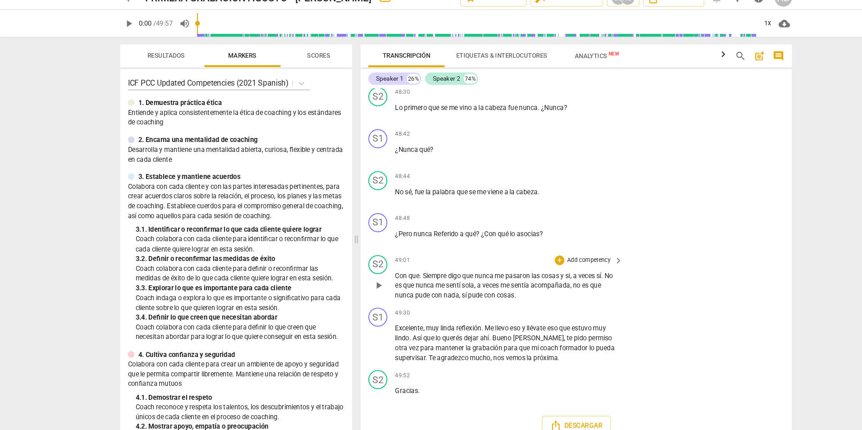
click at [682, 266] on div "S2 play_arrow pause 49:01 + Add competency keyboard_arrow_right Con que . Siemp…" at bounding box center [545, 275] width 408 height 50
click at [795, 100] on div "arrow_back PRIMERA GRABACION AGOSTO - [PERSON_NAME] edit star Assessment auto_f…" at bounding box center [431, 215] width 862 height 430
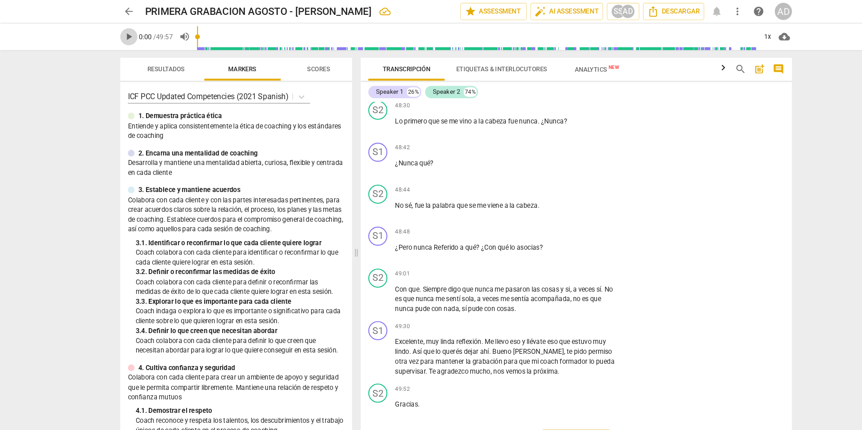
click at [122, 36] on span "play_arrow" at bounding box center [121, 34] width 11 height 11
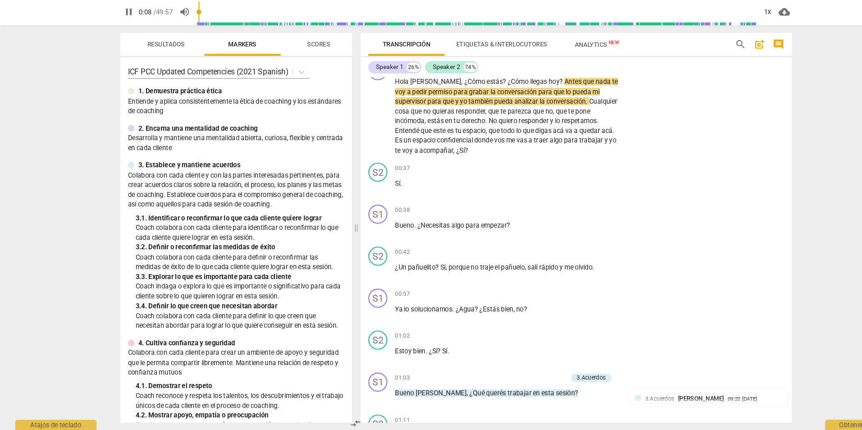
type input "9"
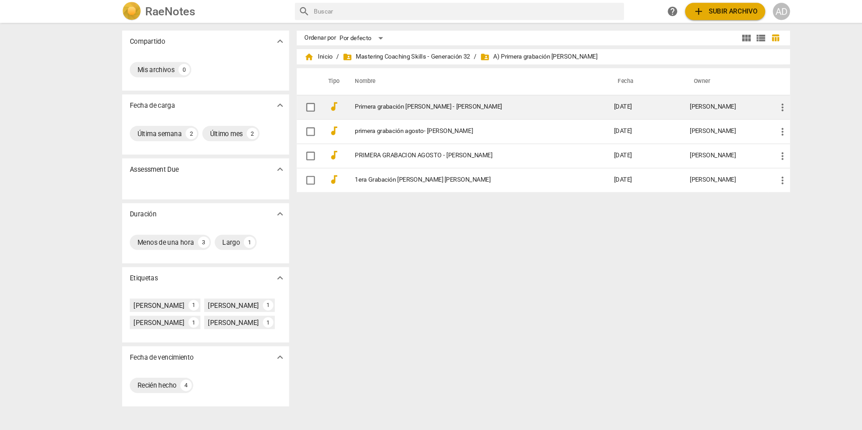
click at [465, 100] on link "Primera grabación [PERSON_NAME] - [PERSON_NAME]" at bounding box center [442, 101] width 212 height 7
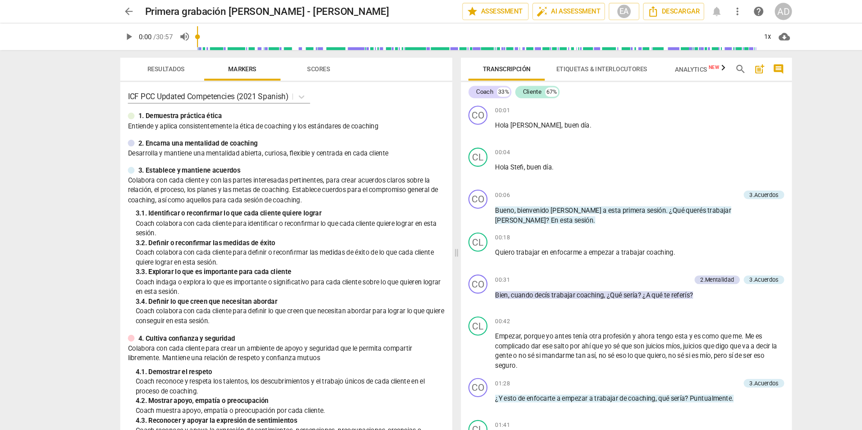
click at [798, 336] on div "arrow_back Primera grabación [PERSON_NAME] - [PERSON_NAME] edit star Assessment…" at bounding box center [431, 215] width 862 height 430
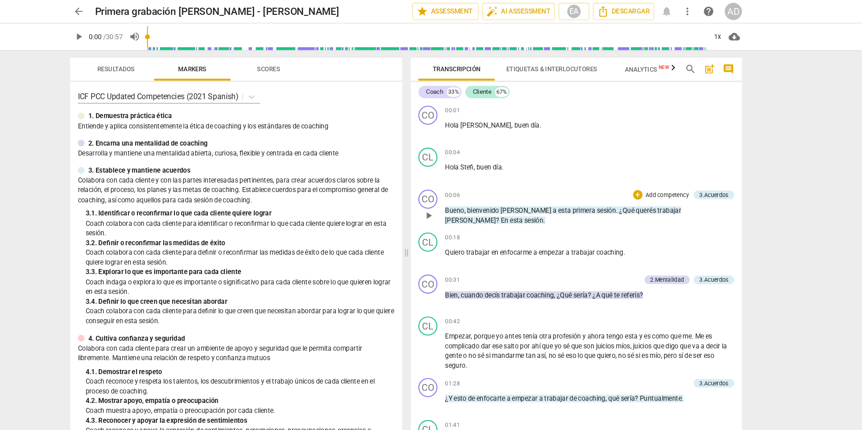
click at [685, 184] on p "Add competency" at bounding box center [678, 185] width 43 height 8
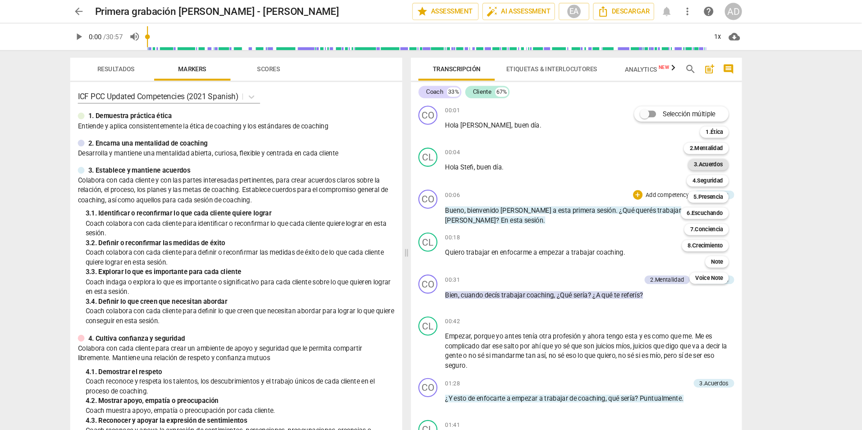
click at [719, 151] on b "3.Acuerdos" at bounding box center [717, 155] width 28 height 11
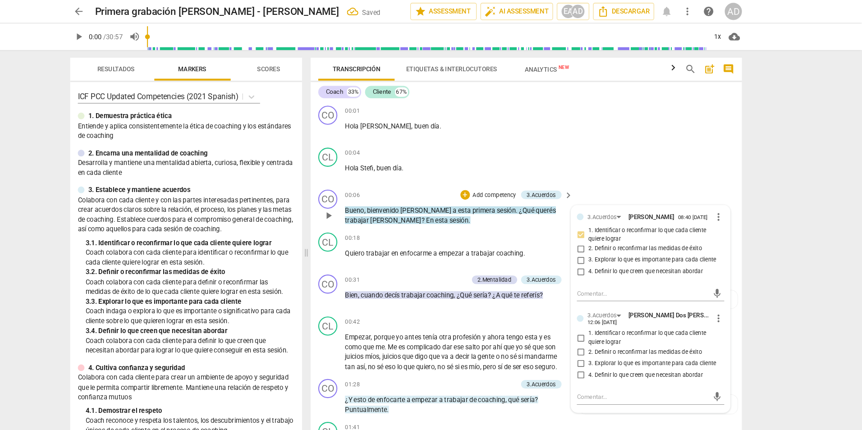
click at [628, 324] on span "1. Identificar o reconfirmar lo que cada cliente quiere lograr" at bounding box center [666, 320] width 125 height 16
click at [604, 324] on input "1. Identificar o reconfirmar lo que cada cliente quiere lograr" at bounding box center [596, 319] width 14 height 11
checkbox input "true"
click at [805, 197] on div "arrow_back Primera grabación [PERSON_NAME] - [PERSON_NAME] Saved edit star Asse…" at bounding box center [431, 215] width 862 height 430
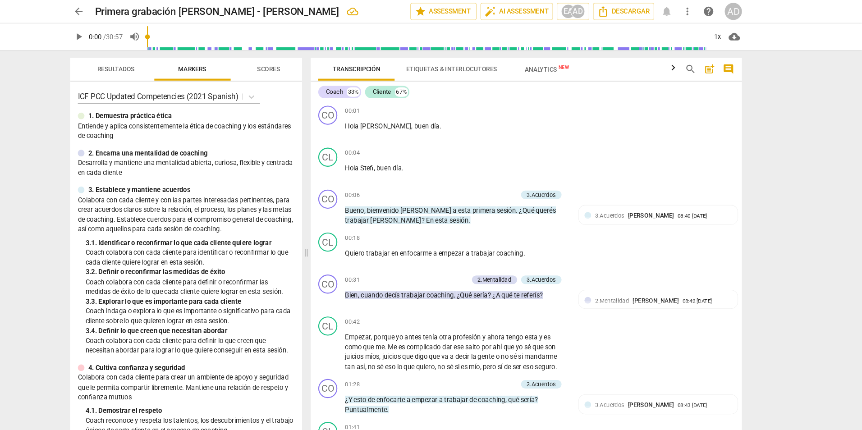
click at [798, 259] on div "arrow_back Primera grabación [PERSON_NAME] - [PERSON_NAME] edit star Assessment…" at bounding box center [431, 215] width 862 height 430
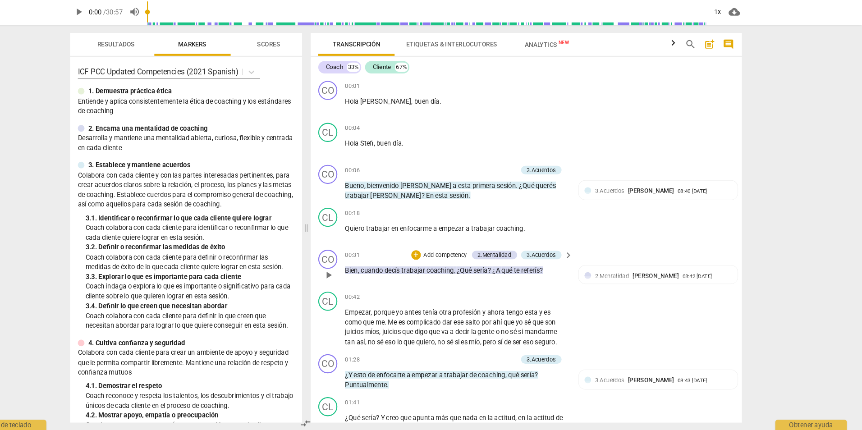
click at [476, 264] on p "Add competency" at bounding box center [468, 265] width 43 height 8
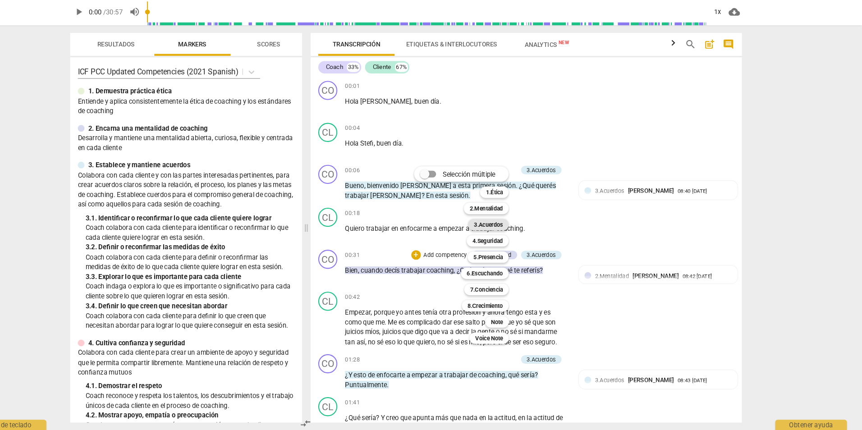
click at [514, 235] on b "3.Acuerdos" at bounding box center [509, 235] width 28 height 11
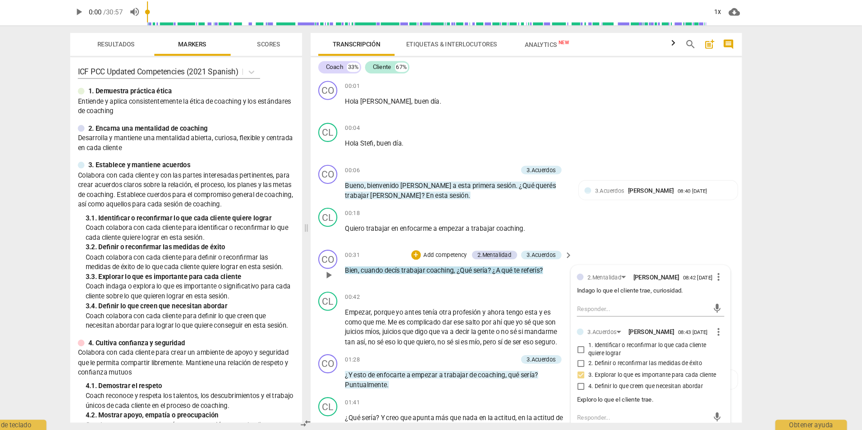
click at [471, 263] on p "Add competency" at bounding box center [468, 265] width 43 height 8
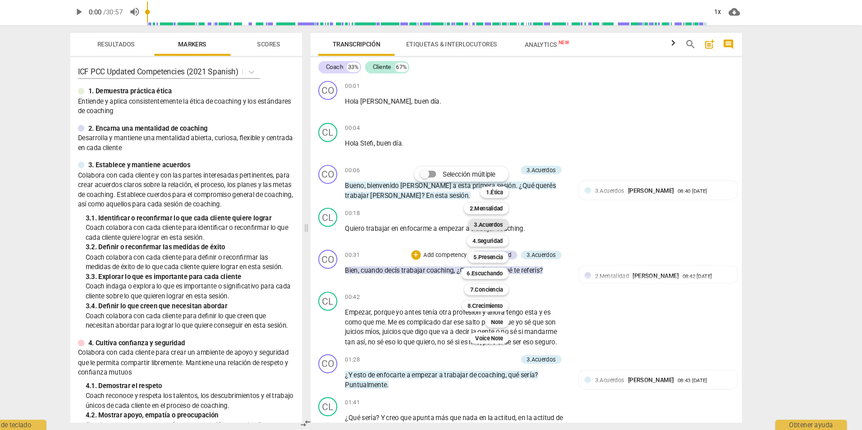
click at [521, 233] on b "3.Acuerdos" at bounding box center [509, 235] width 28 height 11
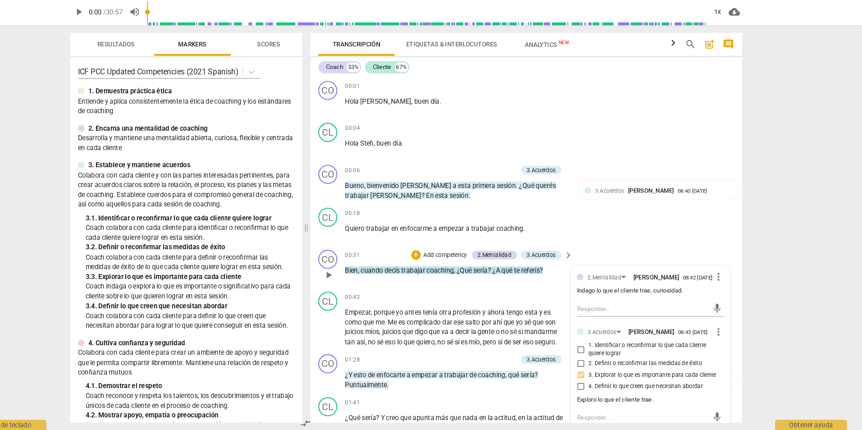
click at [720, 392] on label "4. Definir lo que creen que necesitan abordar" at bounding box center [658, 389] width 139 height 11
click at [604, 392] on input "4. Definir lo que creen que necesitan abordar" at bounding box center [596, 389] width 14 height 11
checkbox input "false"
drag, startPoint x: 721, startPoint y: 420, endPoint x: 721, endPoint y: 413, distance: 7.2
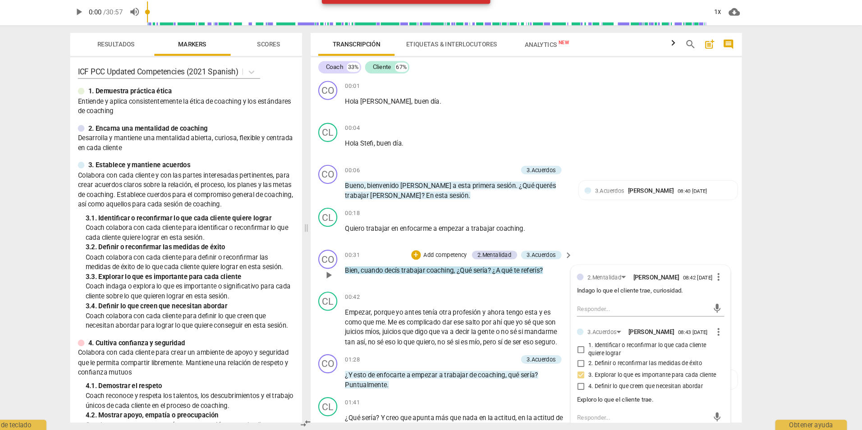
click at [721, 413] on div "3.Acuerdos [PERSON_NAME] 08:43 [DATE] more_vert 1. Identificar o reconfirmar lo…" at bounding box center [662, 380] width 139 height 96
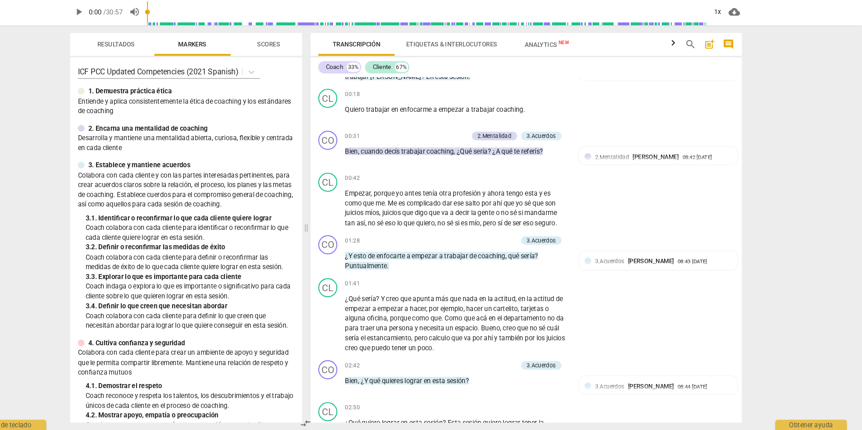
scroll to position [100, 0]
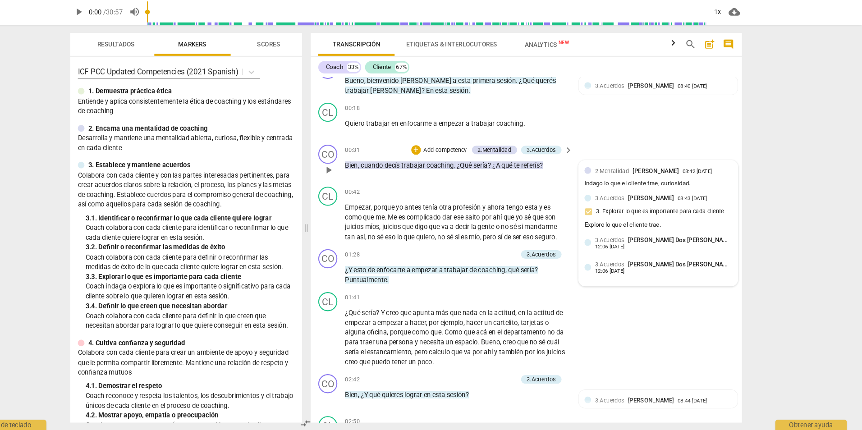
click at [673, 253] on span "[PERSON_NAME] Dos [PERSON_NAME]" at bounding box center [690, 250] width 99 height 7
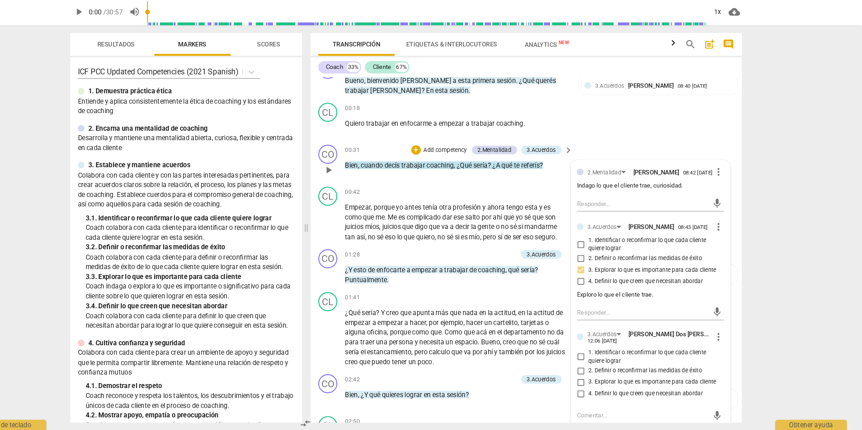
click at [717, 349] on div "3.Acuerdos [PERSON_NAME] Dos [PERSON_NAME] 12:06 [DATE]" at bounding box center [662, 342] width 119 height 14
click at [721, 347] on span "more_vert" at bounding box center [726, 341] width 11 height 11
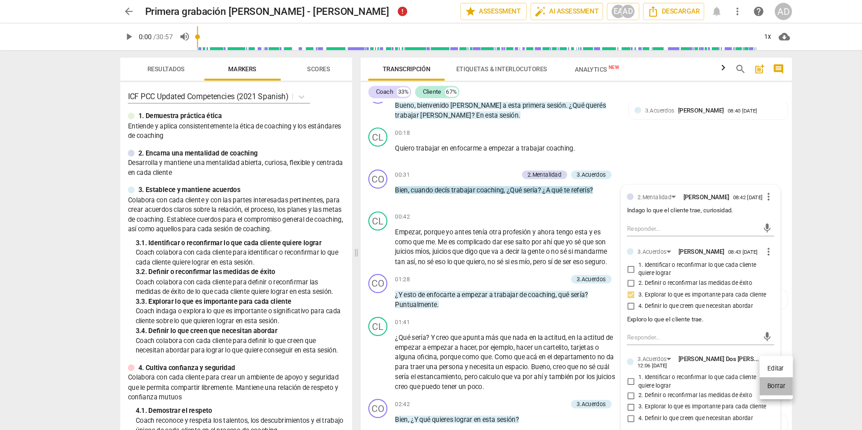
click at [724, 364] on li "Borrar" at bounding box center [734, 365] width 32 height 17
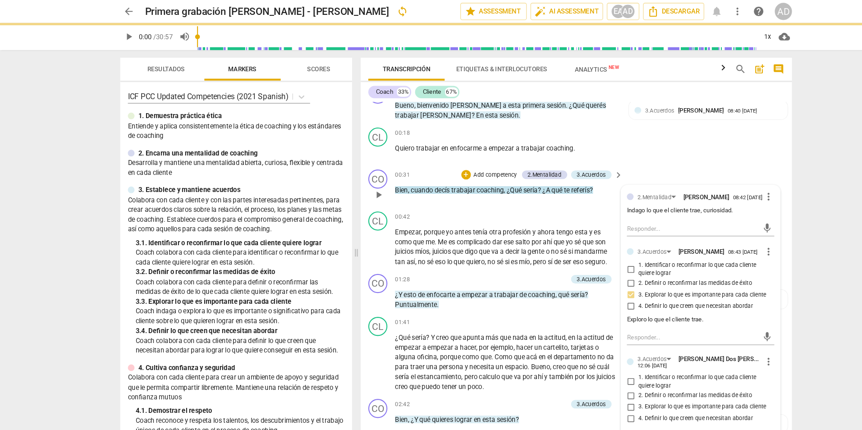
click at [679, 242] on div "3.Acuerdos [PERSON_NAME] 08:43 [DATE]" at bounding box center [662, 238] width 119 height 8
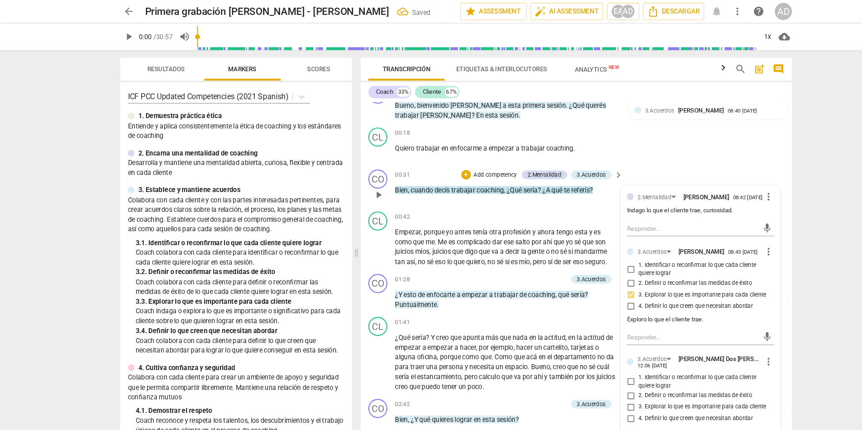
click at [639, 367] on span "1. Identificar o reconfirmar lo que cada cliente quiere lograr" at bounding box center [666, 361] width 125 height 16
click at [604, 366] on input "1. Identificar o reconfirmar lo que cada cliente quiere lograr" at bounding box center [596, 360] width 14 height 11
checkbox input "true"
click at [779, 317] on div "arrow_back Primera grabación [PERSON_NAME] - [PERSON_NAME] edit star Assessment…" at bounding box center [431, 215] width 862 height 430
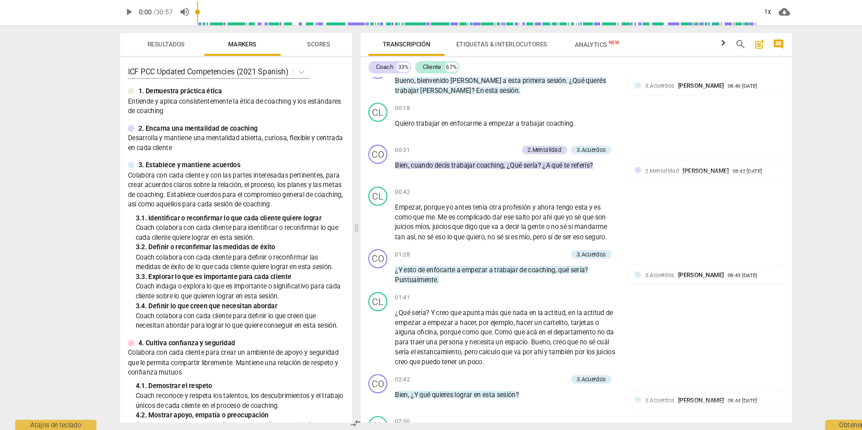
click at [775, 184] on div "arrow_back Primera grabación [PERSON_NAME] - [PERSON_NAME] edit star Assessment…" at bounding box center [431, 215] width 862 height 430
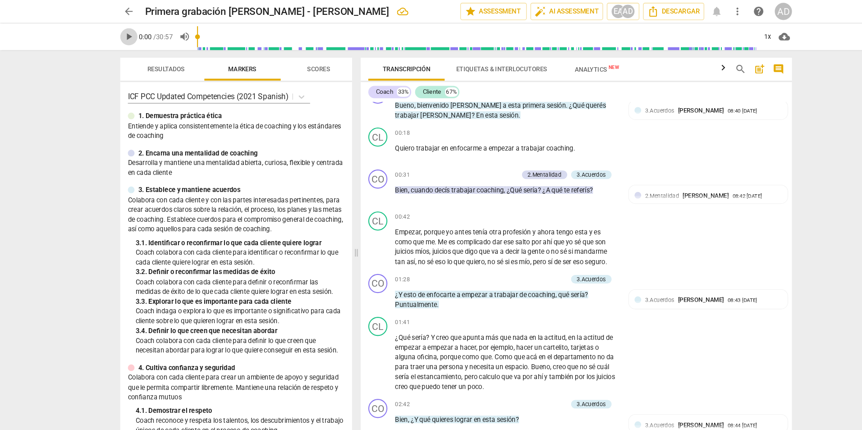
click at [121, 30] on span "play_arrow" at bounding box center [121, 34] width 11 height 11
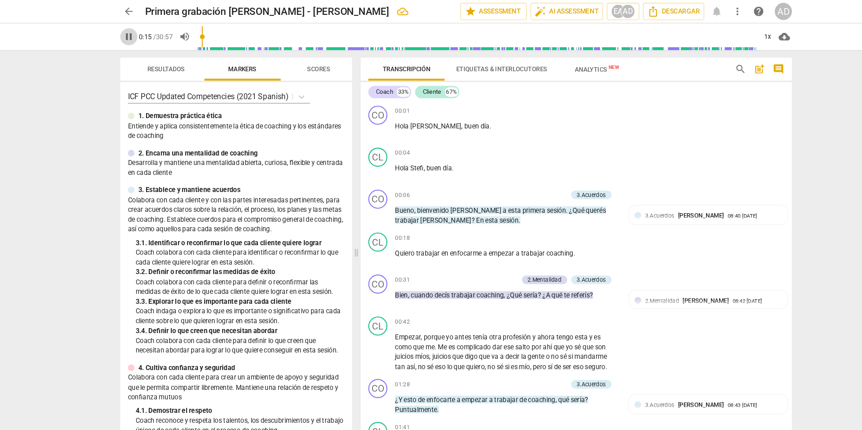
click at [124, 31] on span "pause" at bounding box center [121, 34] width 11 height 11
click at [118, 30] on span "play_arrow" at bounding box center [121, 34] width 11 height 11
click at [555, 266] on div "3.Acuerdos" at bounding box center [559, 265] width 28 height 8
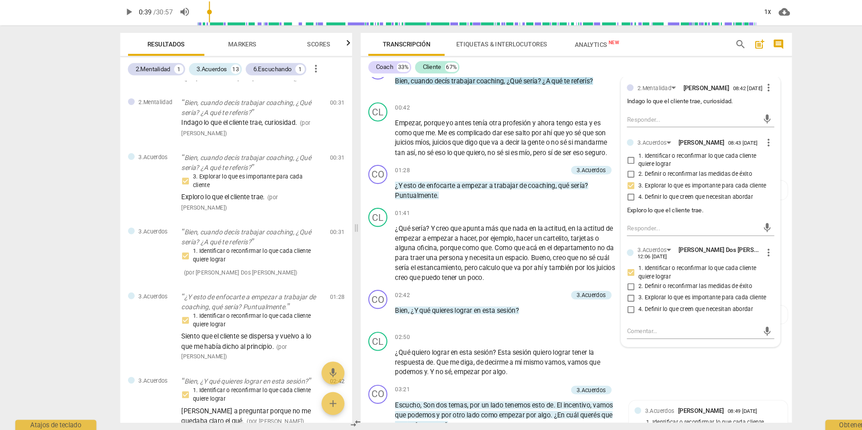
scroll to position [93, 0]
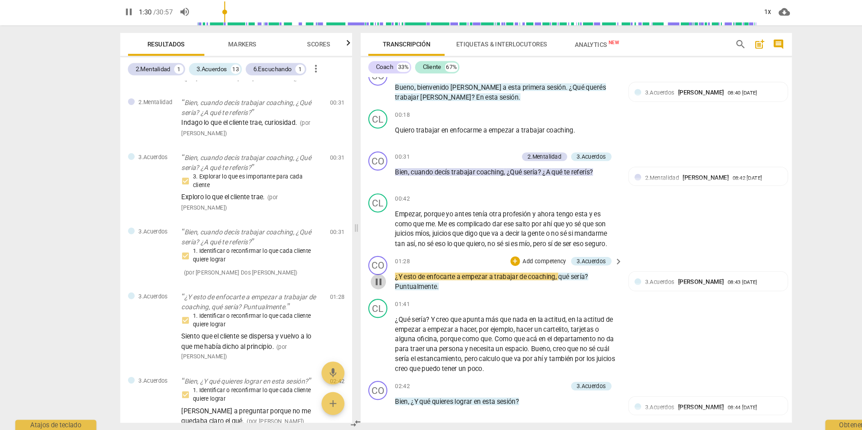
click at [356, 289] on span "pause" at bounding box center [357, 290] width 11 height 11
type input "91"
click at [232, 68] on span "Markers" at bounding box center [229, 65] width 27 height 7
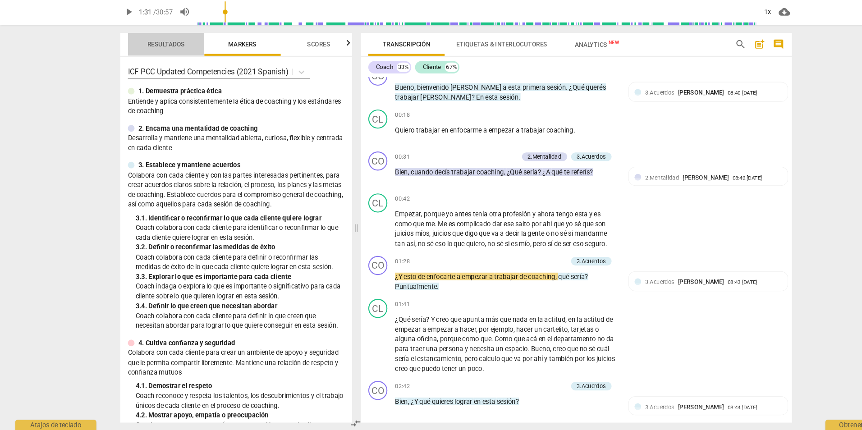
click at [157, 62] on span "Resultados" at bounding box center [156, 65] width 35 height 7
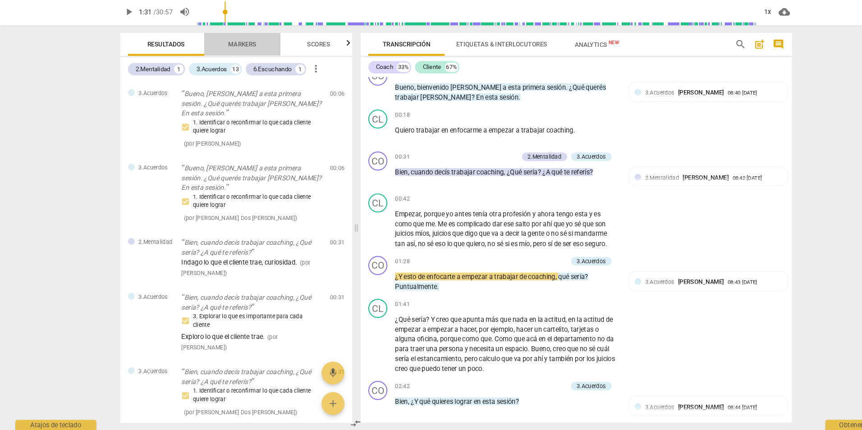
click at [236, 73] on button "Markers" at bounding box center [229, 66] width 72 height 22
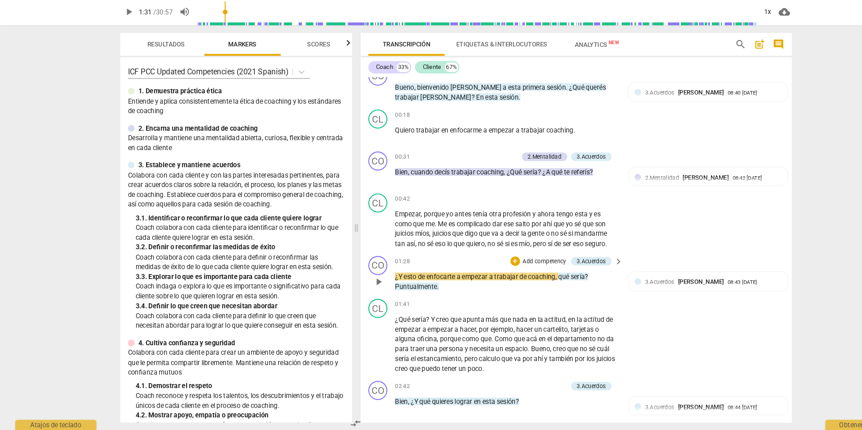
click at [521, 269] on p "Add competency" at bounding box center [514, 271] width 43 height 8
click at [562, 240] on b "3.Acuerdos" at bounding box center [555, 241] width 28 height 11
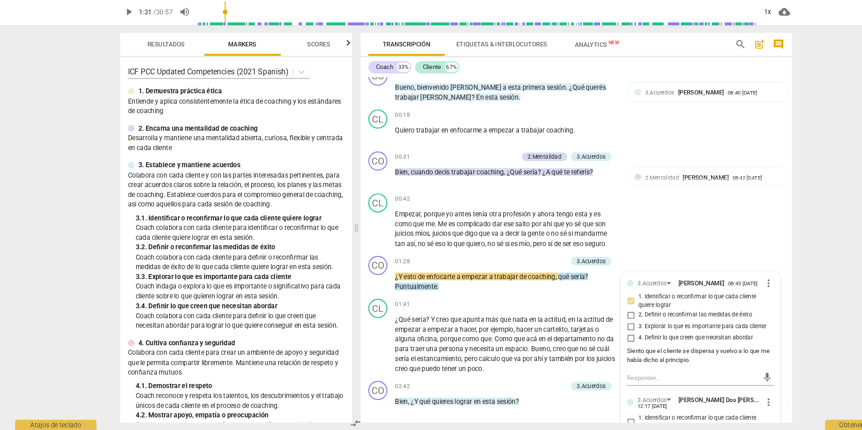
click at [749, 122] on div "Transcripción Etiquetas & Interlocutores Analytics New search post_add comment …" at bounding box center [546, 238] width 419 height 383
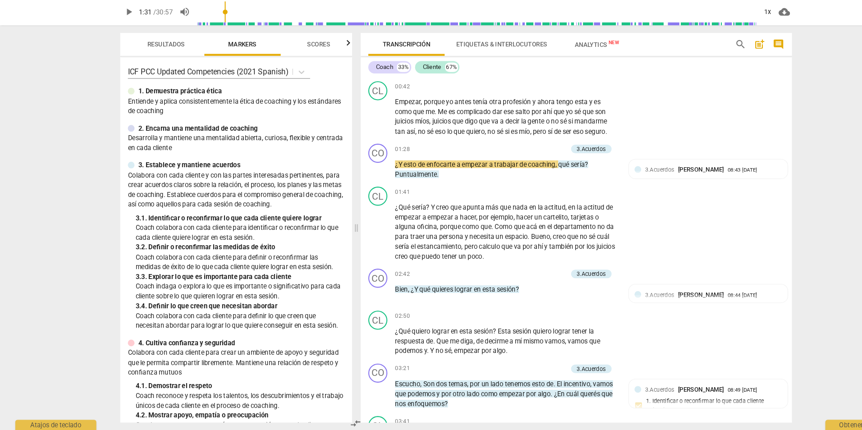
scroll to position [193, 0]
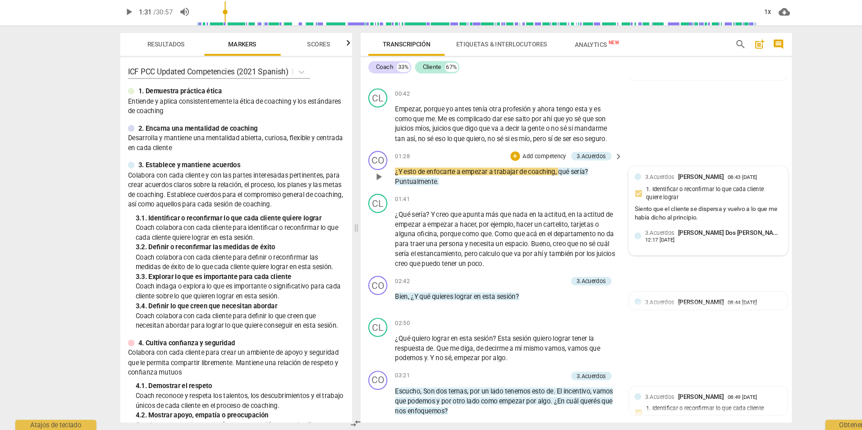
click at [624, 192] on span "3.Acuerdos" at bounding box center [624, 191] width 28 height 6
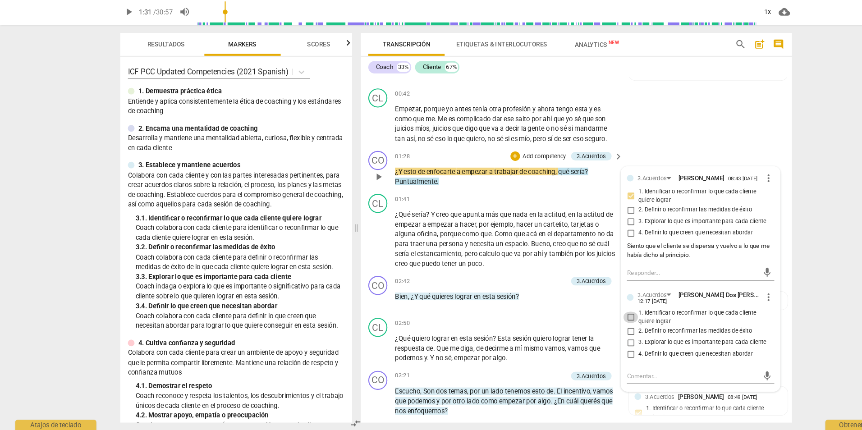
click at [595, 326] on input "1. Identificar o reconfirmar lo que cada cliente quiere lograr" at bounding box center [596, 323] width 14 height 11
checkbox input "true"
click at [790, 247] on div "arrow_back Primera grabación [PERSON_NAME] - [PERSON_NAME] edit star Assessment…" at bounding box center [431, 215] width 862 height 430
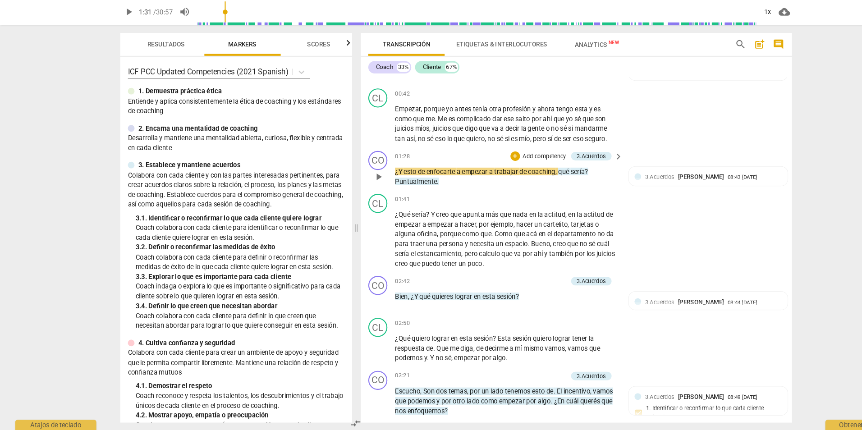
click at [357, 195] on span "play_arrow" at bounding box center [357, 190] width 11 height 11
click at [724, 33] on div "1x" at bounding box center [725, 35] width 17 height 14
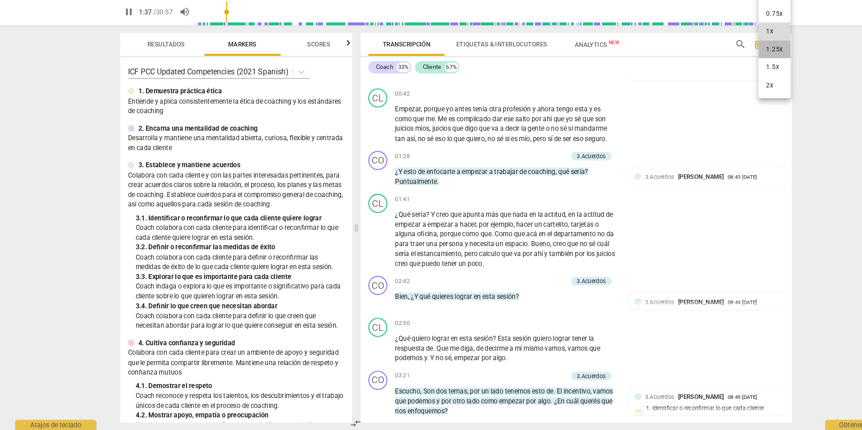
click at [731, 68] on li "1.25x" at bounding box center [732, 70] width 30 height 17
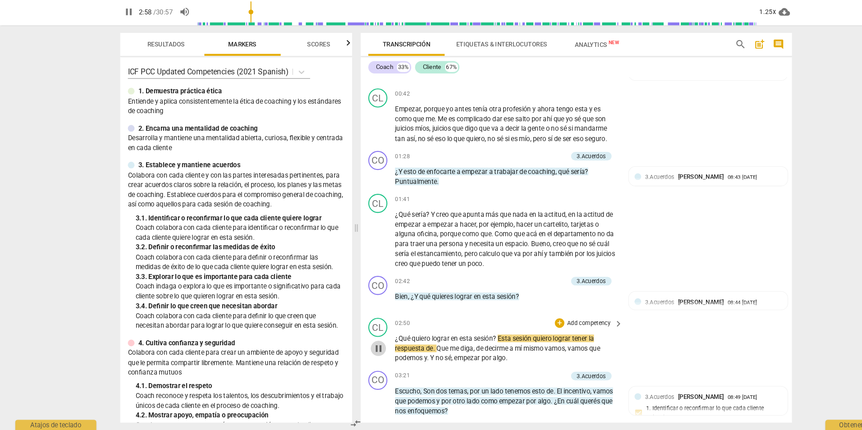
click at [352, 351] on span "pause" at bounding box center [357, 352] width 11 height 11
type input "178"
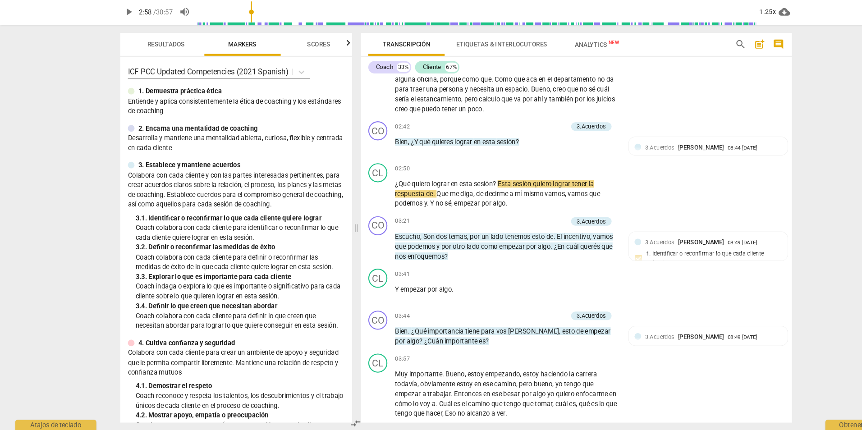
scroll to position [352, 0]
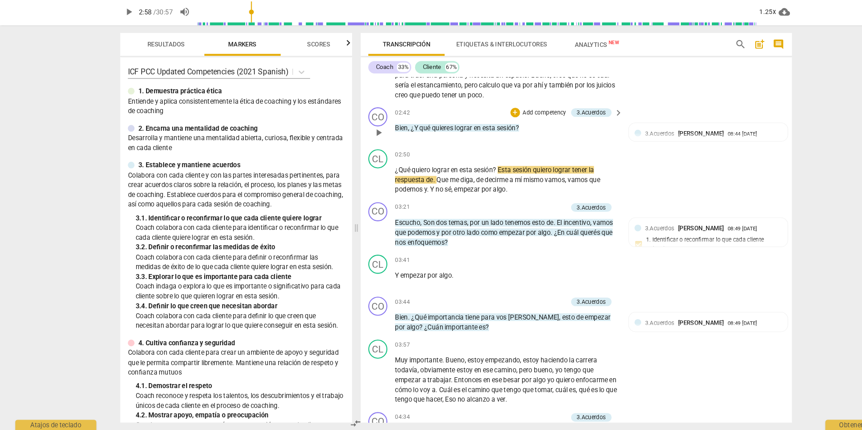
click at [519, 131] on p "Add competency" at bounding box center [514, 130] width 43 height 8
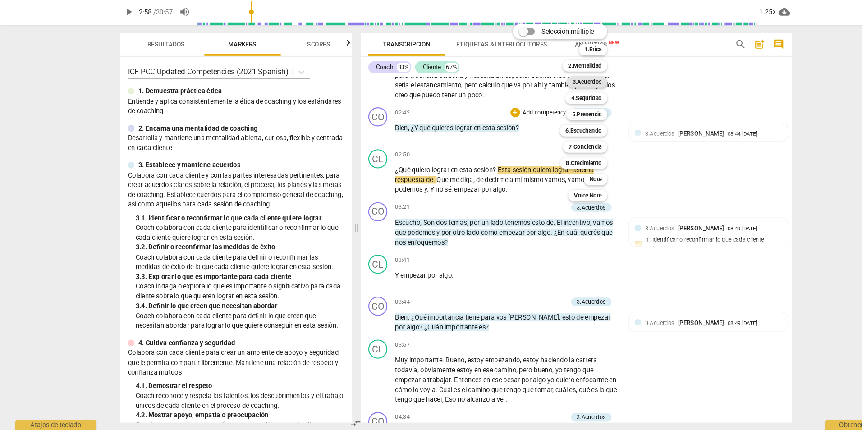
click at [553, 101] on b "3.Acuerdos" at bounding box center [555, 101] width 28 height 11
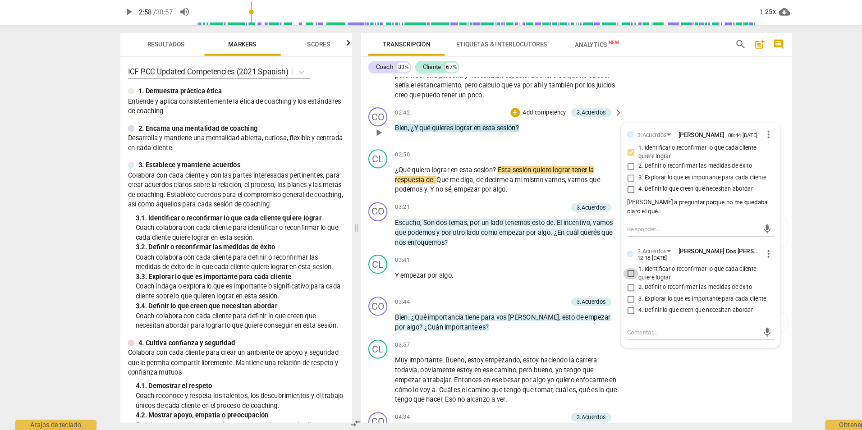
click at [596, 285] on input "1. Identificar o reconfirmar lo que cada cliente quiere lograr" at bounding box center [596, 282] width 14 height 11
checkbox input "true"
click at [782, 181] on div "arrow_back Primera grabación [PERSON_NAME] - [PERSON_NAME] Saved edit star Asse…" at bounding box center [431, 215] width 862 height 430
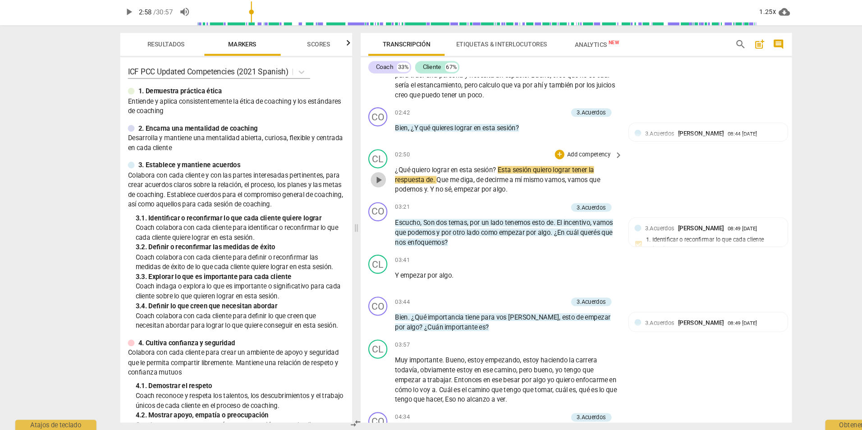
click at [352, 192] on span "play_arrow" at bounding box center [357, 193] width 11 height 11
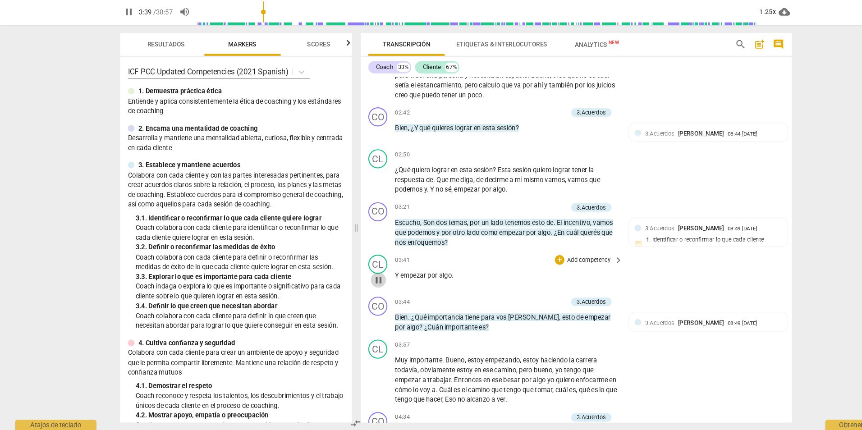
click at [356, 286] on span "pause" at bounding box center [357, 288] width 11 height 11
type input "220"
click at [512, 214] on div "CO play_arrow pause 03:21 + Add competency 3.Acuerdos keyboard_arrow_right Escu…" at bounding box center [545, 236] width 408 height 50
click at [512, 217] on p "Add competency" at bounding box center [514, 220] width 43 height 8
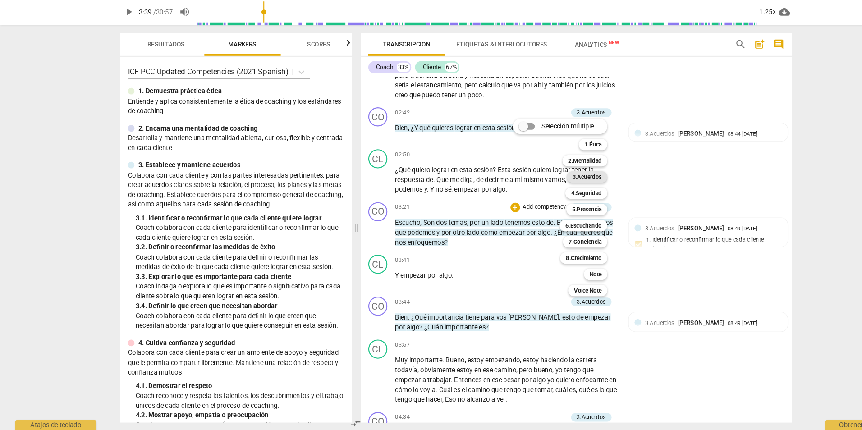
click at [563, 193] on b "3.Acuerdos" at bounding box center [555, 190] width 28 height 11
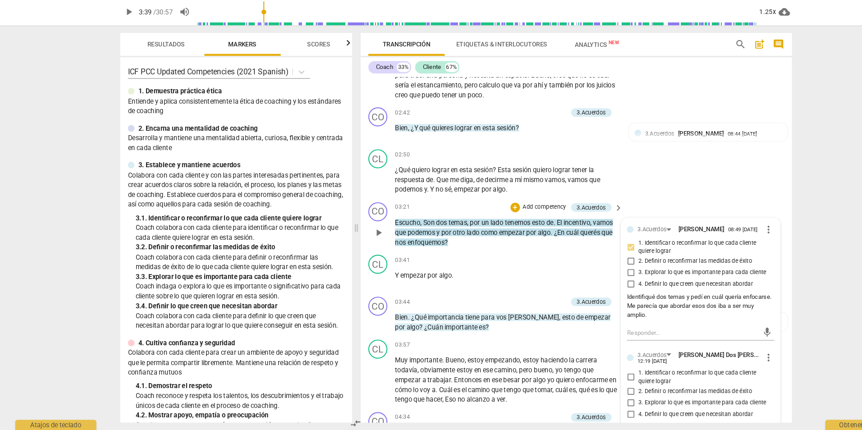
click at [608, 385] on span "1. Identificar o reconfirmar lo que cada cliente quiere lograr" at bounding box center [666, 380] width 125 height 16
click at [604, 385] on input "1. Identificar o reconfirmar lo que cada cliente quiere lograr" at bounding box center [596, 380] width 14 height 11
checkbox input "true"
click at [762, 339] on div "arrow_back Primera grabación [PERSON_NAME] - [PERSON_NAME] edit star Assessment…" at bounding box center [431, 215] width 862 height 430
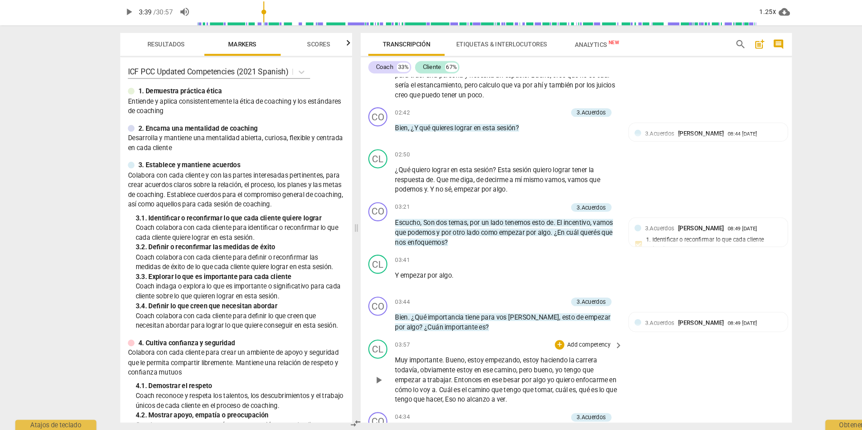
click at [663, 362] on div "CL play_arrow pause 03:57 + Add competency keyboard_arrow_right Muy importante …" at bounding box center [545, 375] width 408 height 69
click at [360, 289] on span "play_arrow" at bounding box center [357, 288] width 11 height 11
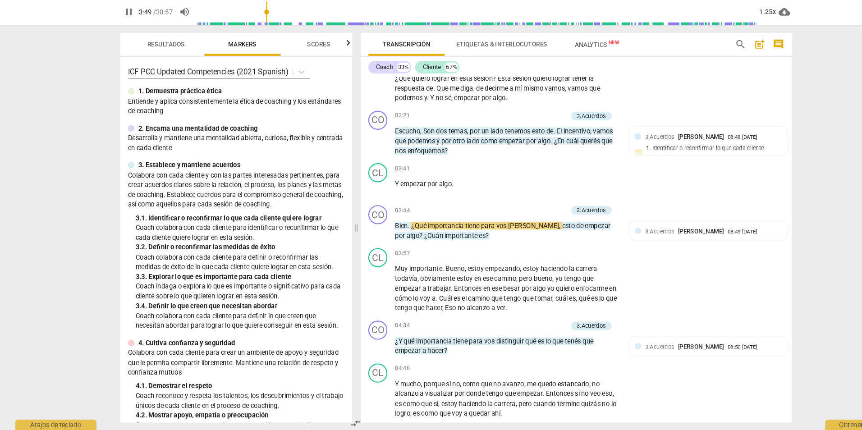
scroll to position [452, 0]
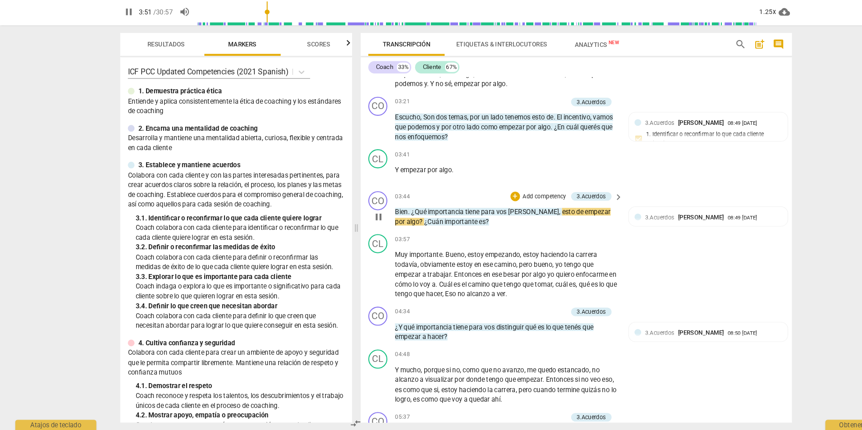
click at [503, 206] on p "Add competency" at bounding box center [514, 210] width 43 height 8
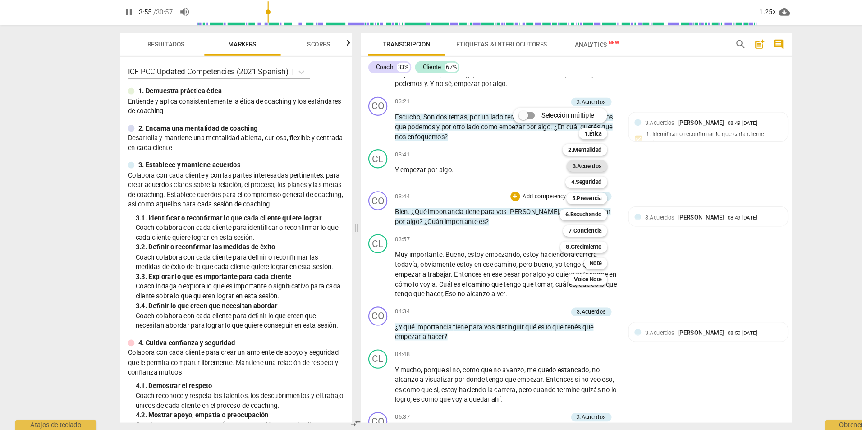
click at [563, 178] on b "3.Acuerdos" at bounding box center [555, 180] width 28 height 11
type input "235"
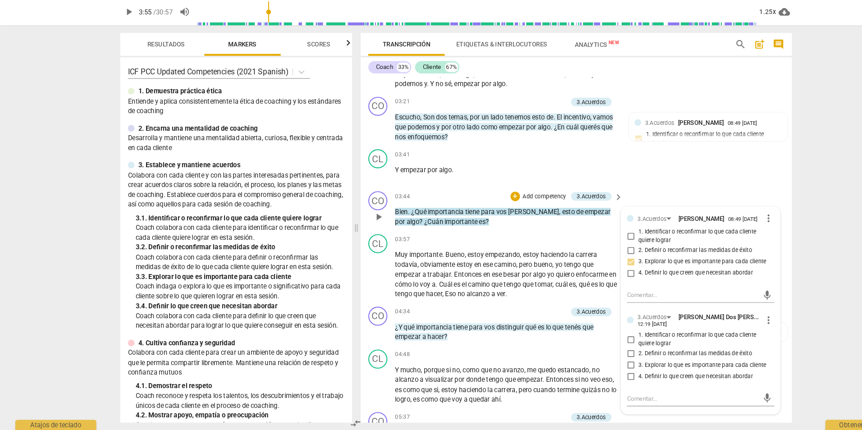
click at [620, 369] on span "3. Explorar lo que es importante para cada cliente" at bounding box center [664, 369] width 121 height 8
click at [604, 369] on input "3. Explorar lo que es importante para cada cliente" at bounding box center [596, 369] width 14 height 11
checkbox input "true"
click at [774, 225] on div "arrow_back Primera grabación [PERSON_NAME] - [PERSON_NAME] Saved edit star Asse…" at bounding box center [431, 215] width 862 height 430
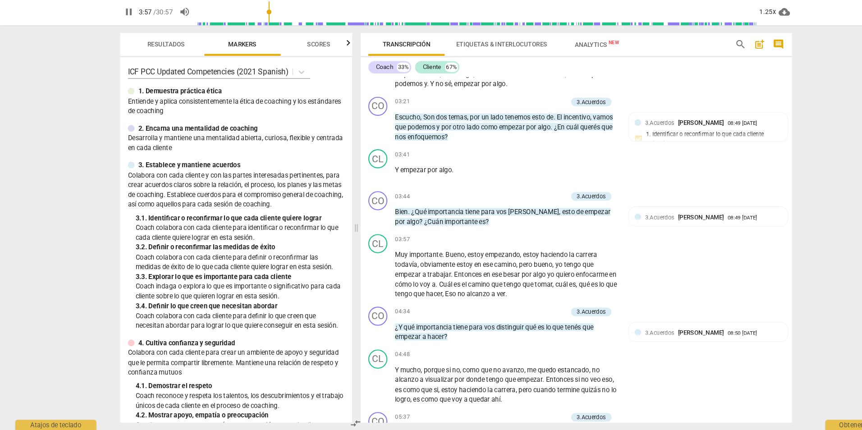
click at [749, 143] on div "Transcripción Etiquetas & Interlocutores Analytics New search post_add comment …" at bounding box center [546, 238] width 419 height 383
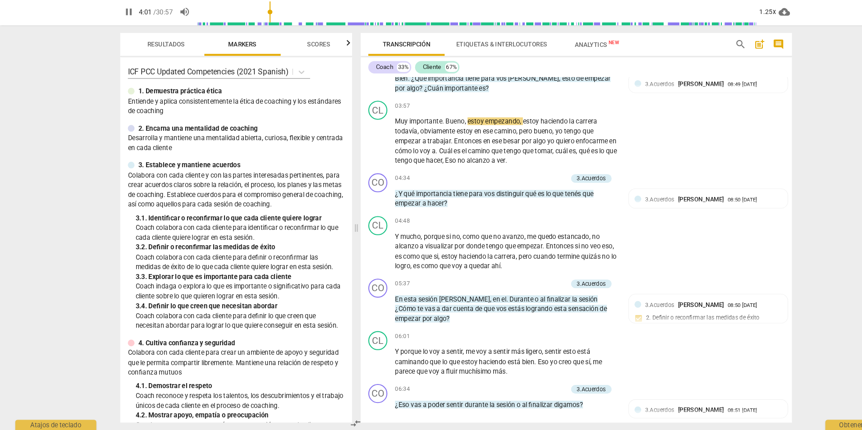
scroll to position [598, 0]
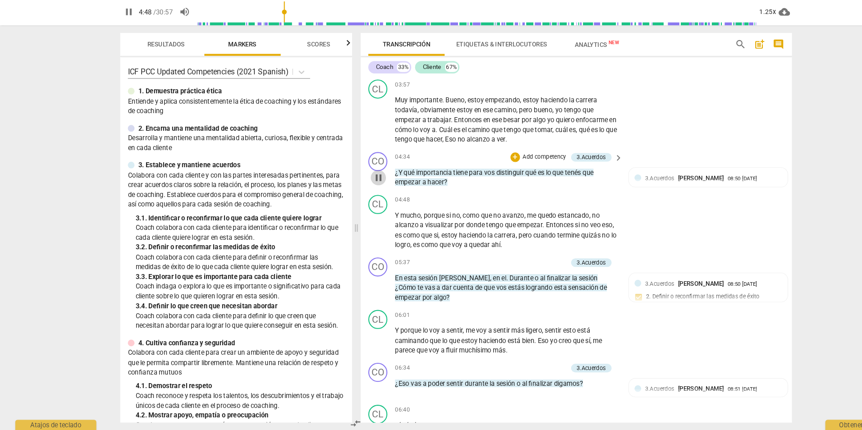
click at [360, 195] on span "pause" at bounding box center [357, 191] width 11 height 11
click at [519, 171] on p "Add competency" at bounding box center [514, 172] width 43 height 8
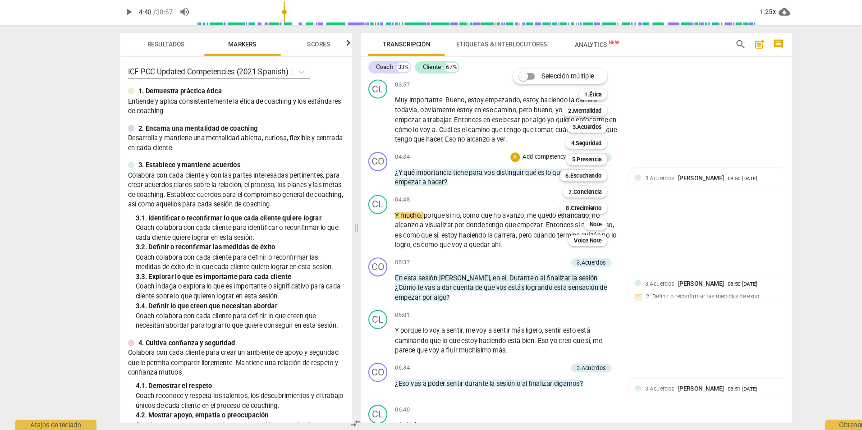
click at [652, 144] on div at bounding box center [431, 215] width 862 height 430
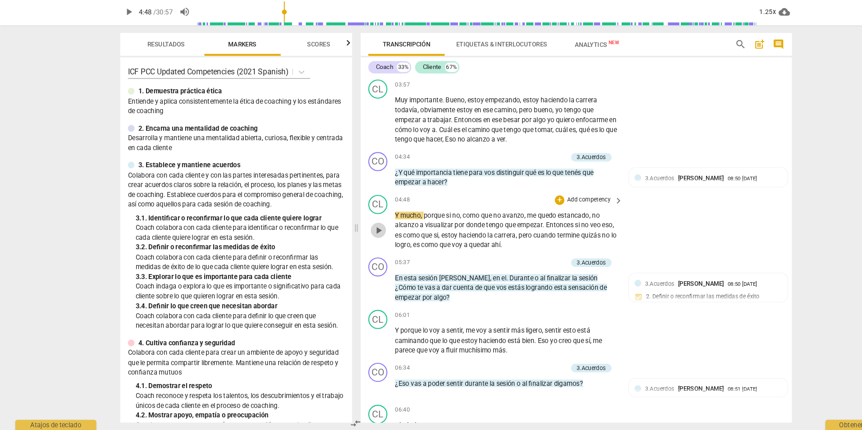
click at [362, 240] on span "play_arrow" at bounding box center [357, 241] width 11 height 11
click at [658, 347] on div "CL play_arrow pause 06:01 + Add competency keyboard_arrow_right Y porque lo voy…" at bounding box center [545, 338] width 408 height 50
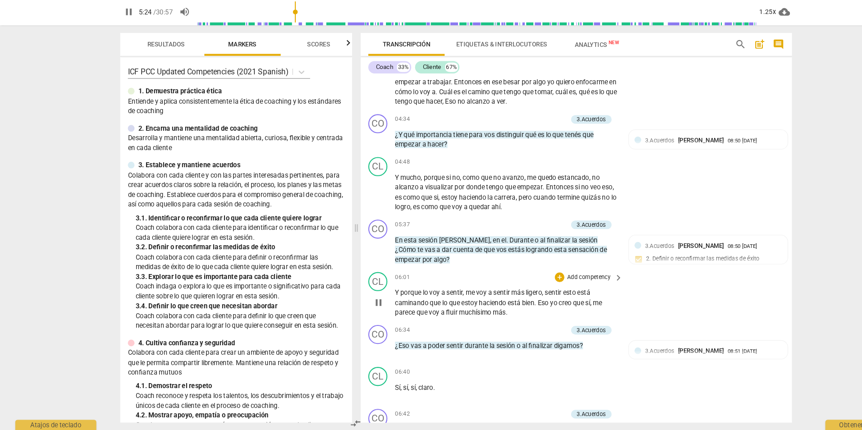
scroll to position [652, 0]
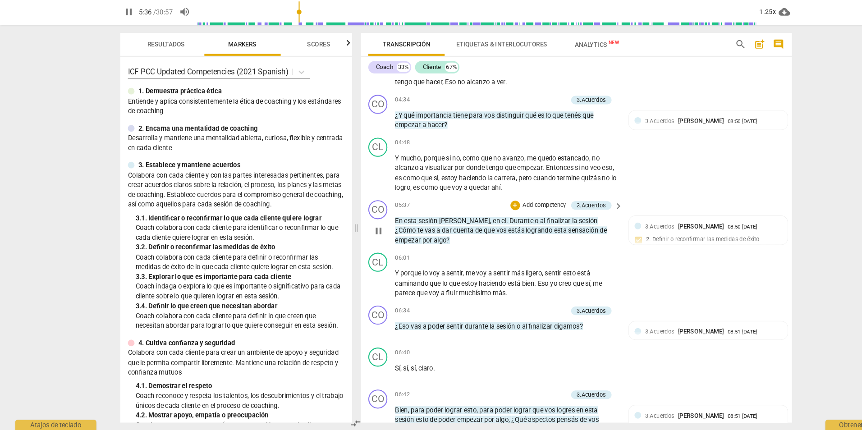
click at [525, 219] on p "Add competency" at bounding box center [514, 218] width 43 height 8
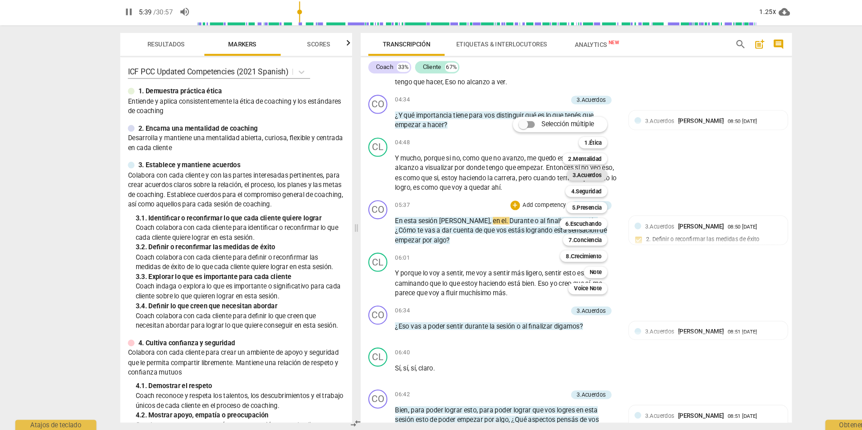
click at [564, 189] on b "3.Acuerdos" at bounding box center [555, 189] width 28 height 11
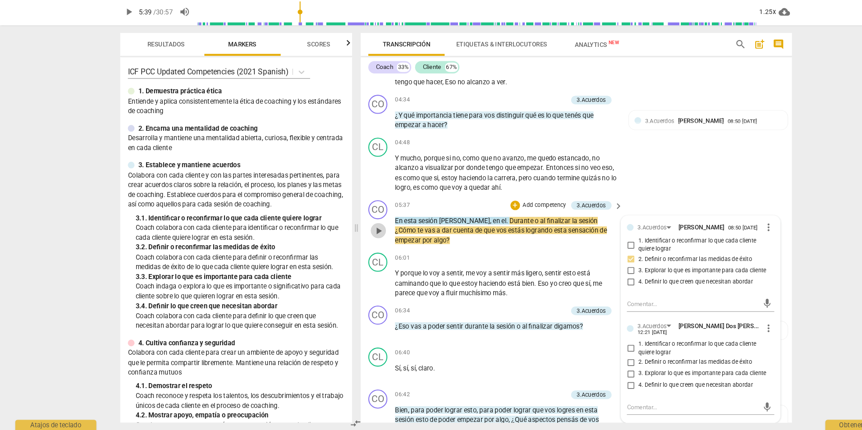
click at [360, 242] on span "play_arrow" at bounding box center [357, 241] width 11 height 11
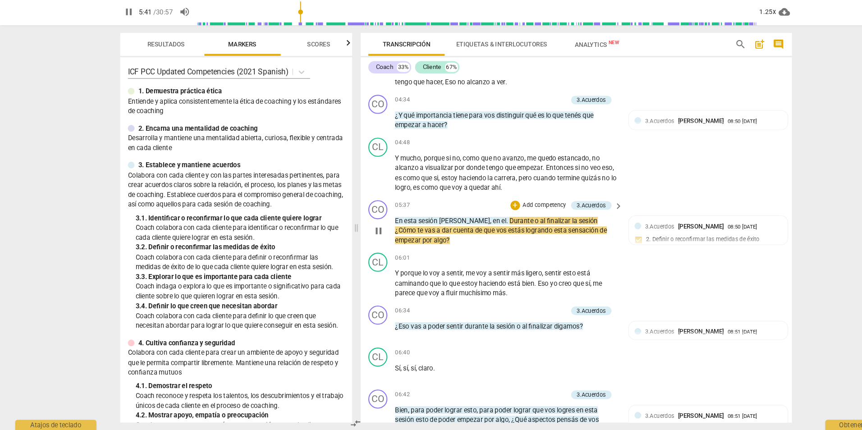
click at [518, 217] on p "Add competency" at bounding box center [514, 218] width 43 height 8
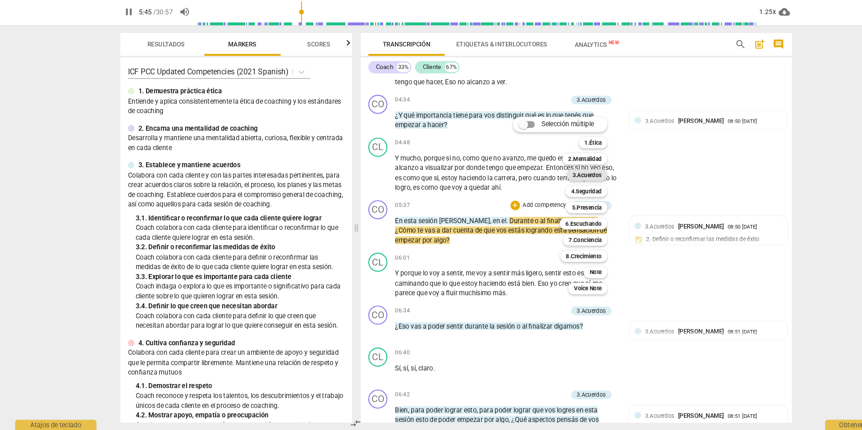
click at [558, 185] on b "3.Acuerdos" at bounding box center [555, 189] width 28 height 11
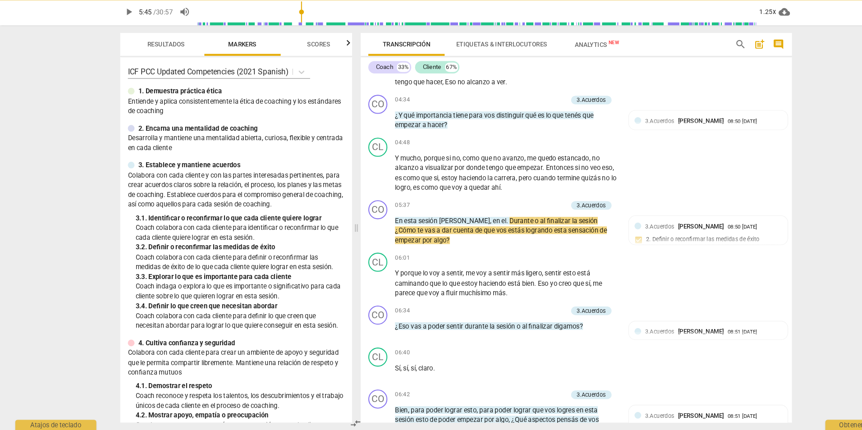
type input "346"
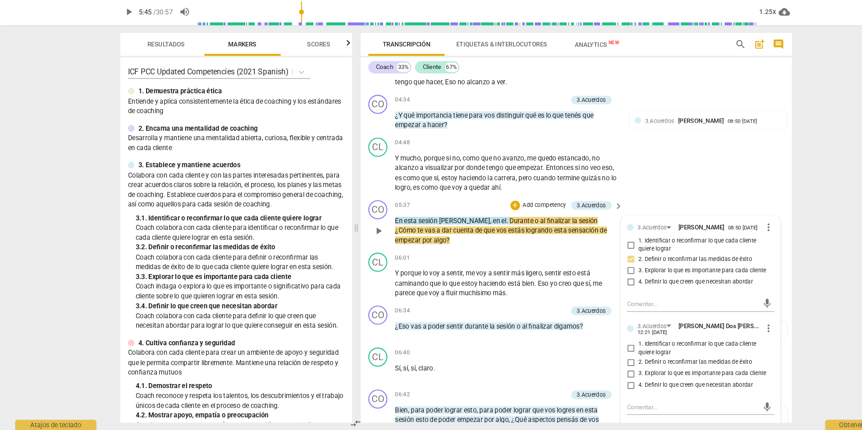
click at [645, 368] on span "2. Definir o reconfirmar las medidas de éxito" at bounding box center [657, 366] width 107 height 8
click at [604, 368] on input "2. Definir o reconfirmar las medidas de éxito" at bounding box center [596, 366] width 14 height 11
checkbox input "true"
click at [642, 194] on div "CL play_arrow pause 04:48 + Add competency keyboard_arrow_right Y mucho , porqu…" at bounding box center [545, 179] width 408 height 59
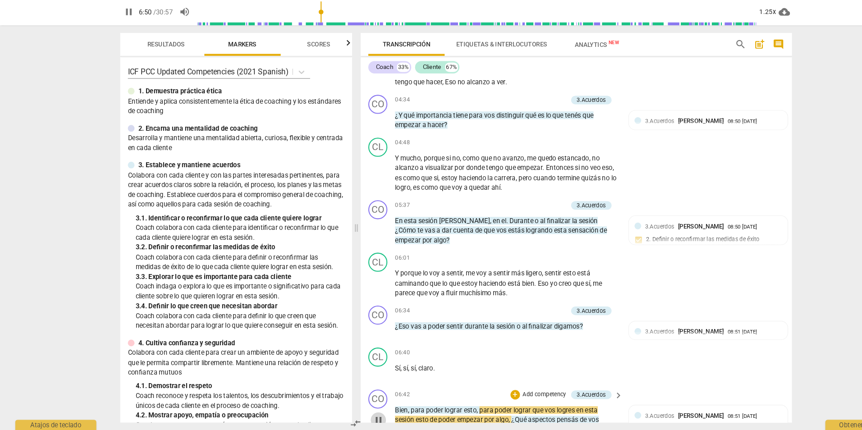
click at [355, 416] on span "pause" at bounding box center [357, 420] width 11 height 11
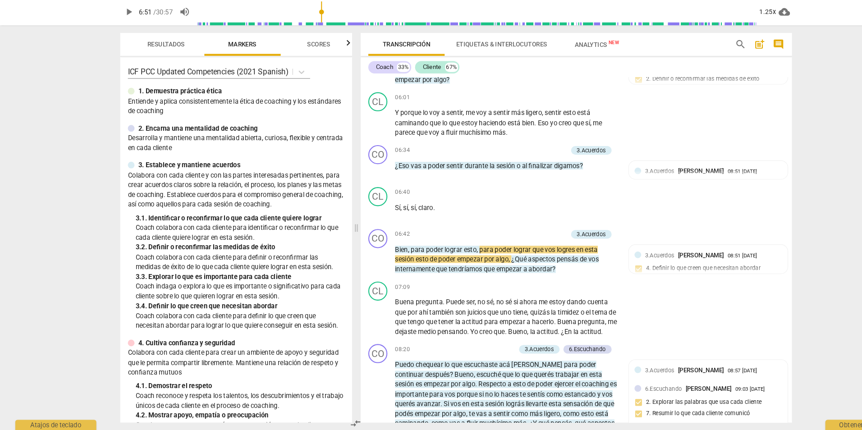
scroll to position [810, 0]
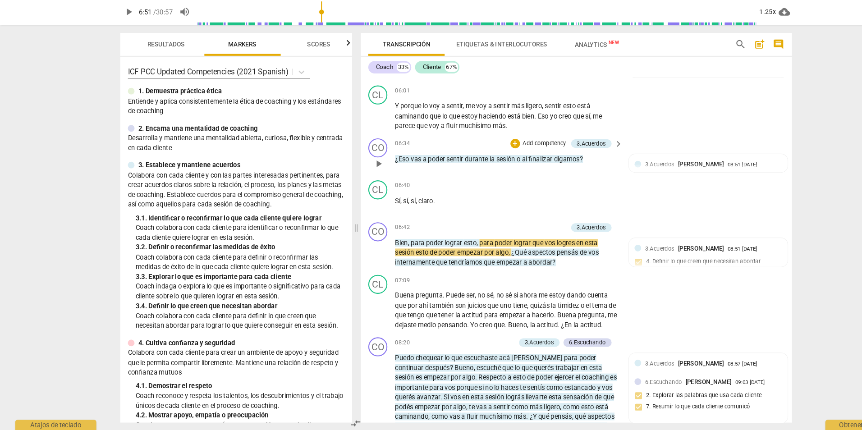
click at [512, 154] on div "+ Add competency 3.Acuerdos" at bounding box center [531, 159] width 96 height 10
click at [361, 259] on span "play_arrow" at bounding box center [357, 262] width 11 height 11
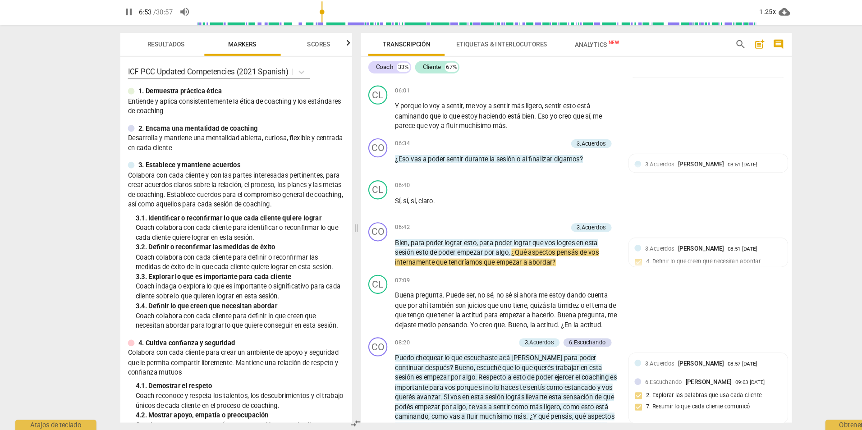
scroll to position [917, 0]
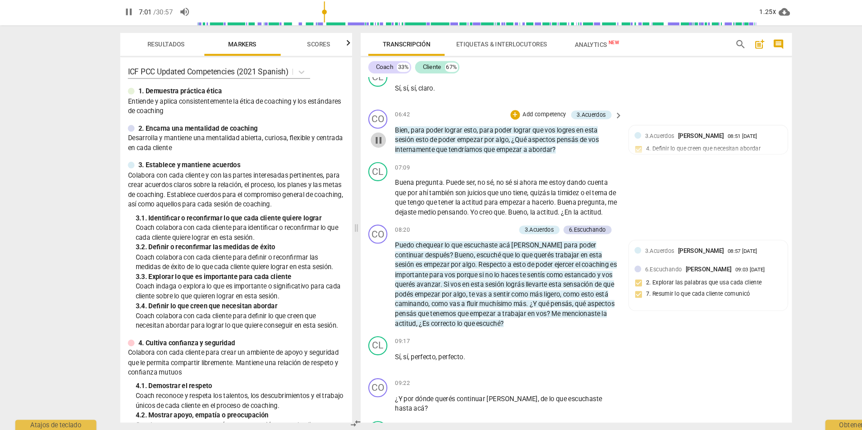
click at [357, 153] on span "pause" at bounding box center [357, 156] width 11 height 11
type input "421"
click at [515, 131] on p "Add competency" at bounding box center [514, 132] width 43 height 8
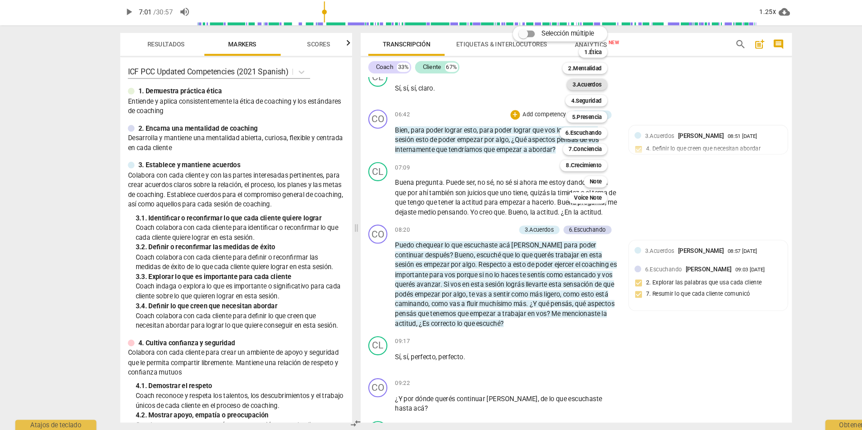
click at [557, 104] on b "3.Acuerdos" at bounding box center [555, 103] width 28 height 11
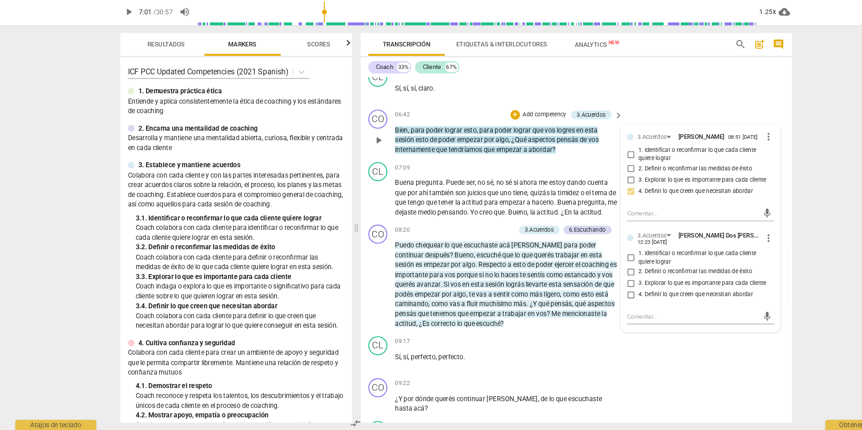
click at [623, 306] on span "4. Definir lo que creen que necesitan abordar" at bounding box center [658, 302] width 108 height 8
click at [604, 307] on input "4. Definir lo que creen que necesitan abordar" at bounding box center [596, 302] width 14 height 11
checkbox input "true"
click at [770, 152] on div "arrow_back Primera grabación [PERSON_NAME] - [PERSON_NAME] Saved edit star Asse…" at bounding box center [431, 215] width 862 height 430
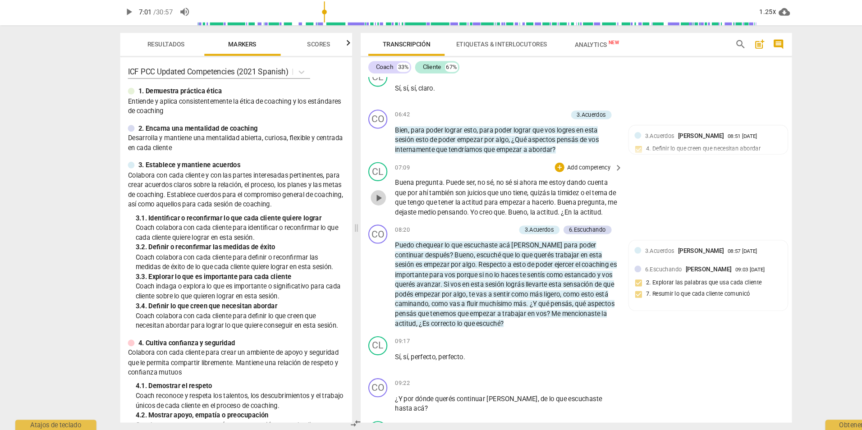
click at [355, 214] on span "play_arrow" at bounding box center [357, 210] width 11 height 11
click at [355, 214] on span "pause" at bounding box center [357, 210] width 11 height 11
click at [355, 214] on span "play_arrow" at bounding box center [357, 210] width 11 height 11
click at [355, 363] on span "pause" at bounding box center [357, 365] width 11 height 11
click at [467, 240] on p "Add competency" at bounding box center [465, 241] width 43 height 8
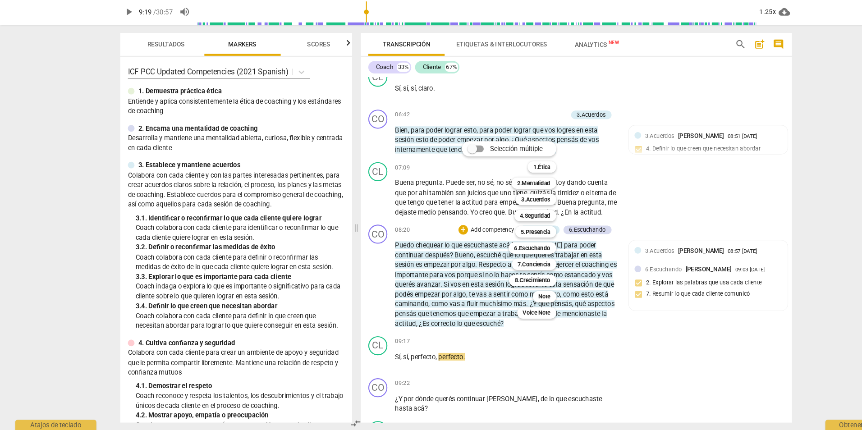
click at [686, 336] on div at bounding box center [431, 215] width 862 height 430
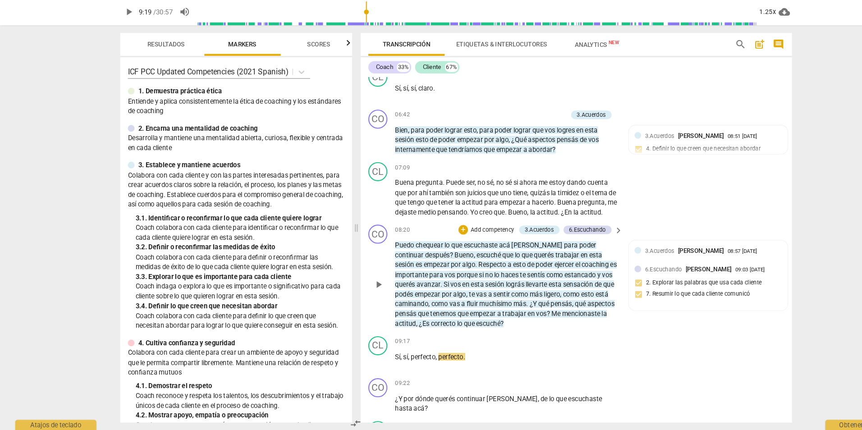
click at [473, 240] on p "Add competency" at bounding box center [465, 241] width 43 height 8
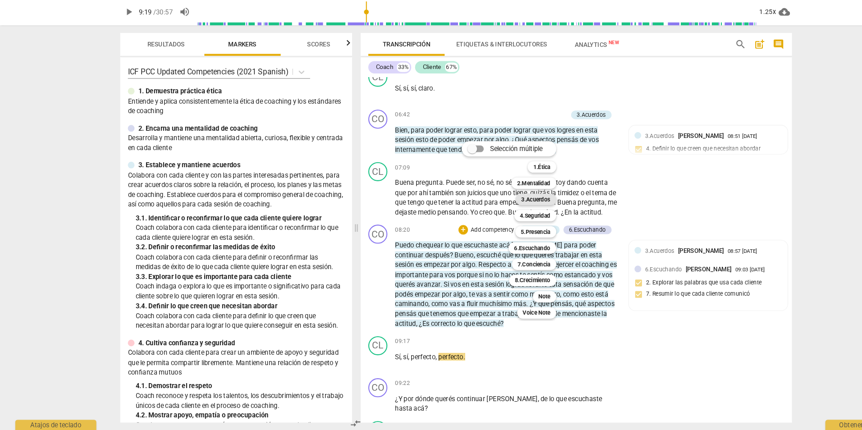
click at [518, 209] on b "3.Acuerdos" at bounding box center [507, 212] width 28 height 11
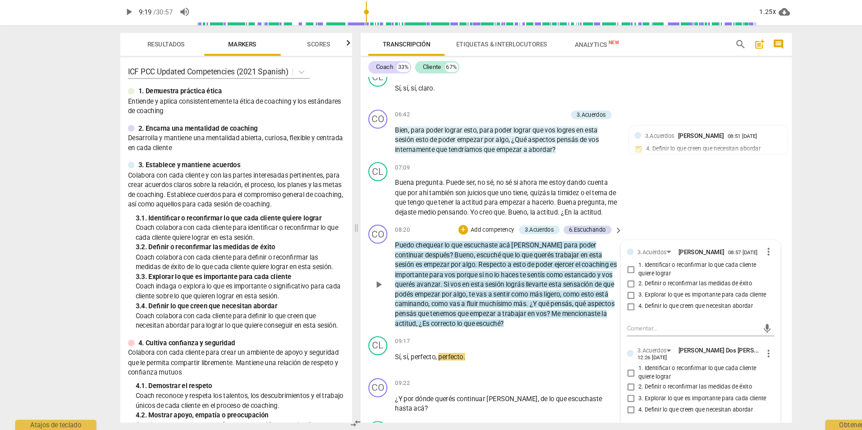
click at [733, 375] on div "3.Acuerdos [PERSON_NAME] 08:57 [DATE] more_vert 1. Identificar o reconfirmar lo…" at bounding box center [662, 414] width 150 height 326
click at [722, 362] on span "more_vert" at bounding box center [726, 357] width 11 height 11
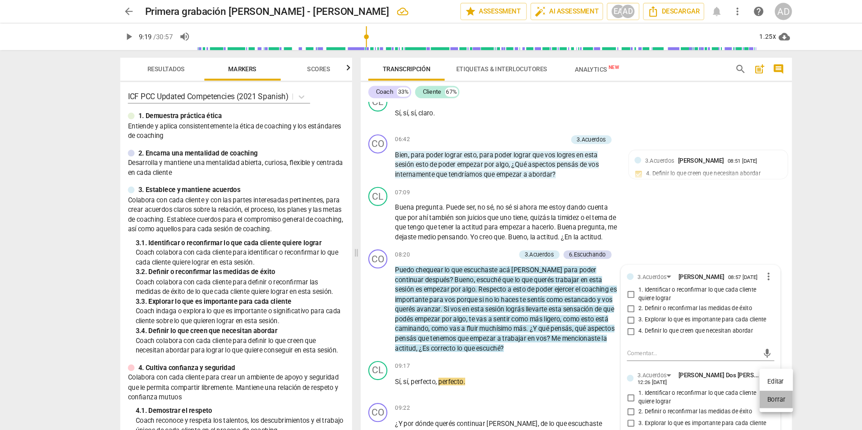
click at [736, 383] on li "Borrar" at bounding box center [734, 377] width 32 height 17
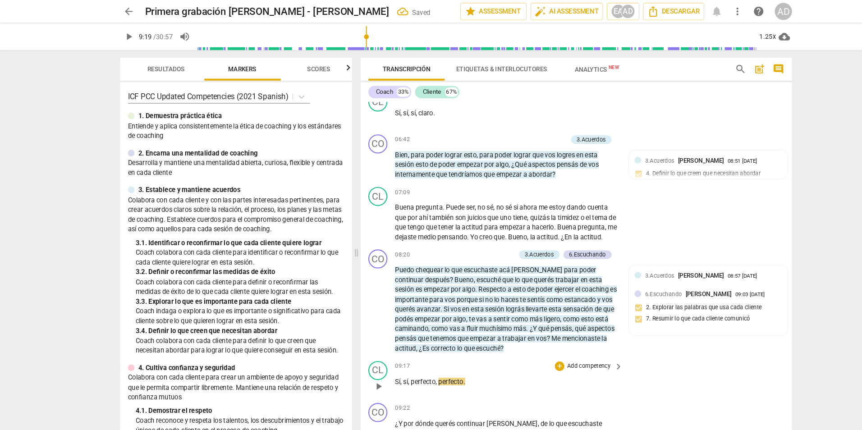
click at [523, 359] on p "Sí , sí , perfecto , perfecto ." at bounding box center [478, 360] width 211 height 9
click at [356, 366] on span "play_arrow" at bounding box center [357, 365] width 11 height 11
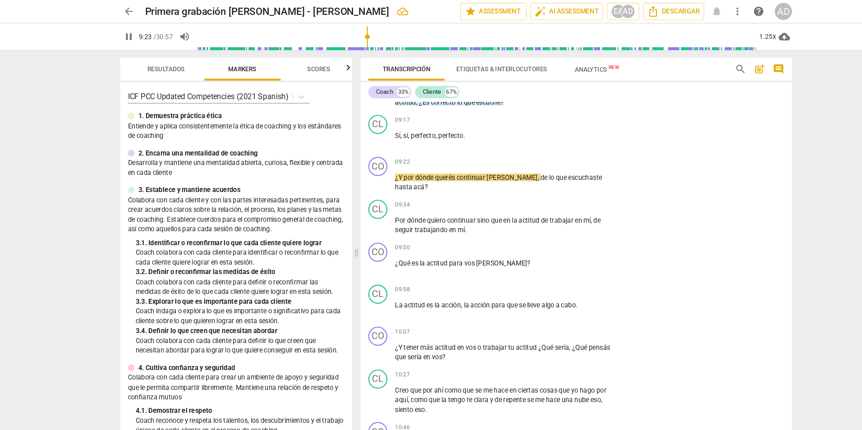
scroll to position [1189, 0]
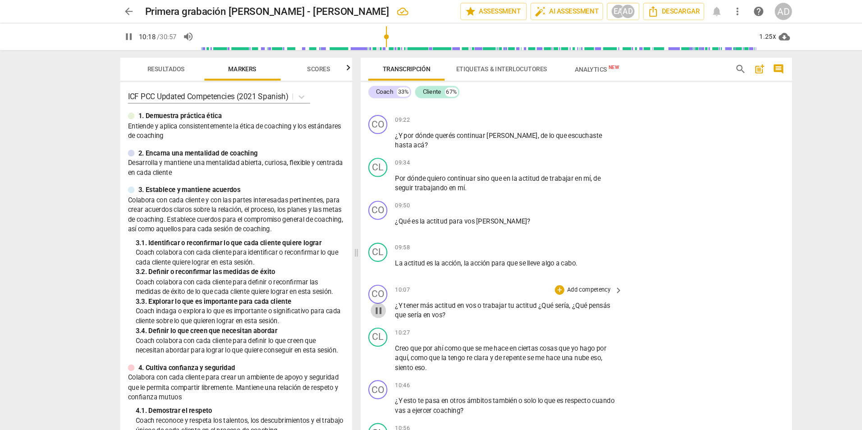
click at [357, 291] on span "pause" at bounding box center [357, 293] width 11 height 11
type input "619"
click at [550, 272] on p "Add competency" at bounding box center [556, 274] width 43 height 8
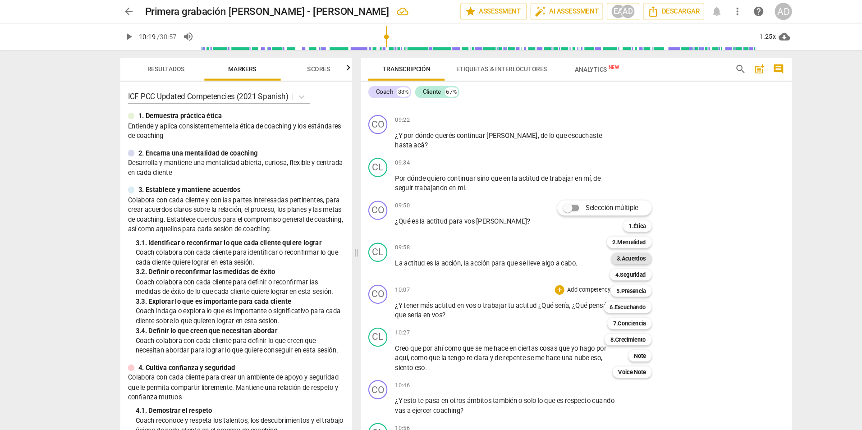
click at [594, 244] on b "3.Acuerdos" at bounding box center [597, 244] width 28 height 11
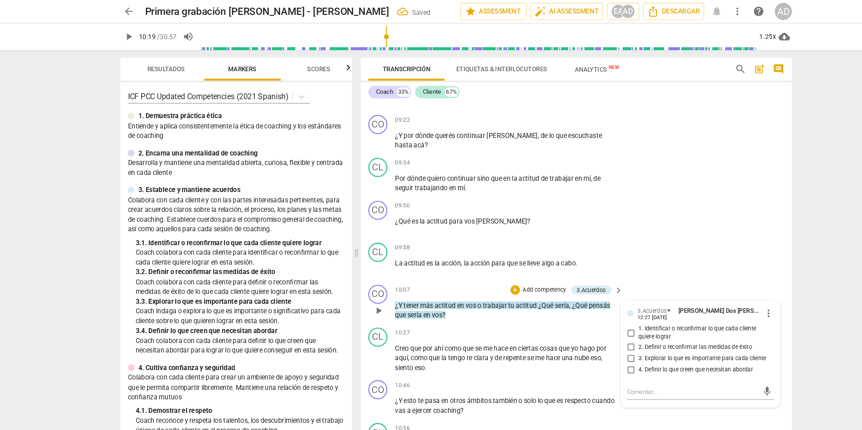
click at [618, 335] on span "3. Explorar lo que es importante para cada cliente" at bounding box center [664, 339] width 121 height 8
click at [604, 335] on input "3. Explorar lo que es importante para cada cliente" at bounding box center [596, 339] width 14 height 11
checkbox input "true"
click at [656, 253] on div "CL play_arrow pause 09:58 + Add competency keyboard_arrow_right La actitud es l…" at bounding box center [545, 246] width 408 height 40
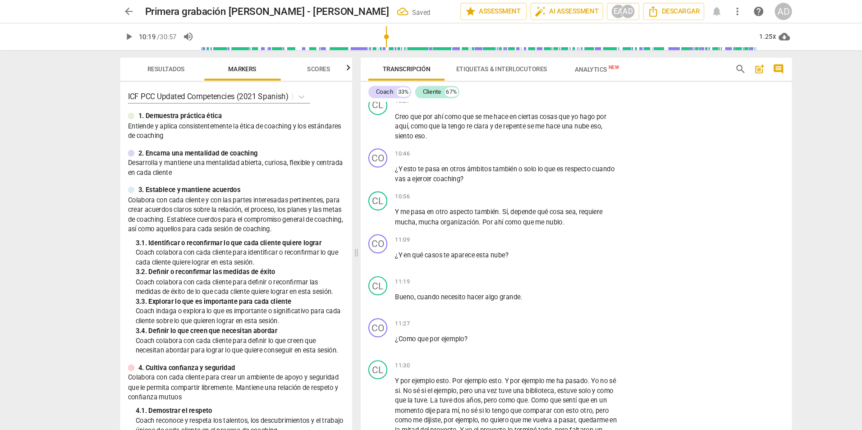
scroll to position [1401, 0]
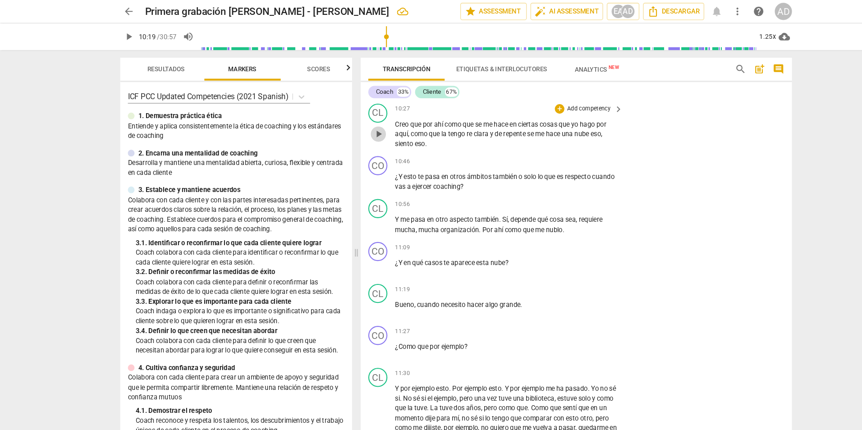
click at [355, 125] on span "play_arrow" at bounding box center [357, 126] width 11 height 11
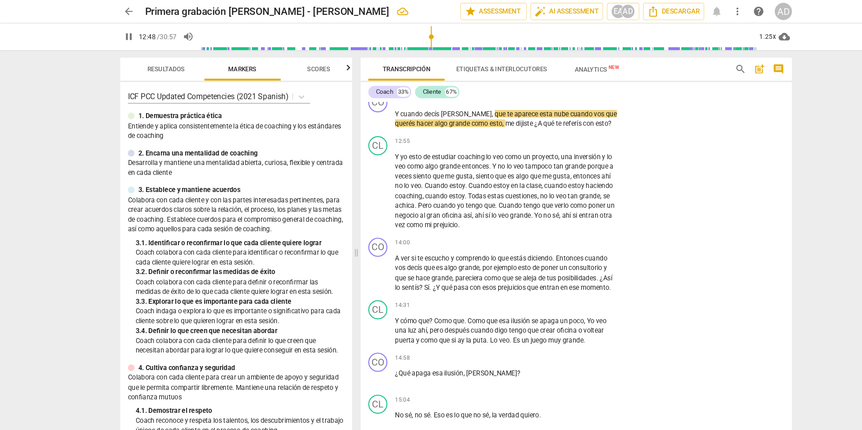
scroll to position [1767, 0]
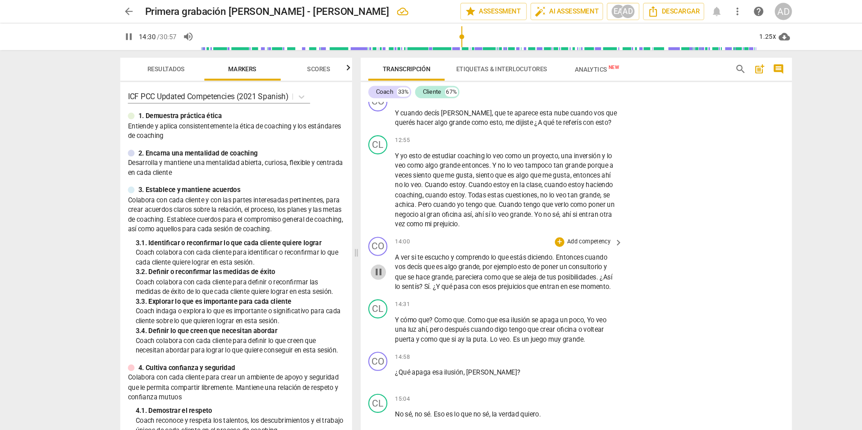
click at [362, 252] on span "pause" at bounding box center [357, 257] width 11 height 11
click at [356, 257] on span "play_arrow" at bounding box center [357, 257] width 11 height 11
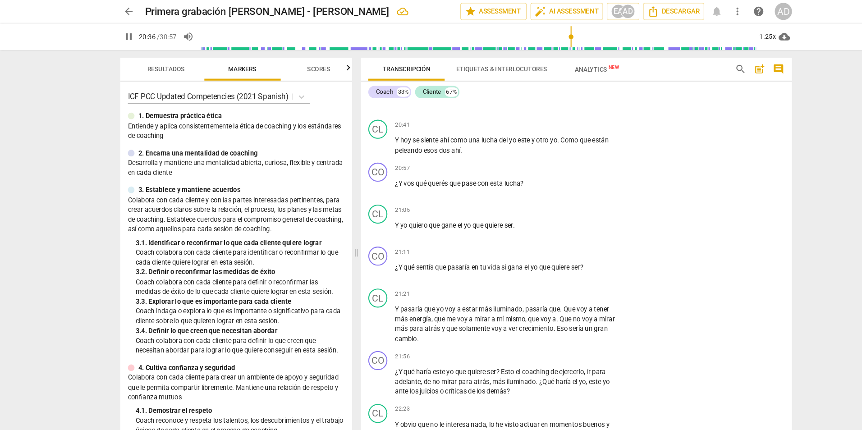
scroll to position [3002, 0]
click at [749, 310] on div "Transcripción Etiquetas & Interlocutores Analytics New search post_add comment …" at bounding box center [546, 238] width 419 height 383
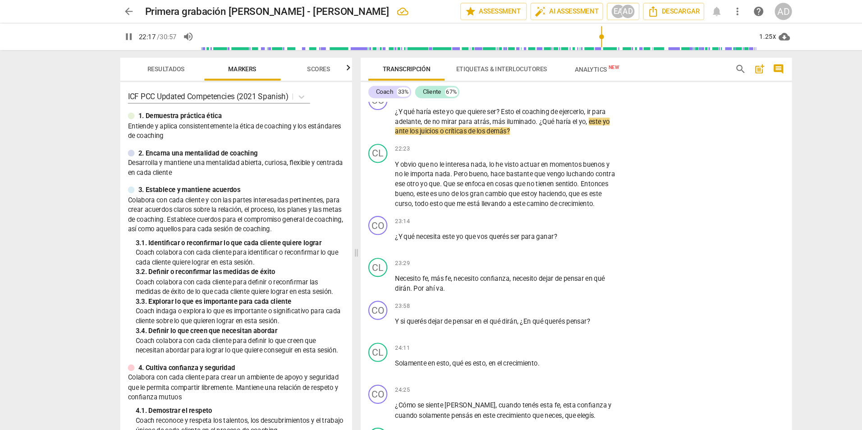
scroll to position [3235, 0]
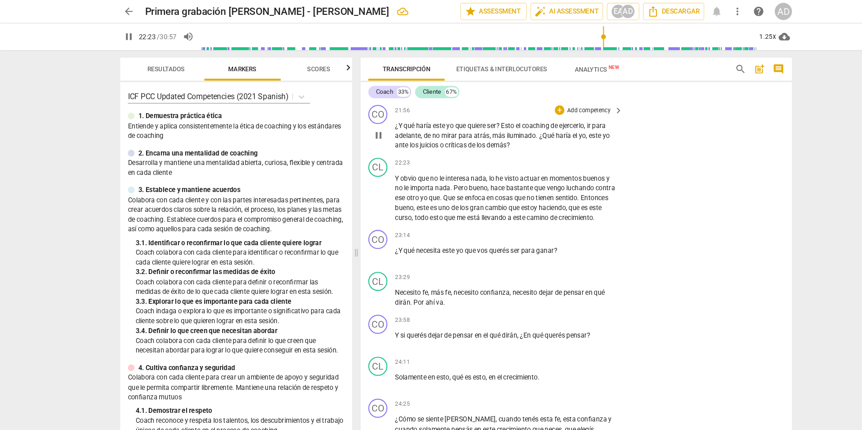
click at [562, 109] on p "Add competency" at bounding box center [556, 105] width 43 height 8
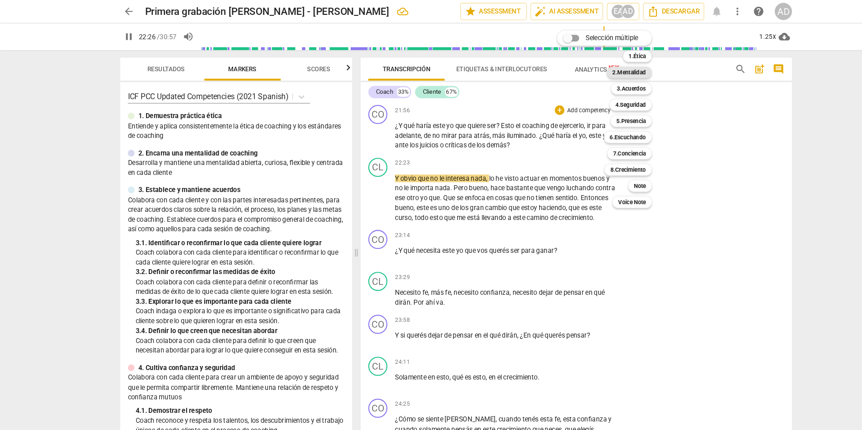
click at [604, 69] on b "2.Mentalidad" at bounding box center [595, 68] width 32 height 11
type input "1346"
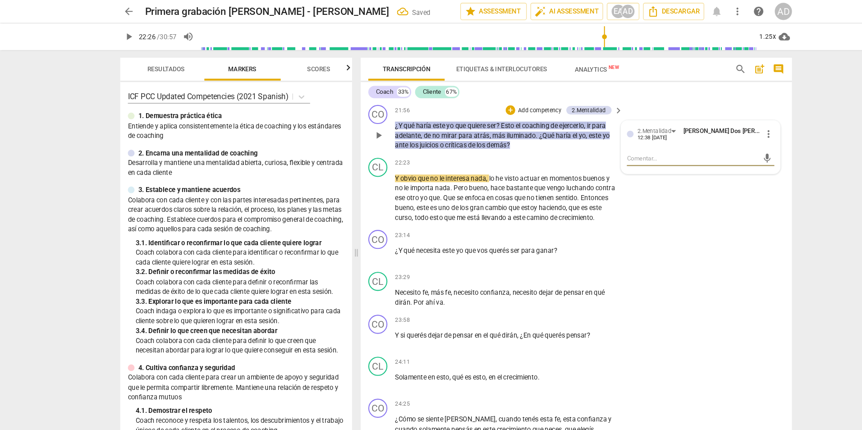
type textarea "m"
type textarea "me"
type textarea "men"
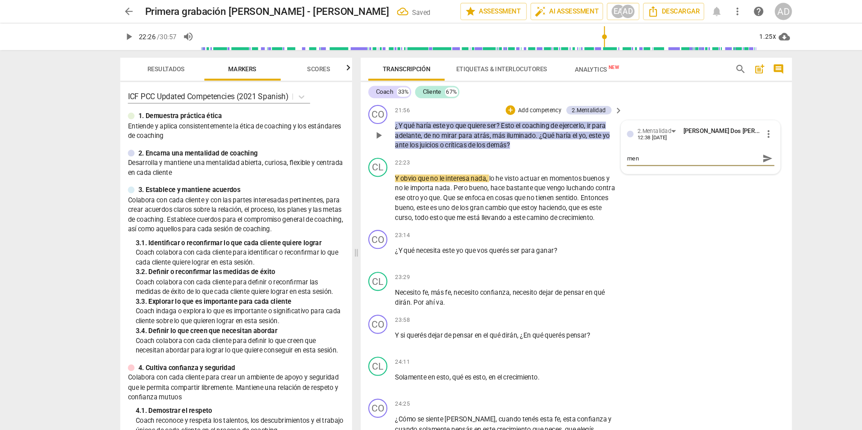
type textarea "ment"
type textarea "menta"
type textarea "mental"
type textarea "mentali"
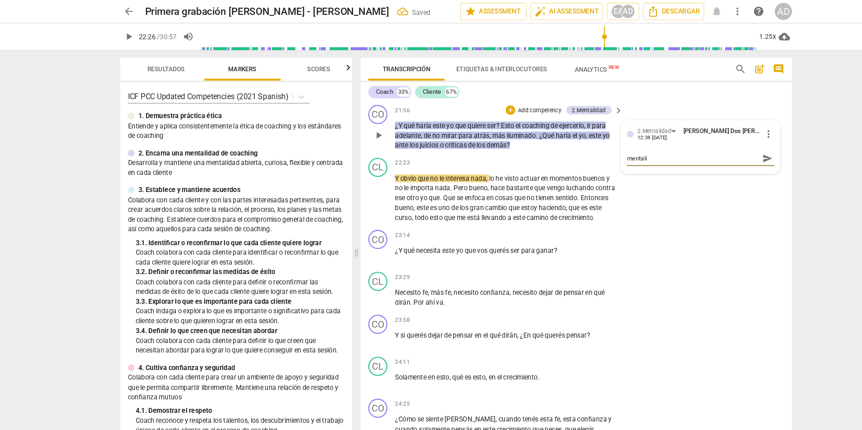
type textarea "mentalid"
type textarea "mentalida"
type textarea "mentalidad"
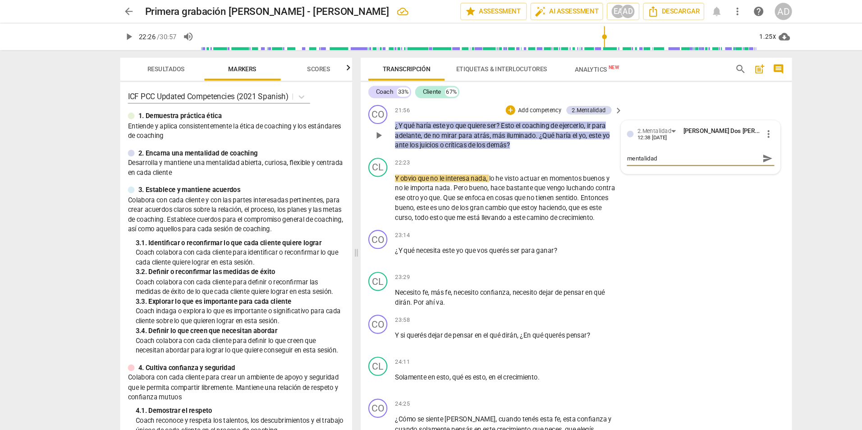
type textarea "mentalidad"
type textarea "mentalidad a"
type textarea "mentalidad ab"
type textarea "mentalidad abi"
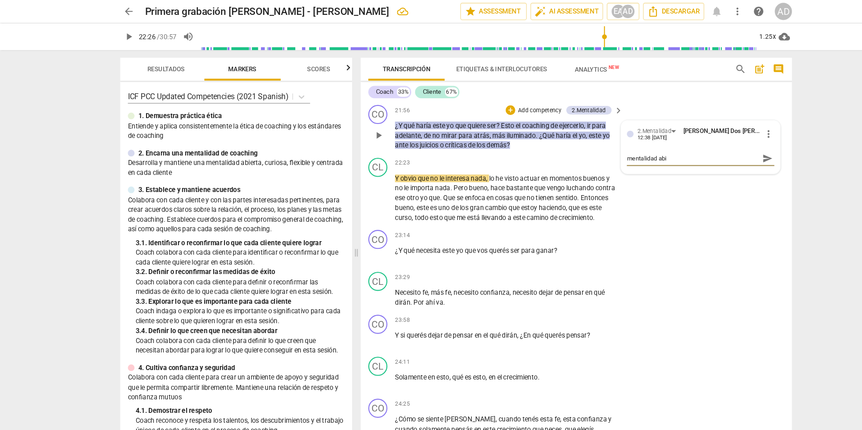
type textarea "mentalidad abi"
type textarea "mentalidad abie"
type textarea "mentalidad abier"
type textarea "mentalidad abiert"
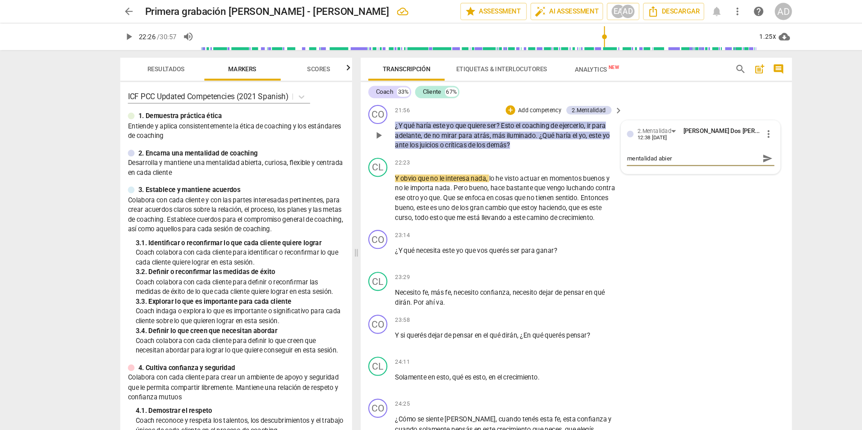
type textarea "mentalidad abiert"
type textarea "mentalidad abierta"
type textarea "mentalidad abierta y"
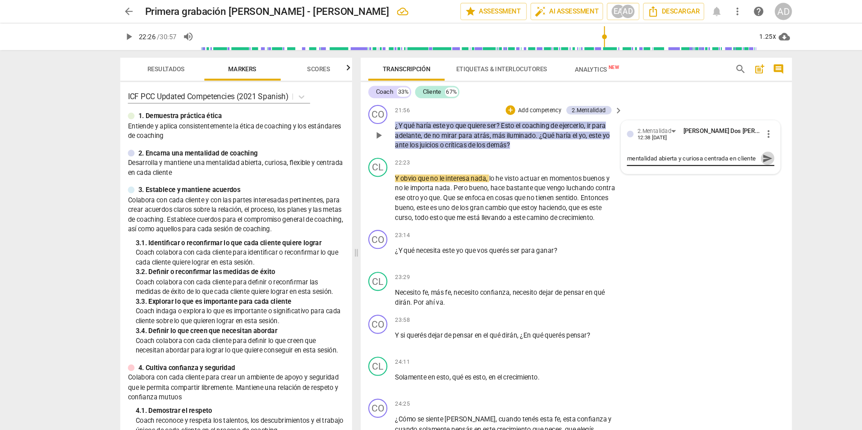
click at [722, 155] on span "send" at bounding box center [726, 150] width 10 height 10
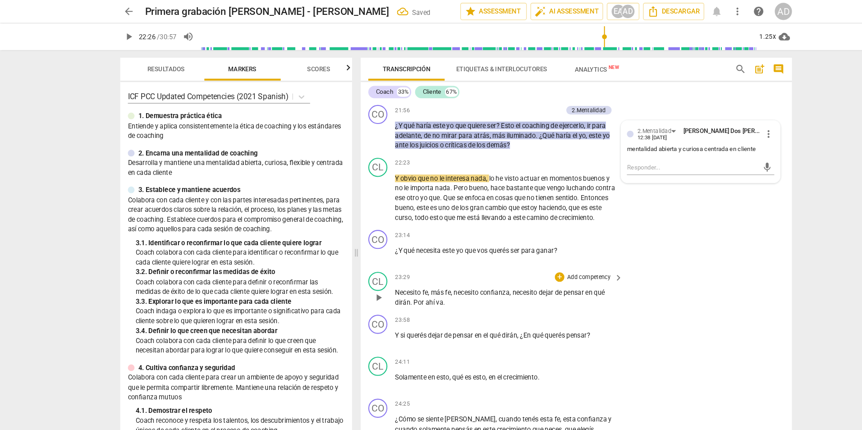
click at [675, 276] on div "CL play_arrow pause 23:29 + Add competency keyboard_arrow_right Necesito fe , m…" at bounding box center [545, 273] width 408 height 41
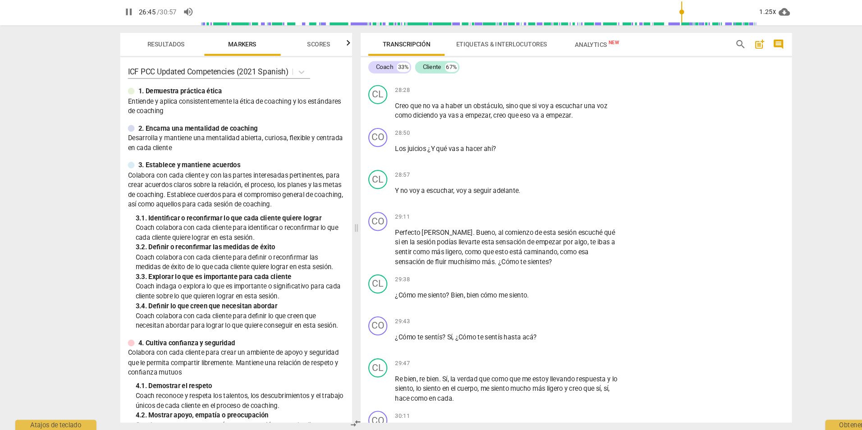
scroll to position [3787, 0]
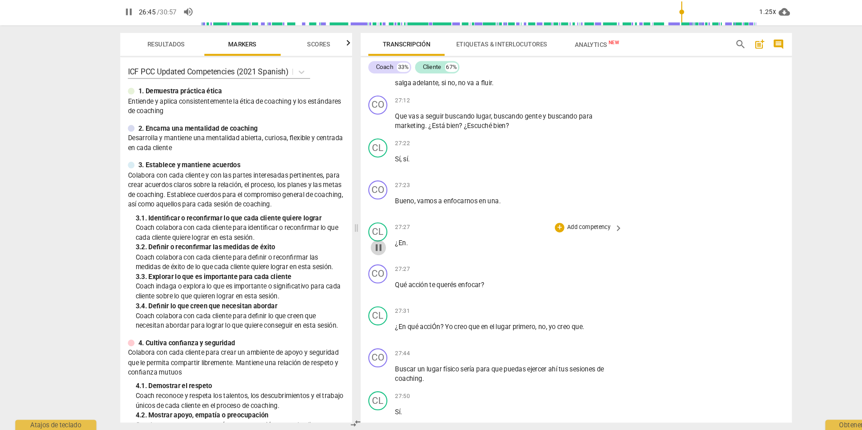
click at [356, 263] on span "pause" at bounding box center [357, 257] width 11 height 11
click at [362, 98] on span "play_arrow" at bounding box center [357, 92] width 11 height 11
click at [359, 263] on span "pause" at bounding box center [357, 257] width 11 height 11
click at [359, 263] on span "play_arrow" at bounding box center [357, 257] width 11 height 11
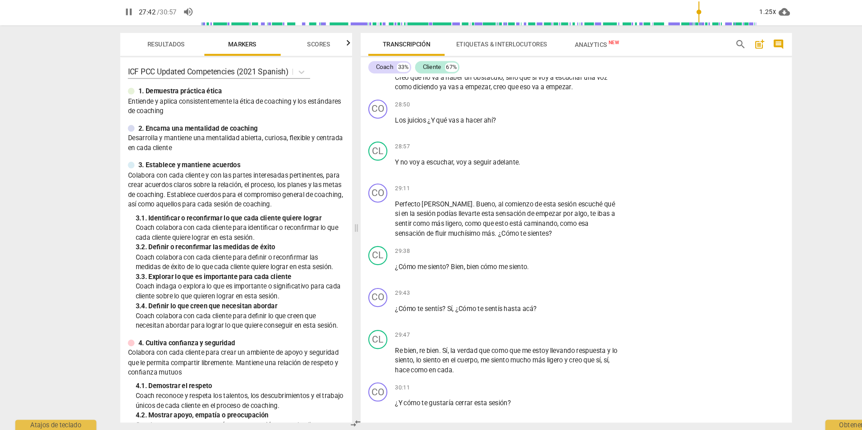
scroll to position [4264, 0]
click at [357, 235] on span "pause" at bounding box center [357, 230] width 11 height 11
click at [357, 235] on span "play_arrow" at bounding box center [357, 230] width 11 height 11
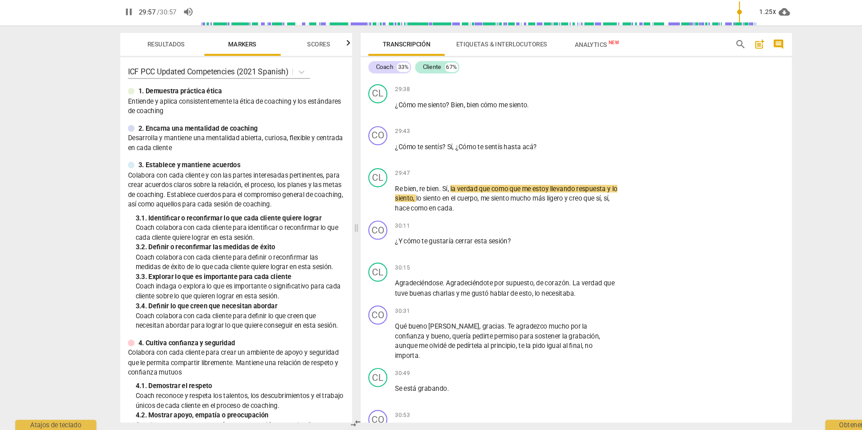
scroll to position [4483, 0]
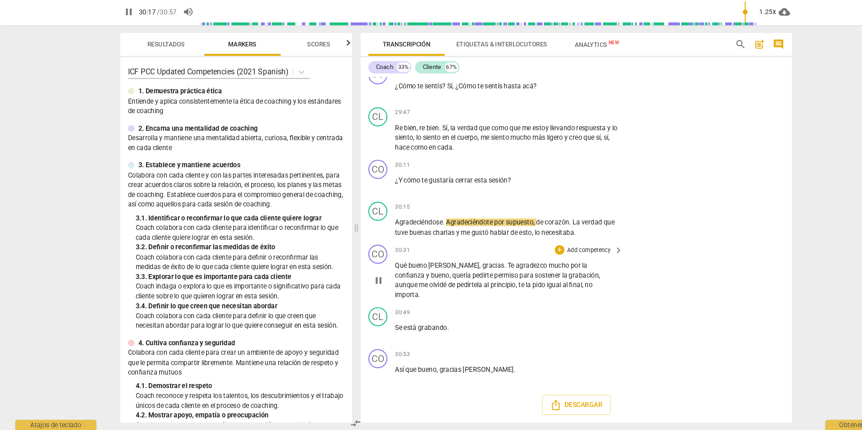
click at [713, 266] on div "CO play_arrow pause 30:31 + Add competency keyboard_arrow_right Qué [PERSON_NAM…" at bounding box center [545, 280] width 408 height 59
click at [121, 33] on span "pause" at bounding box center [121, 34] width 11 height 11
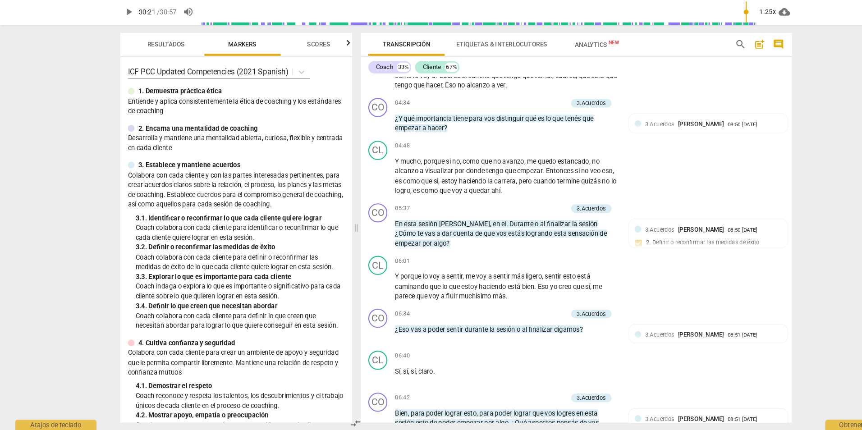
scroll to position [0, 0]
